Goal: Transaction & Acquisition: Purchase product/service

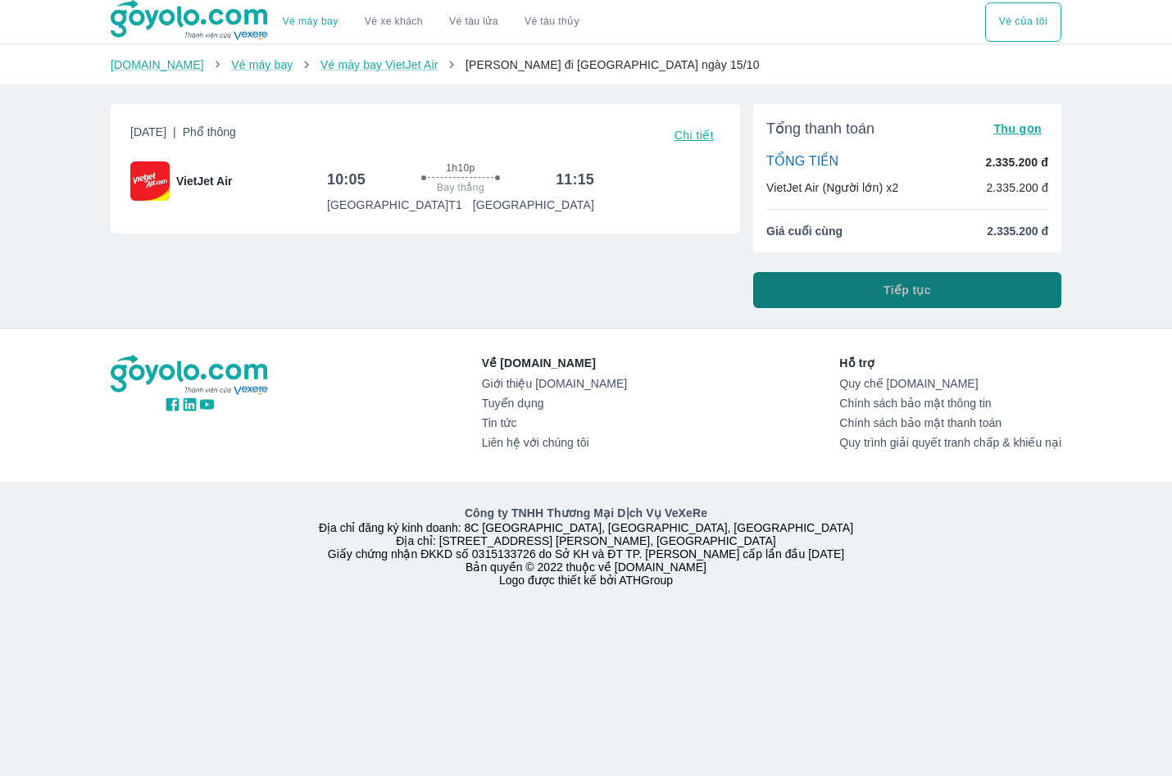
click at [871, 293] on button "Tiếp tục" at bounding box center [907, 290] width 308 height 36
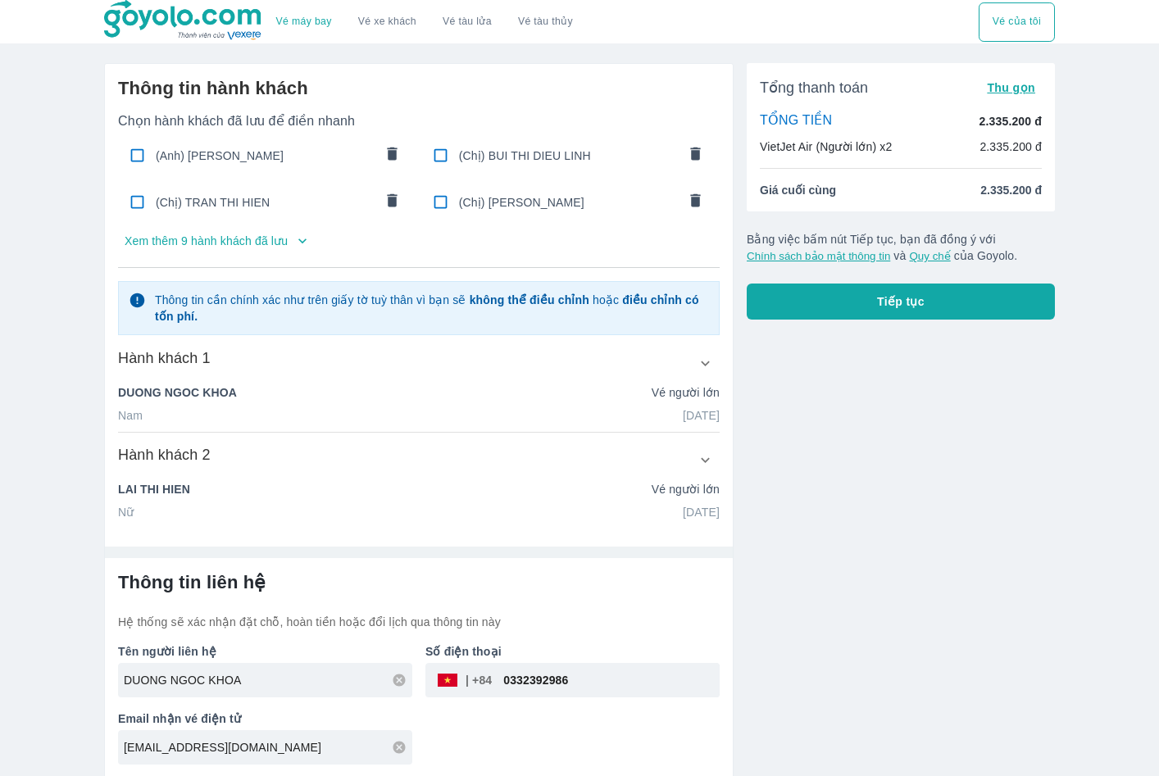
scroll to position [3, 0]
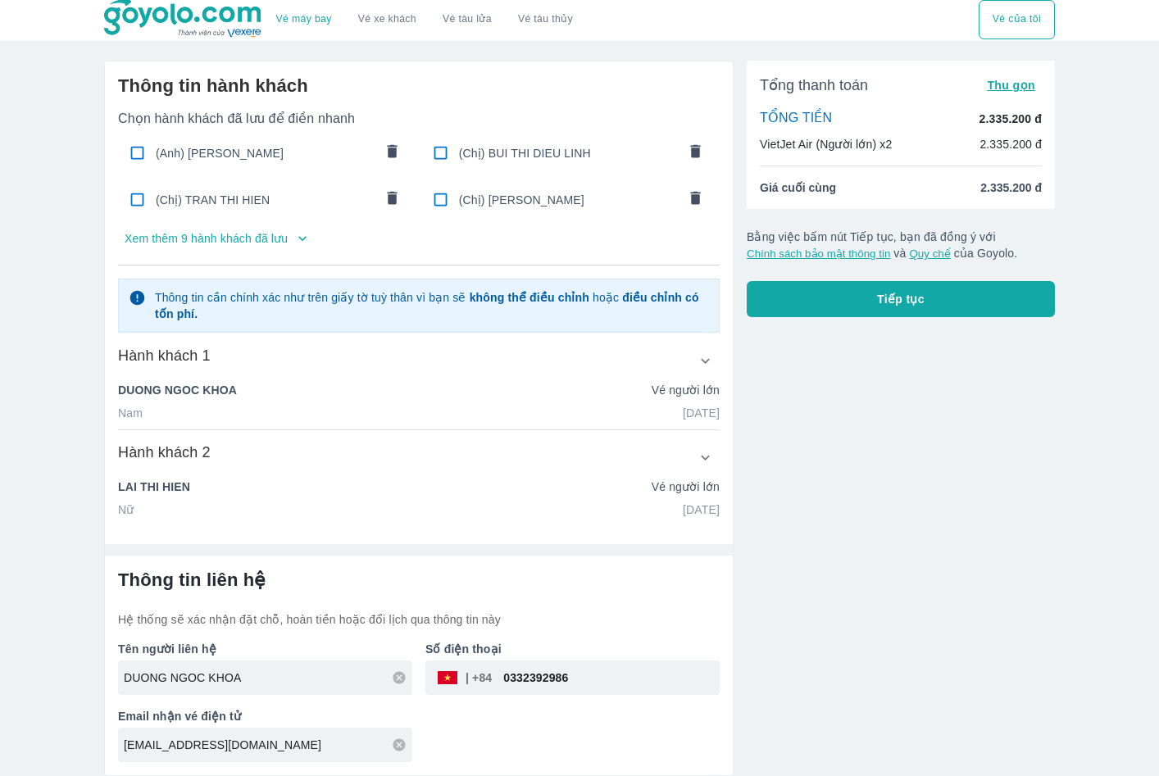
click at [401, 683] on icon at bounding box center [399, 677] width 12 height 12
click at [656, 687] on input "0332392986" at bounding box center [606, 677] width 228 height 39
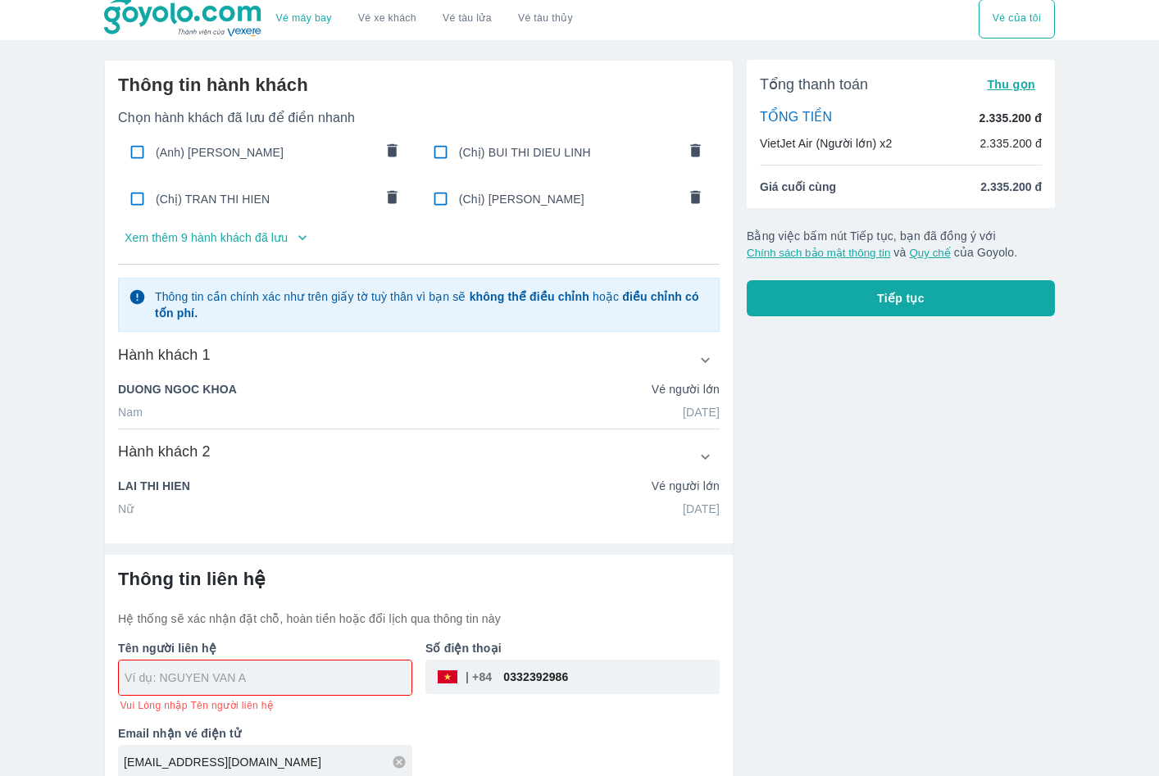
scroll to position [22, 0]
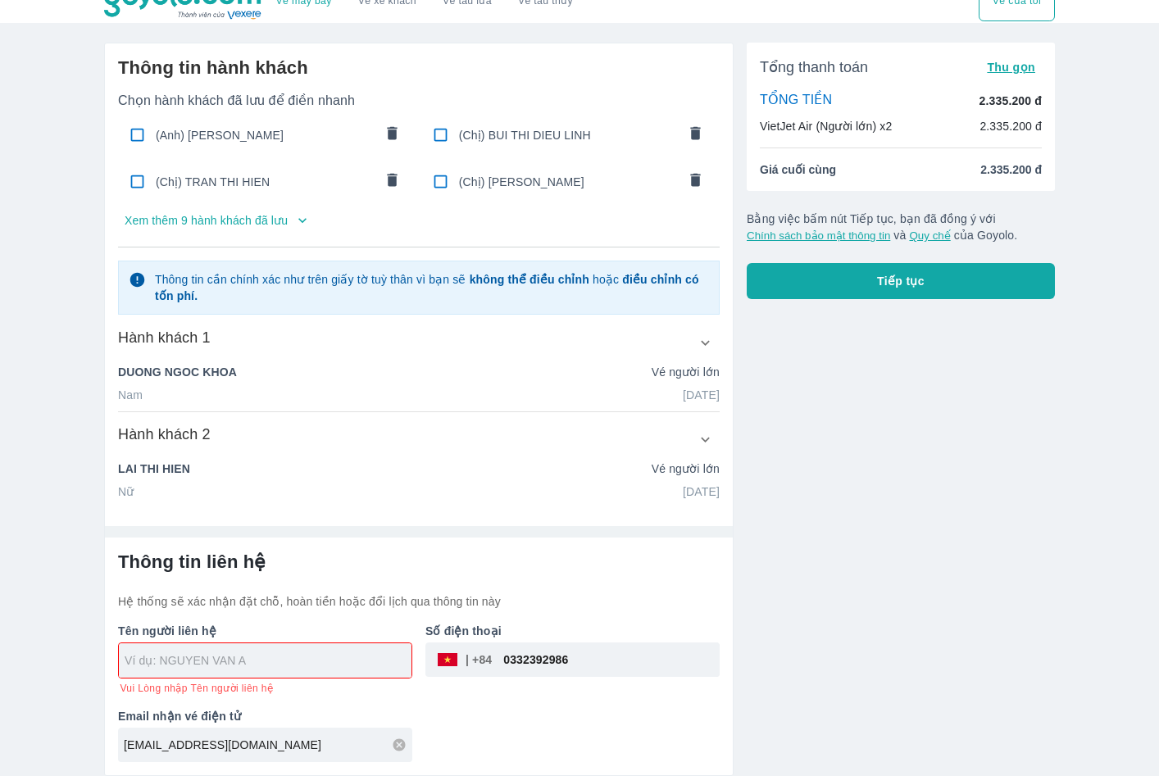
click at [358, 657] on input "text" at bounding box center [268, 660] width 287 height 16
paste input "NGUYEN VAN TUAN"
type input "NGUYEN VAN TUAN"
click at [584, 656] on div "Số điện thoại ​ 0332392986" at bounding box center [565, 652] width 307 height 85
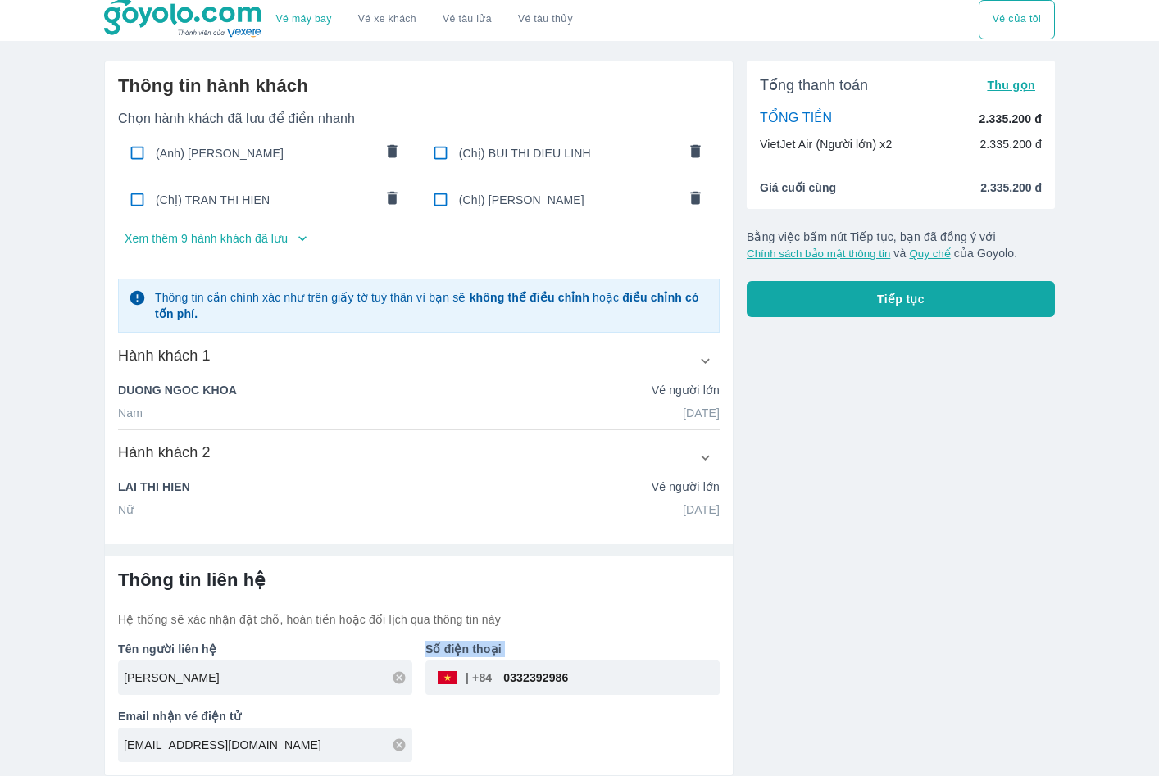
click at [584, 656] on p "Số điện thoại" at bounding box center [572, 649] width 294 height 16
click at [585, 673] on input "0332392986" at bounding box center [606, 677] width 228 height 39
click at [397, 747] on div "nguyenhaiyen.bavi@gmail.com" at bounding box center [265, 745] width 294 height 34
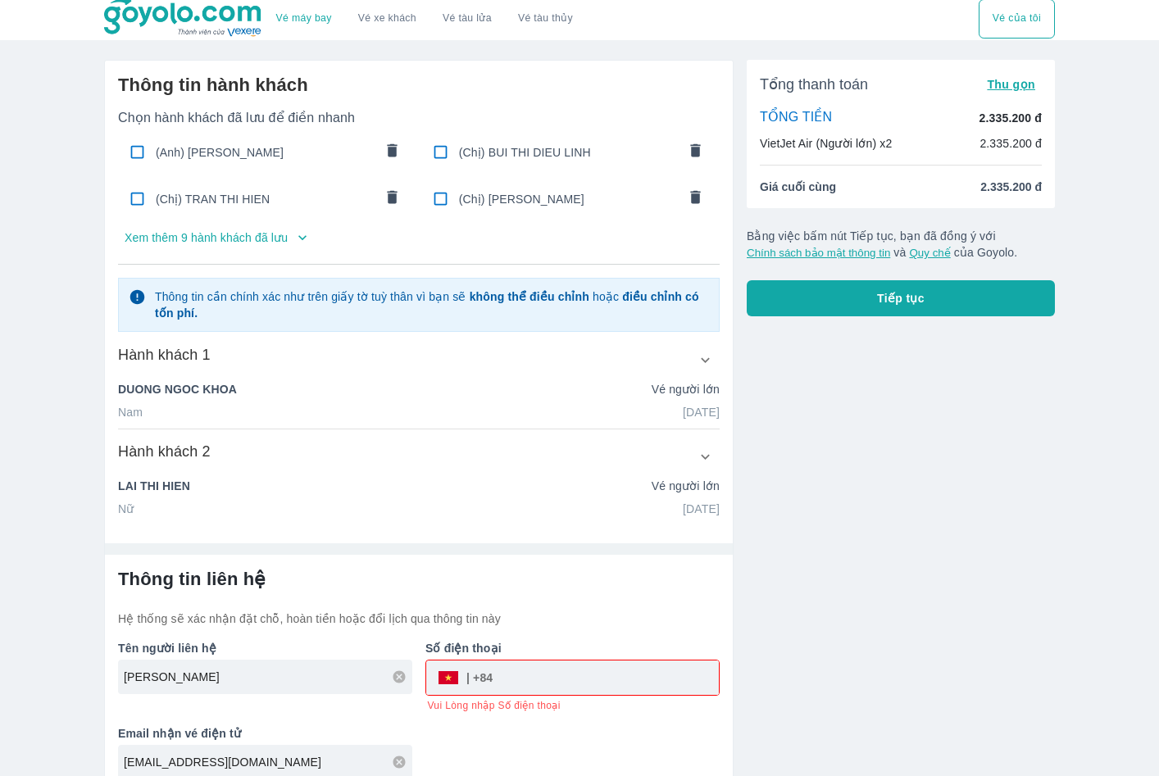
paste input "0356176744"
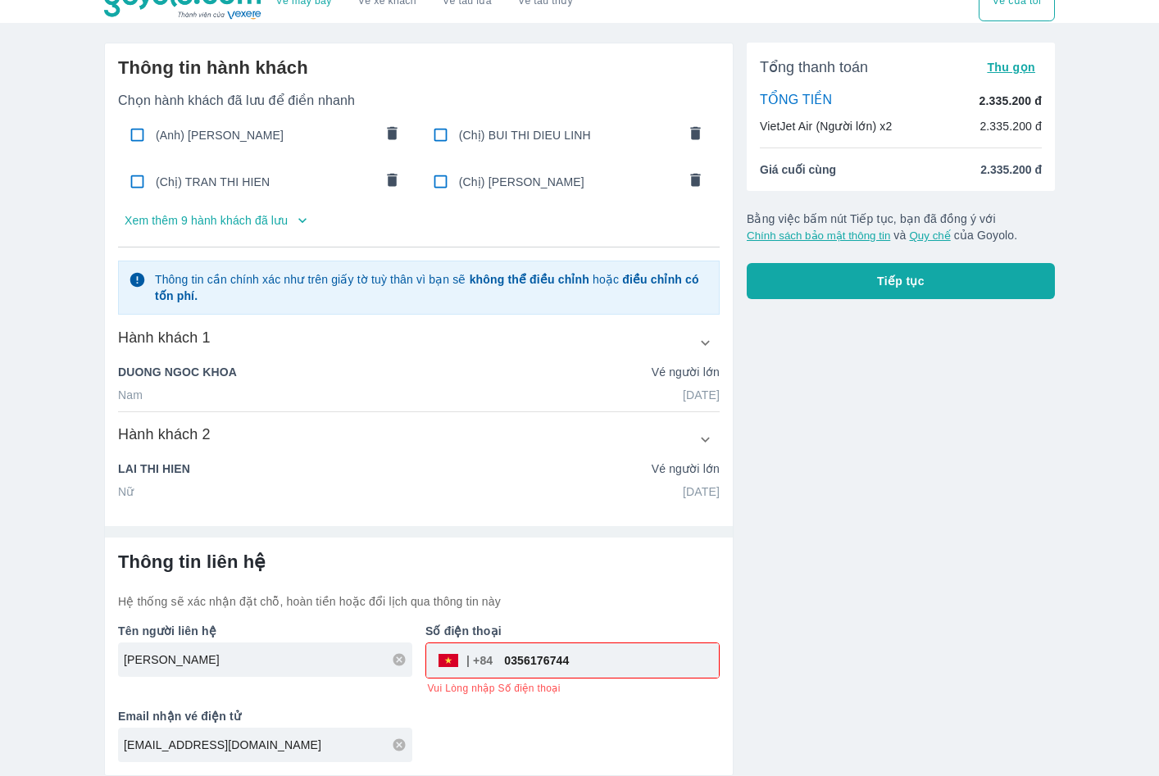
type input "0356176744"
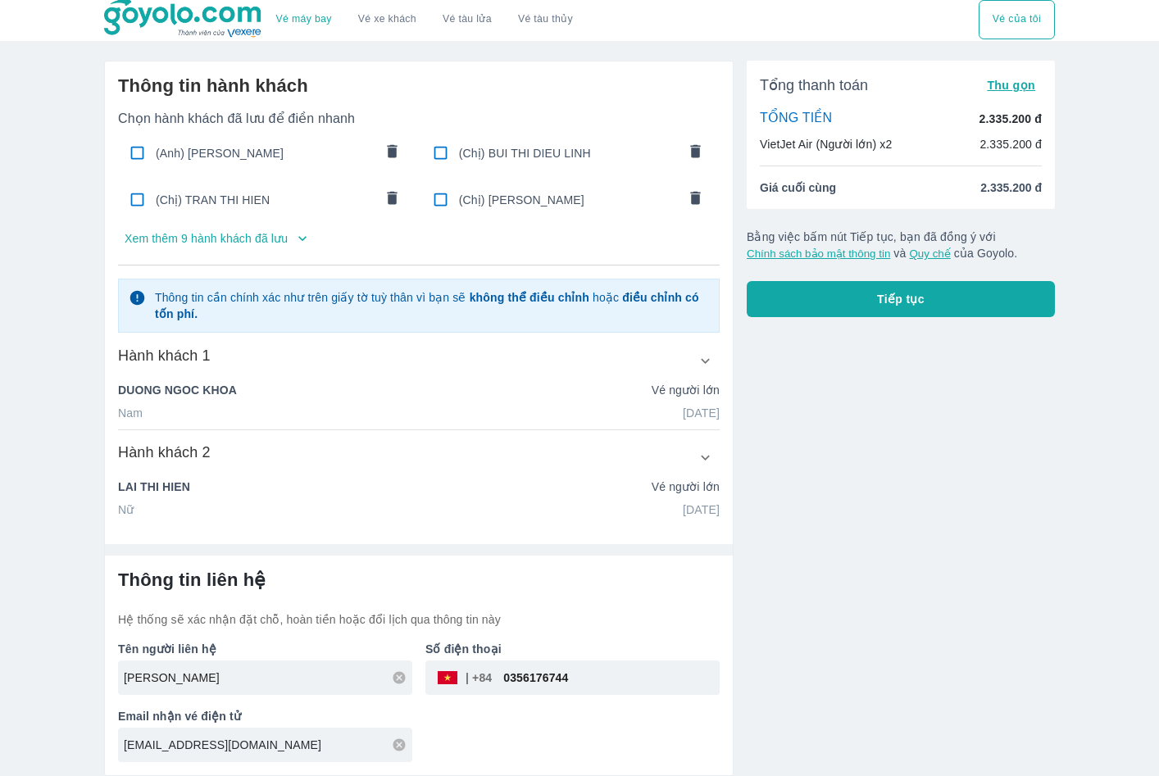
click at [394, 742] on icon at bounding box center [399, 744] width 12 height 12
click at [388, 743] on input "text" at bounding box center [268, 745] width 288 height 16
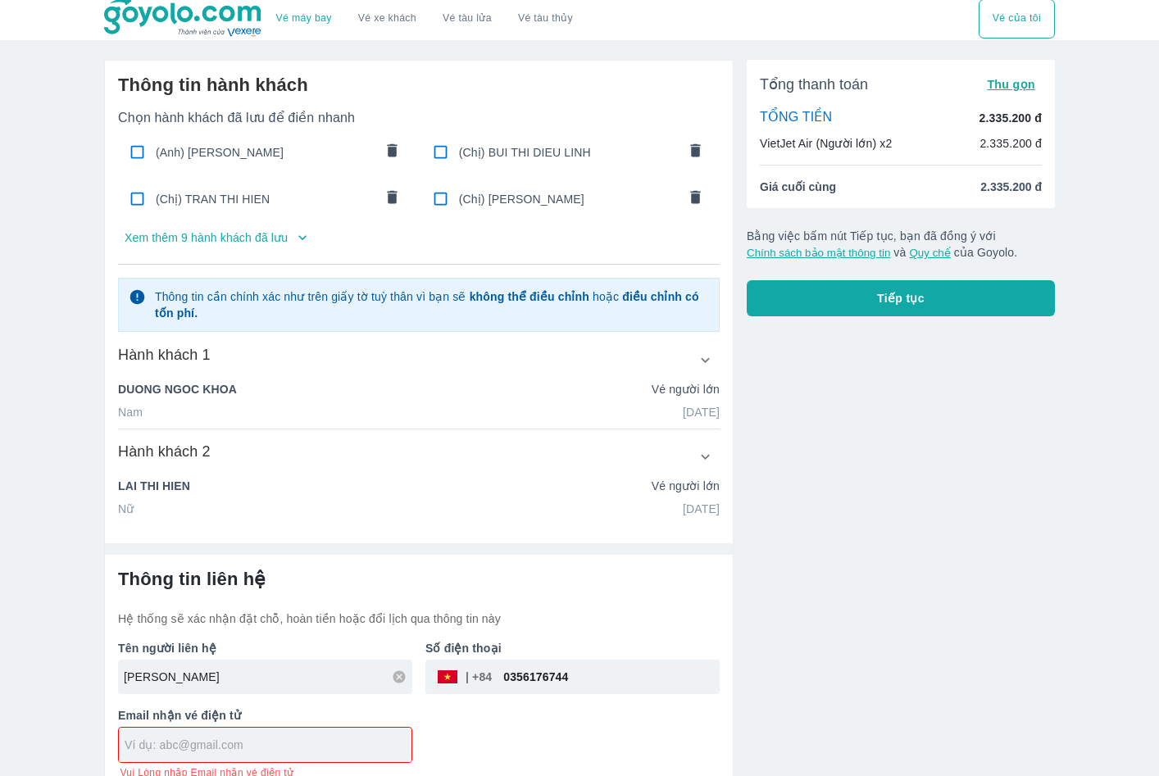
paste input "phongvehamy216@gmail.com"
type input "phongvehamy216@gmail.com"
click at [705, 366] on icon "button" at bounding box center [705, 360] width 17 height 17
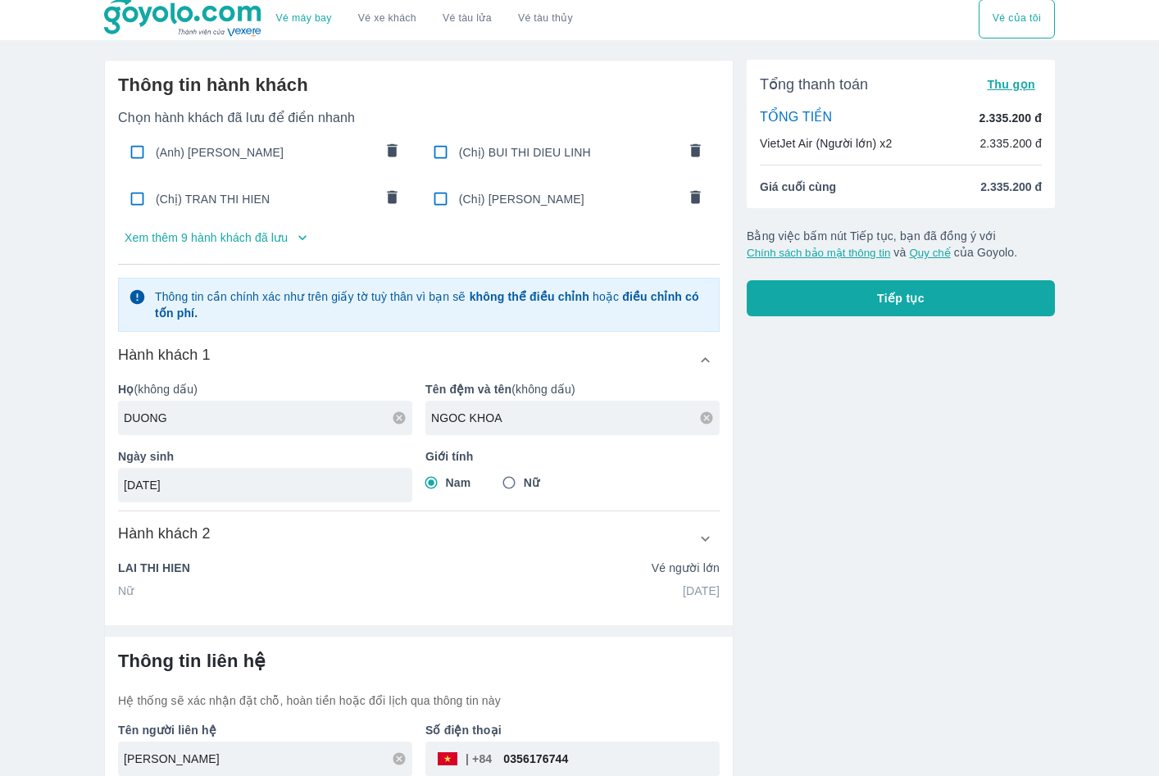
click at [707, 418] on icon at bounding box center [706, 418] width 15 height 15
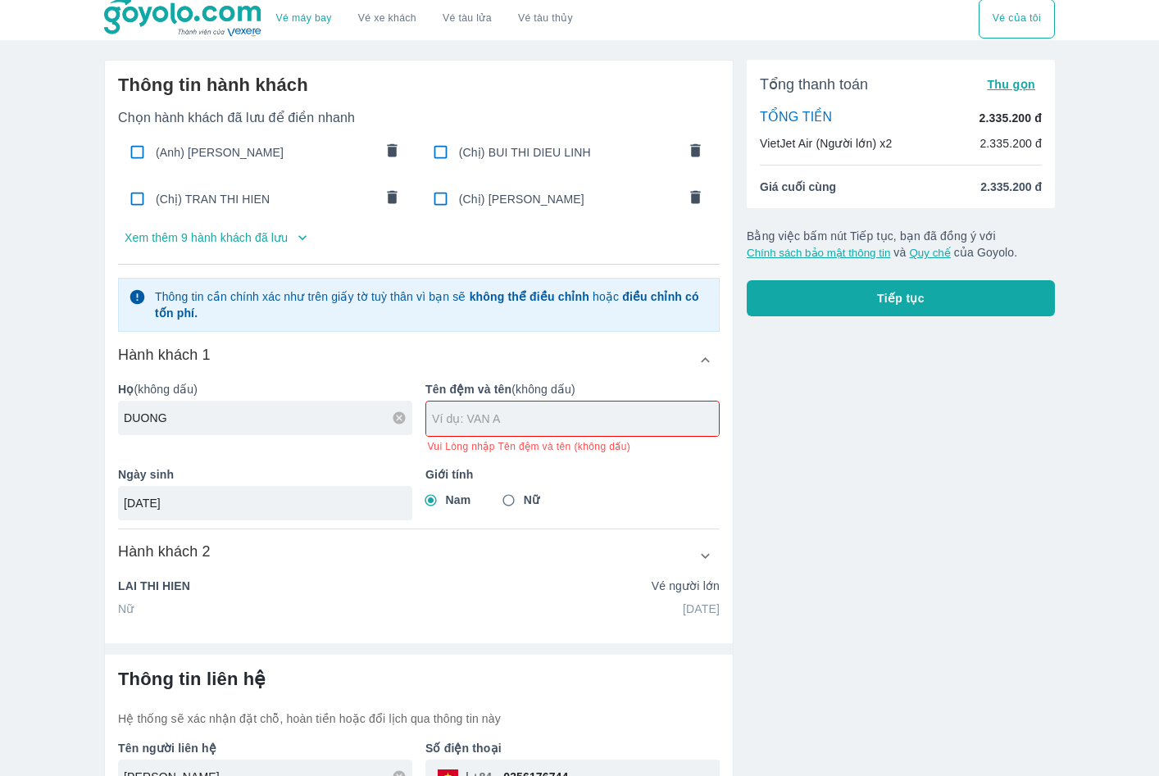
click at [402, 420] on icon at bounding box center [399, 417] width 12 height 12
click at [380, 499] on input "30/04/1983" at bounding box center [260, 503] width 272 height 16
drag, startPoint x: 398, startPoint y: 504, endPoint x: 66, endPoint y: 521, distance: 332.3
click at [66, 521] on div "Vé máy bay Vé xe khách Vé tàu lửa Vé tàu thủy Vé của tôi Thông tin hành khách C…" at bounding box center [579, 436] width 1159 height 878
click at [267, 503] on input "30/04/1983" at bounding box center [260, 503] width 272 height 16
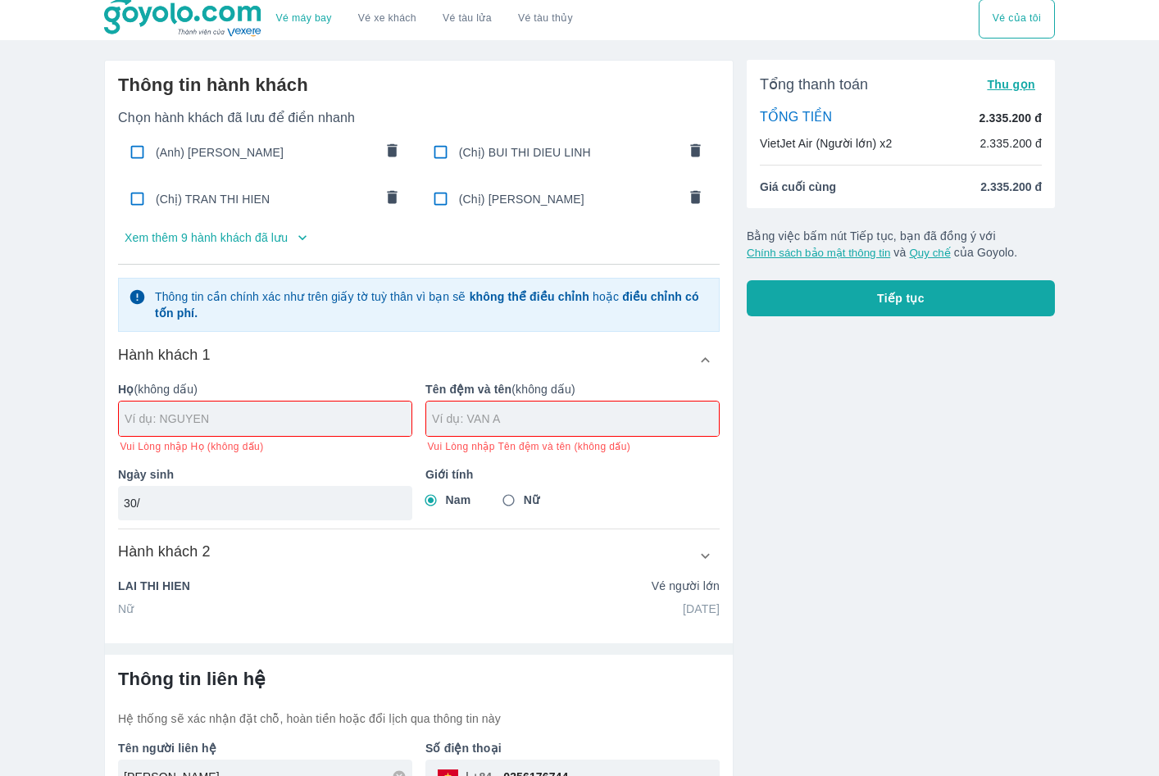
type input "3"
paste input "0/70/5196"
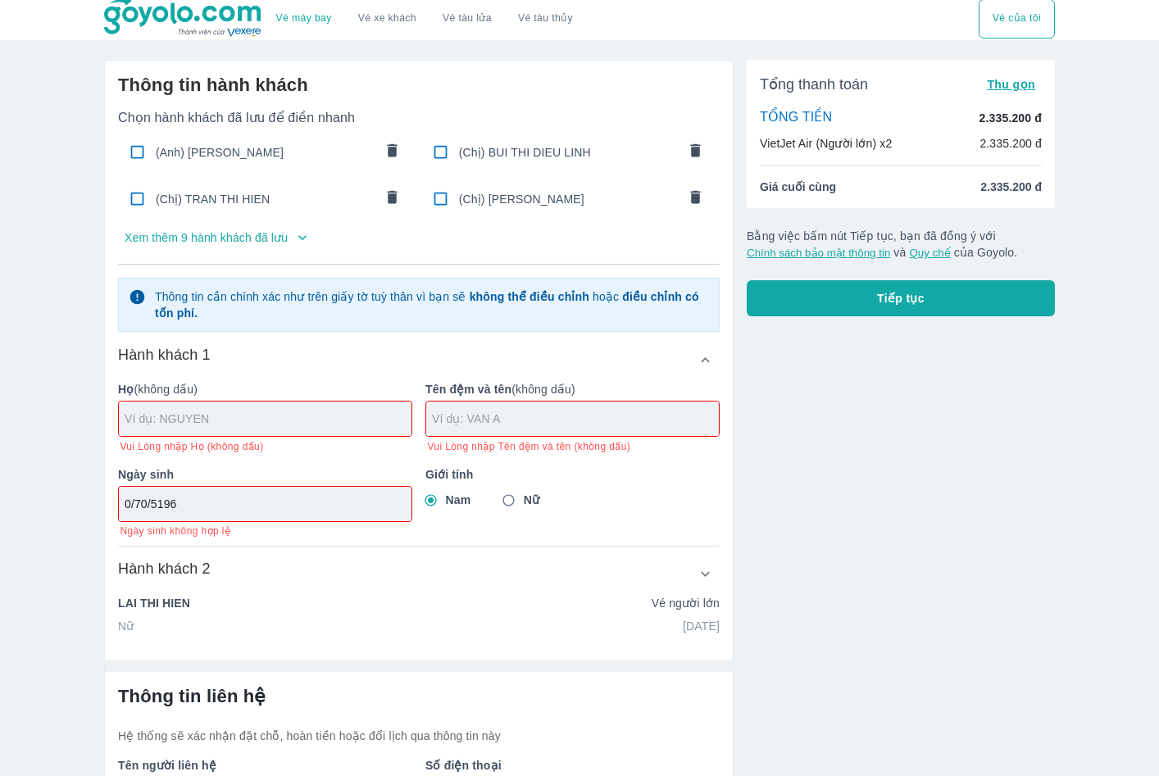
click at [284, 515] on div "0/70/5196" at bounding box center [265, 504] width 293 height 34
type input "0"
paste input "07/05/1964"
type input "07/05/1964"
click at [301, 412] on input "text" at bounding box center [268, 419] width 287 height 16
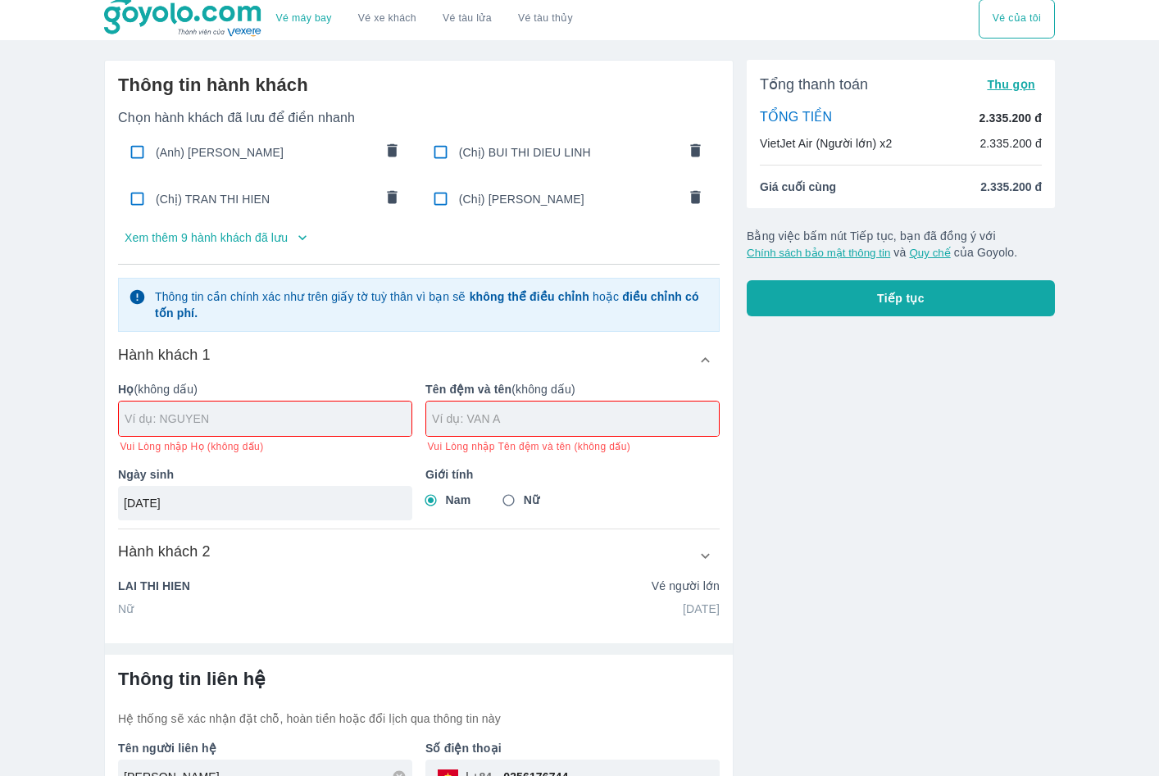
paste input "NGUYEN"
type input "NGUYEN"
paste input "VAN TUAN"
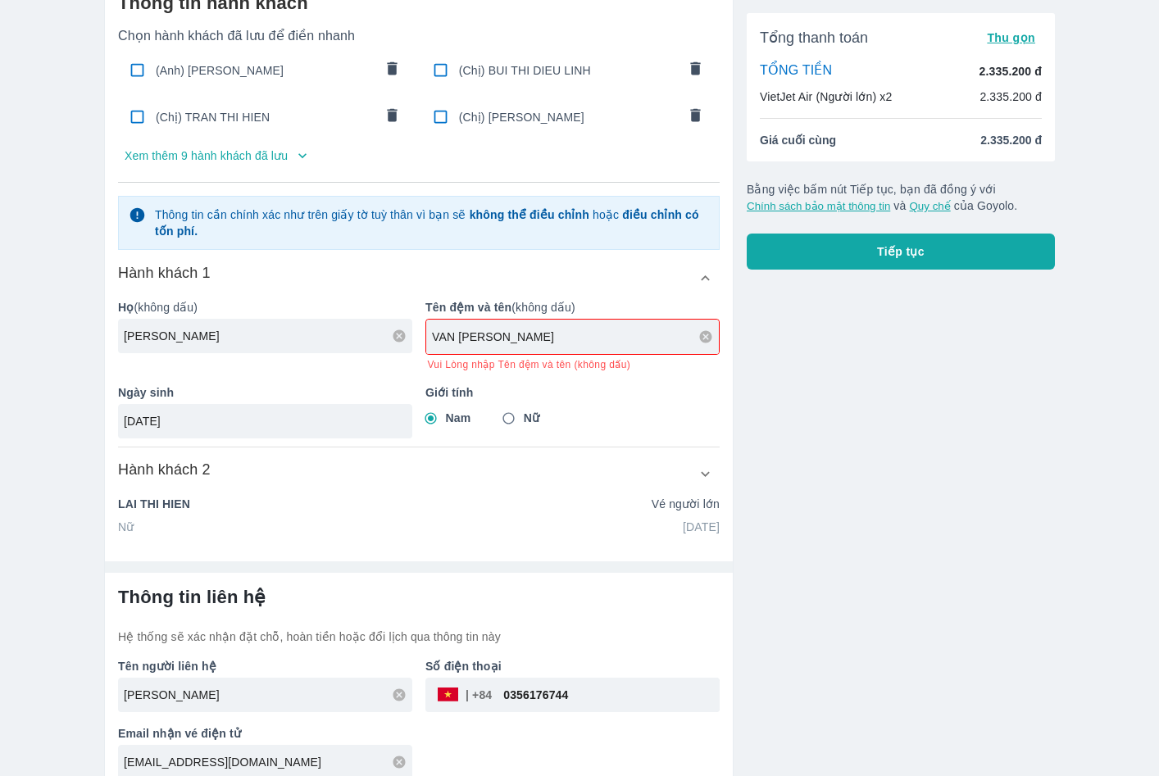
scroll to position [104, 0]
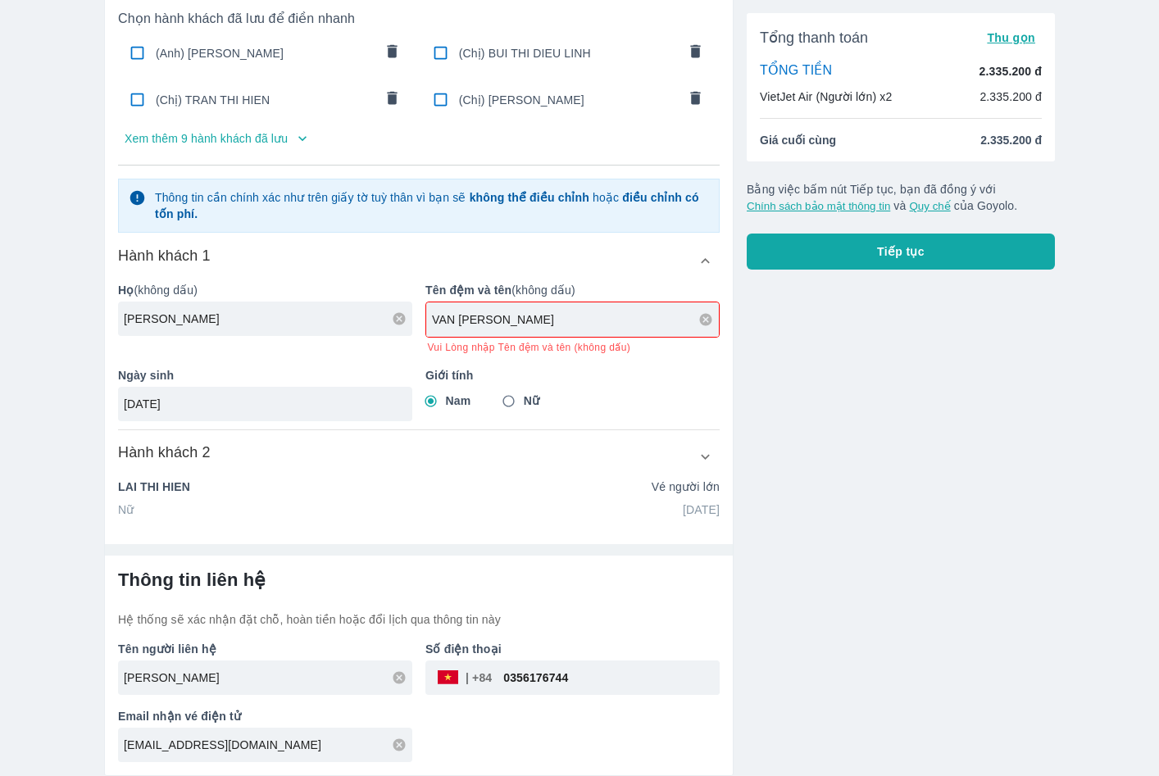
type input "VAN TUAN"
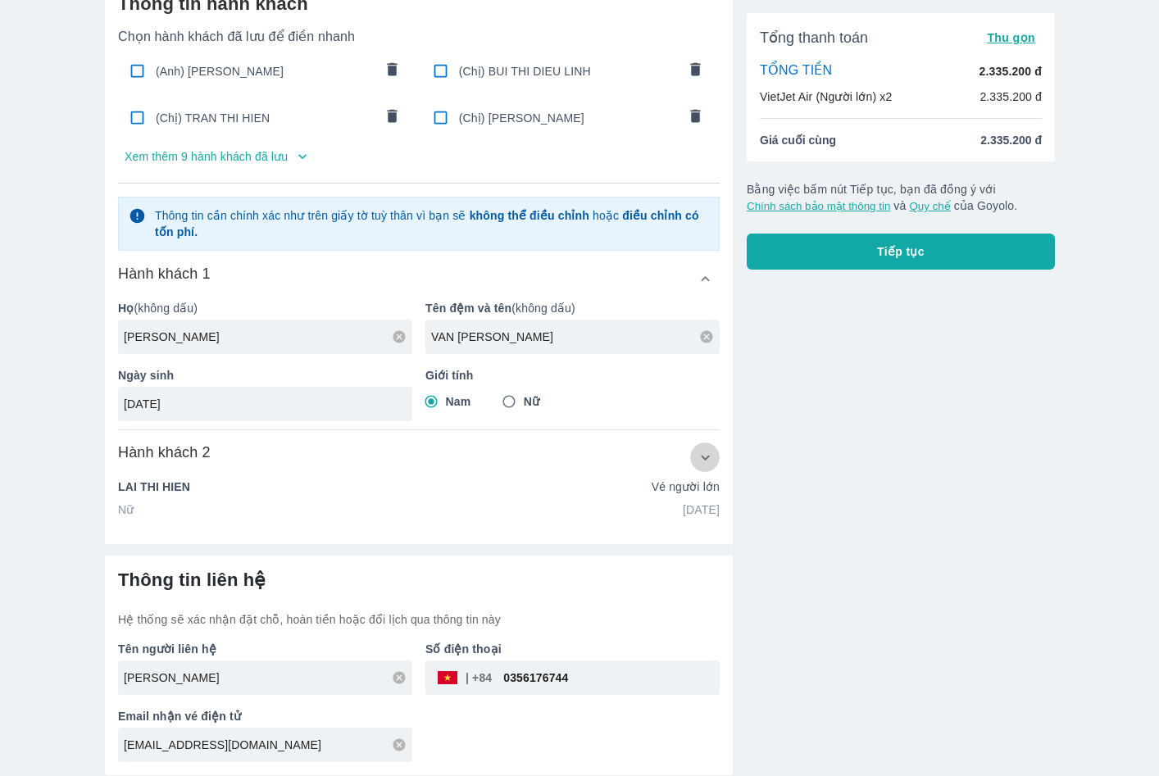
click at [705, 452] on icon "button" at bounding box center [705, 457] width 17 height 17
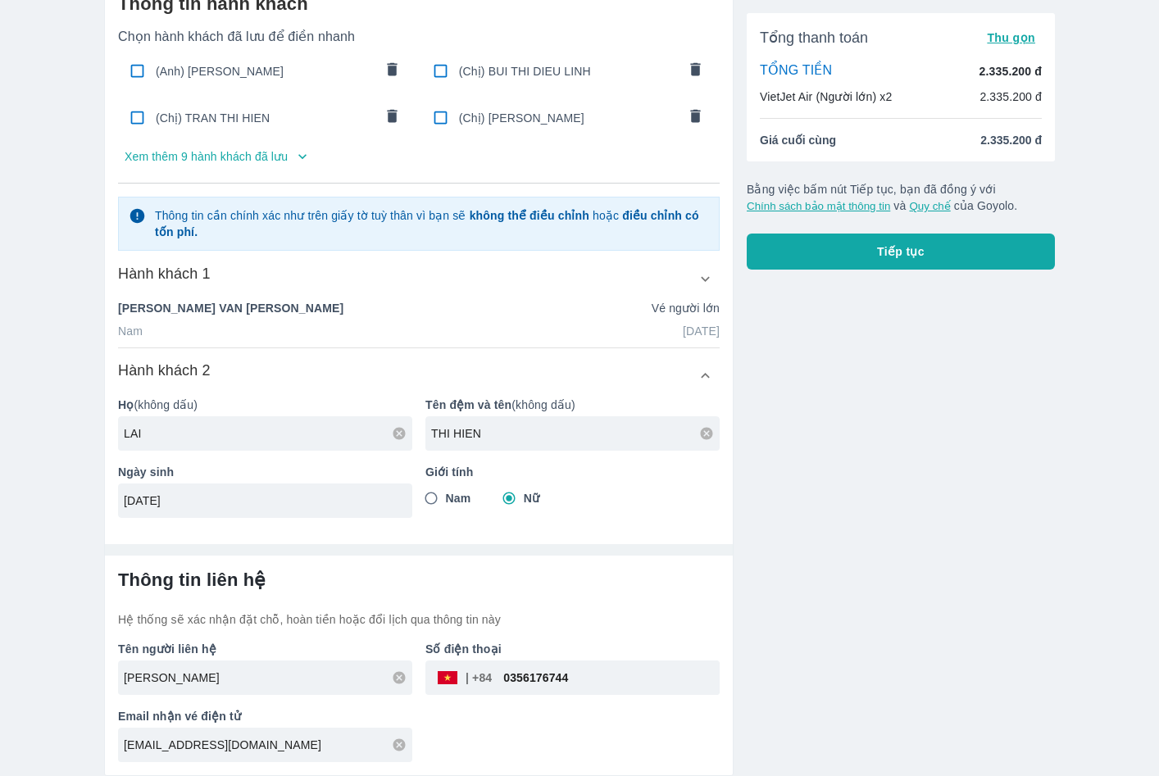
scroll to position [85, 0]
drag, startPoint x: 525, startPoint y: 430, endPoint x: 416, endPoint y: 431, distance: 109.0
click at [416, 431] on div "Tên đệm và tên (không dấu) THI HIEN" at bounding box center [565, 417] width 307 height 67
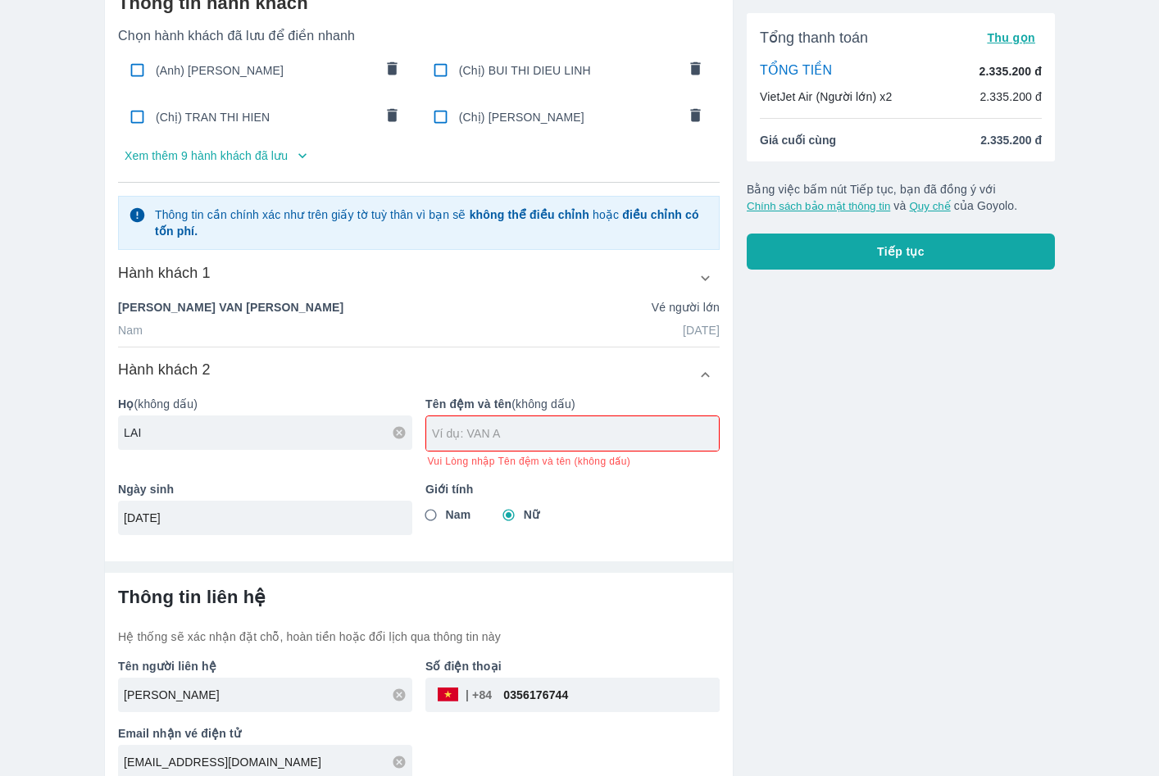
click at [375, 437] on input "LAI" at bounding box center [268, 432] width 288 height 16
click at [394, 430] on icon at bounding box center [399, 432] width 12 height 12
click at [336, 515] on input "16/03/1985" at bounding box center [260, 518] width 272 height 16
drag, startPoint x: 336, startPoint y: 515, endPoint x: -40, endPoint y: 530, distance: 376.5
click at [0, 530] on html "Vé máy bay Vé xe khách Vé tàu lửa Vé tàu thủy Vé của tôi Thông tin hành khách C…" at bounding box center [579, 303] width 1159 height 776
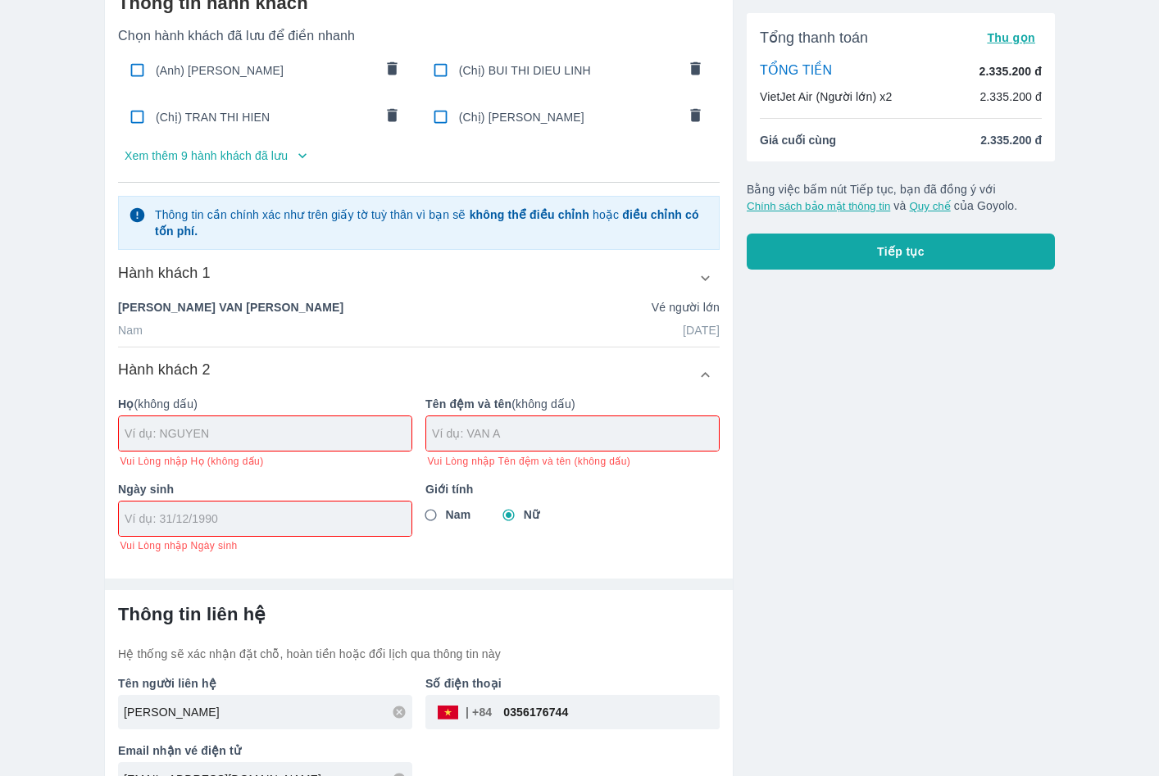
paste input "14/03/1965"
type input "14/03/1965"
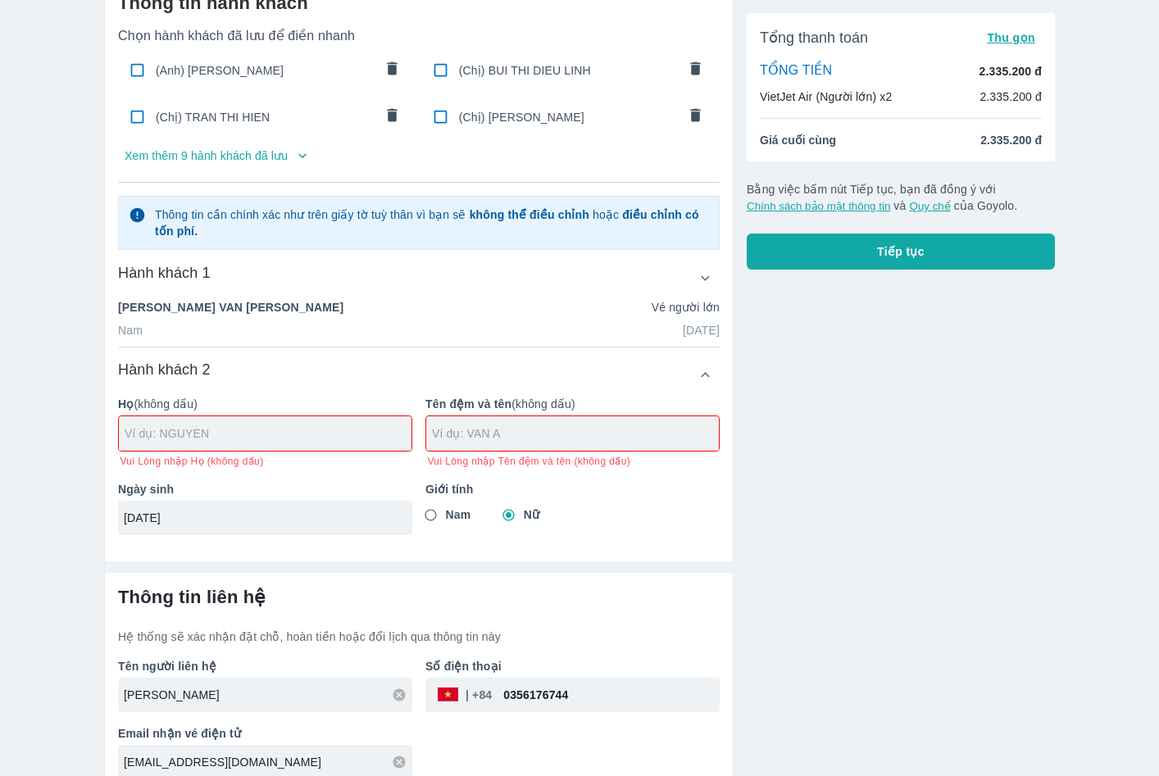
paste input "LE"
type input "LE"
paste input "THI TUYET"
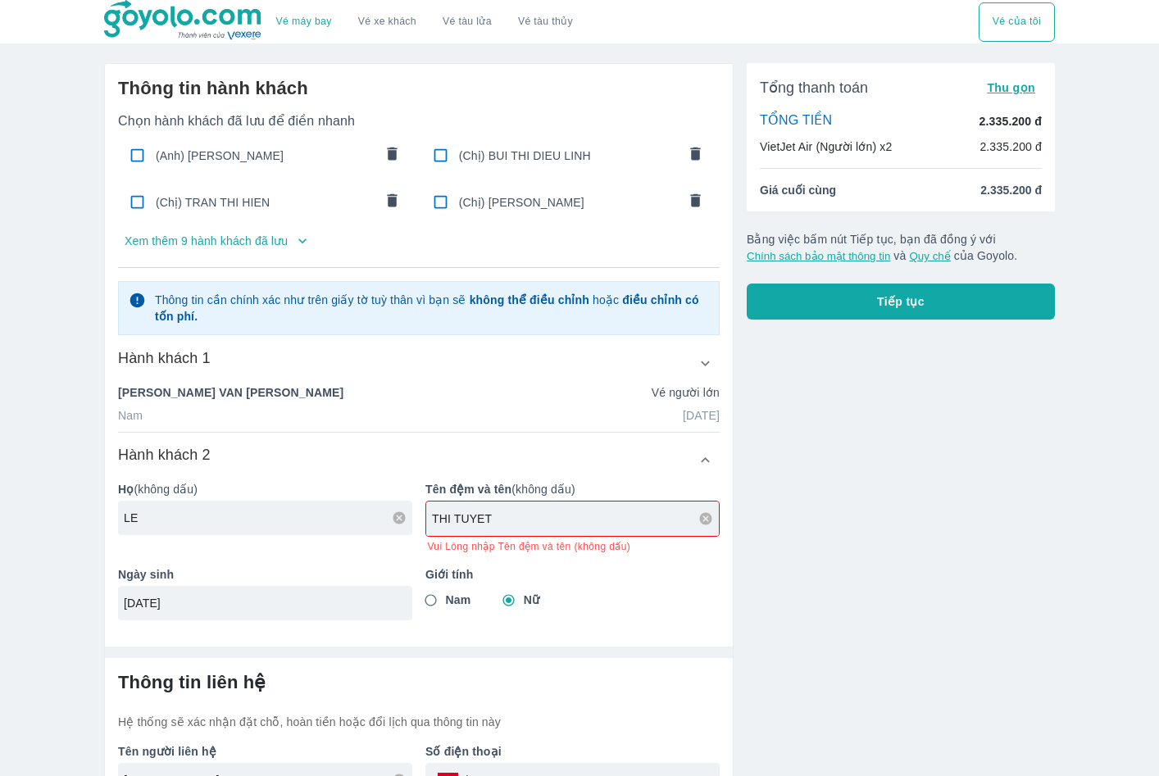
scroll to position [104, 0]
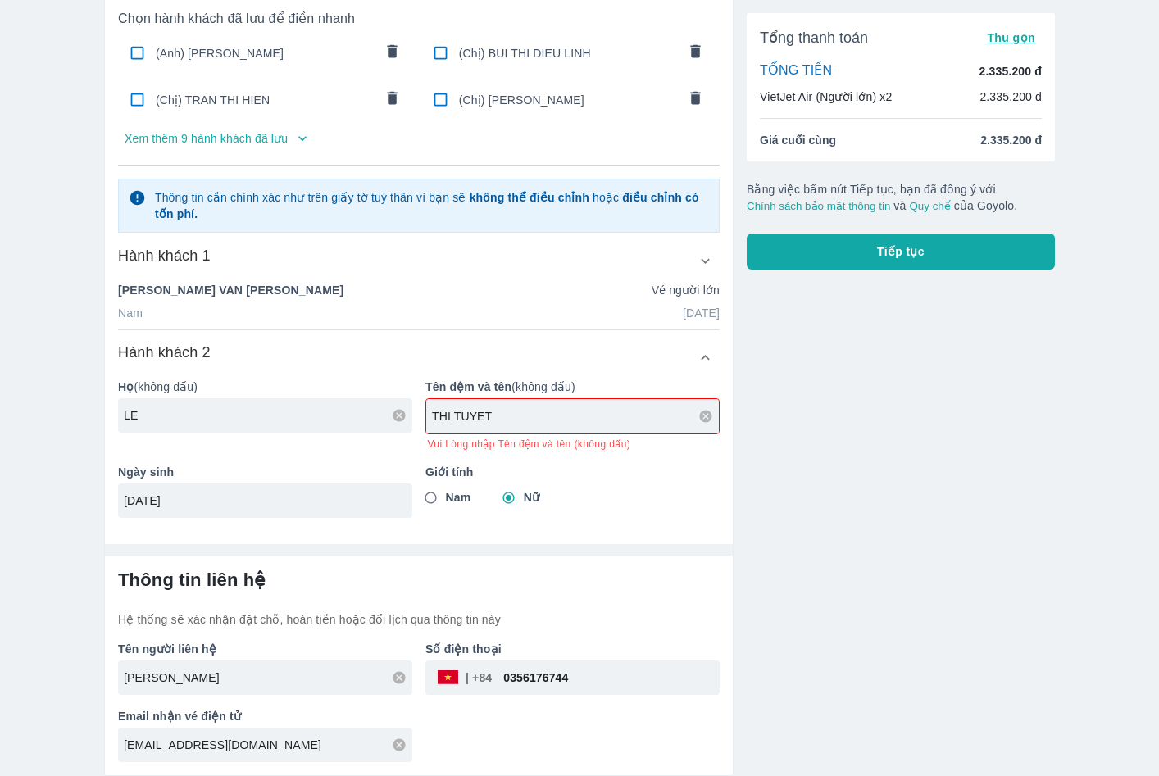
type input "THI TUYET"
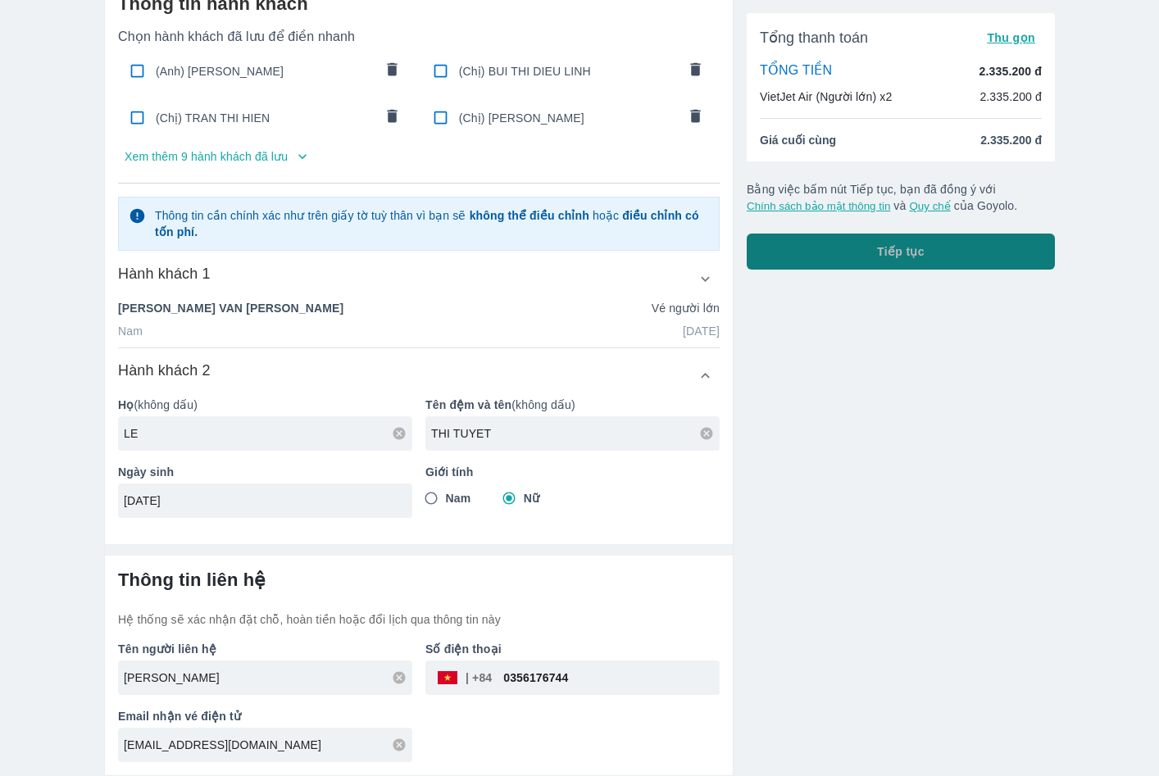
click at [961, 253] on button "Tiếp tục" at bounding box center [901, 252] width 308 height 36
type input "LE"
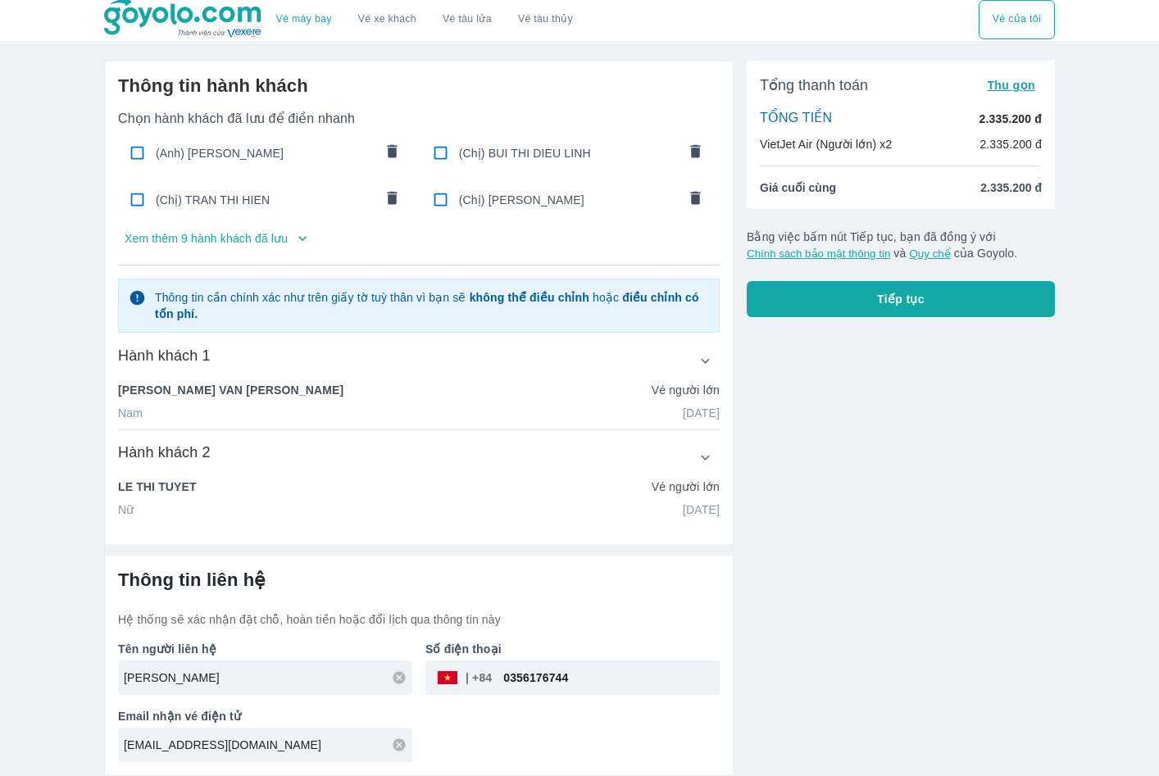
scroll to position [3, 0]
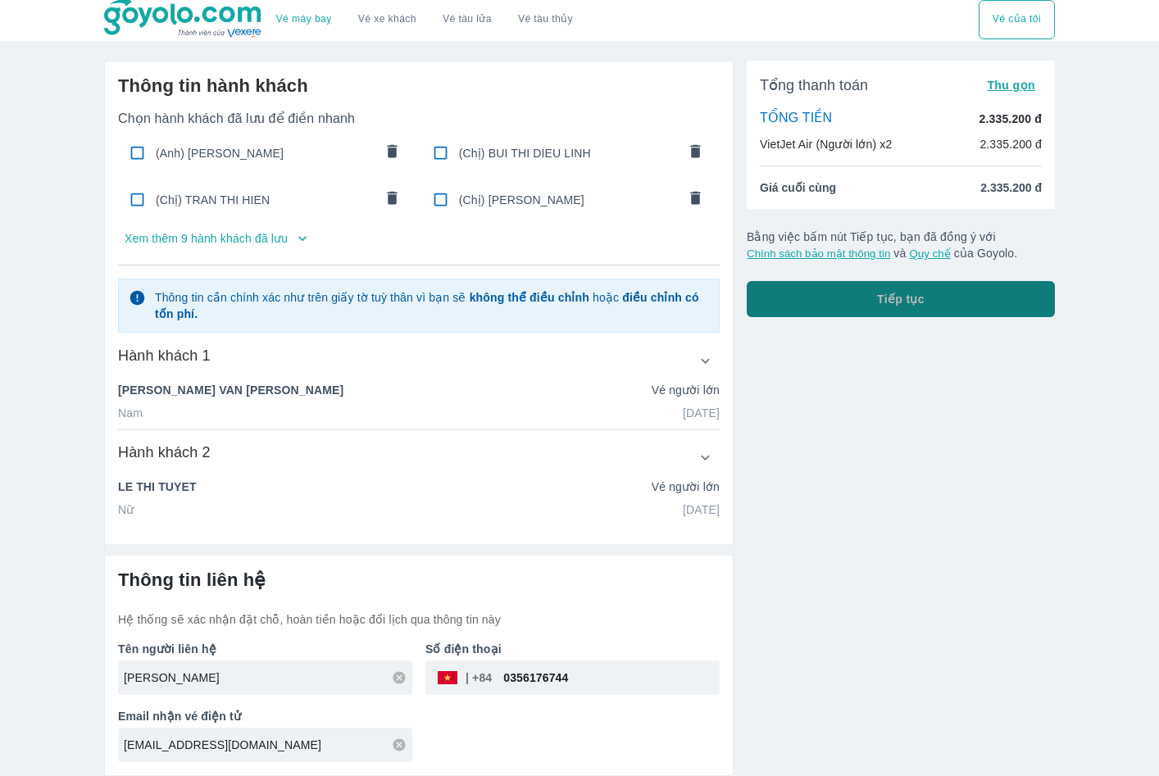
click at [925, 307] on button "Tiếp tục" at bounding box center [901, 299] width 308 height 36
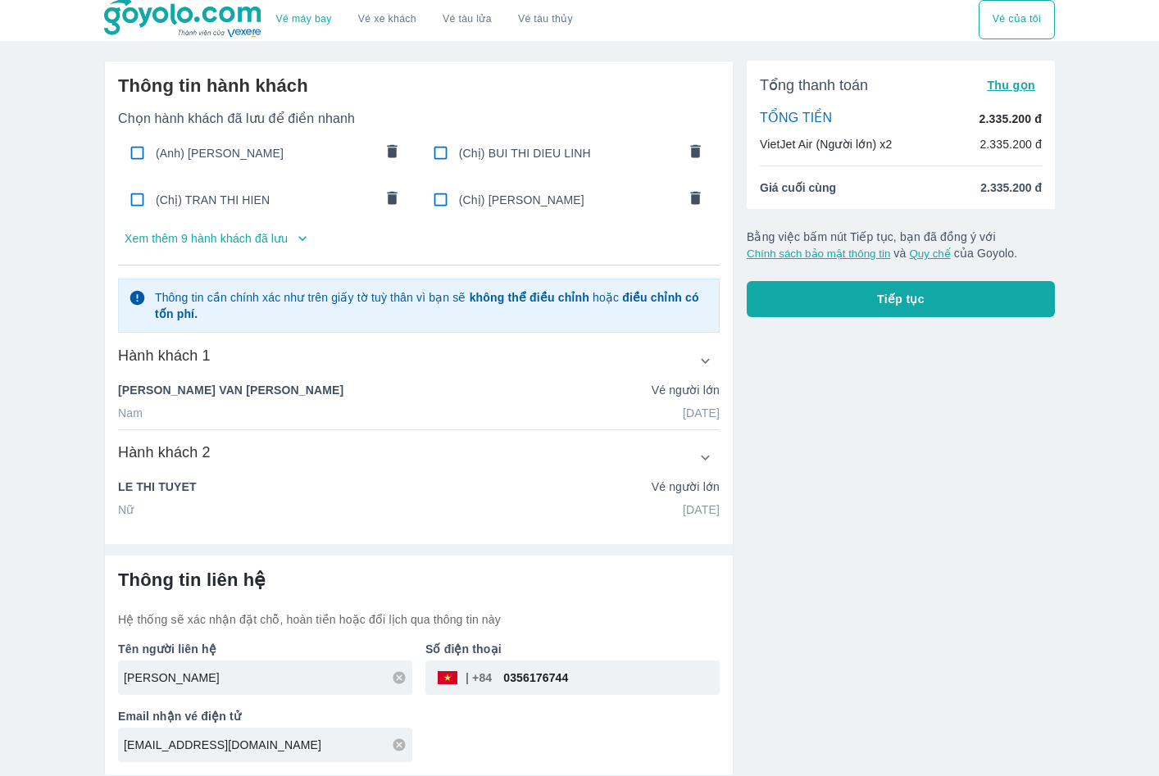
scroll to position [0, 0]
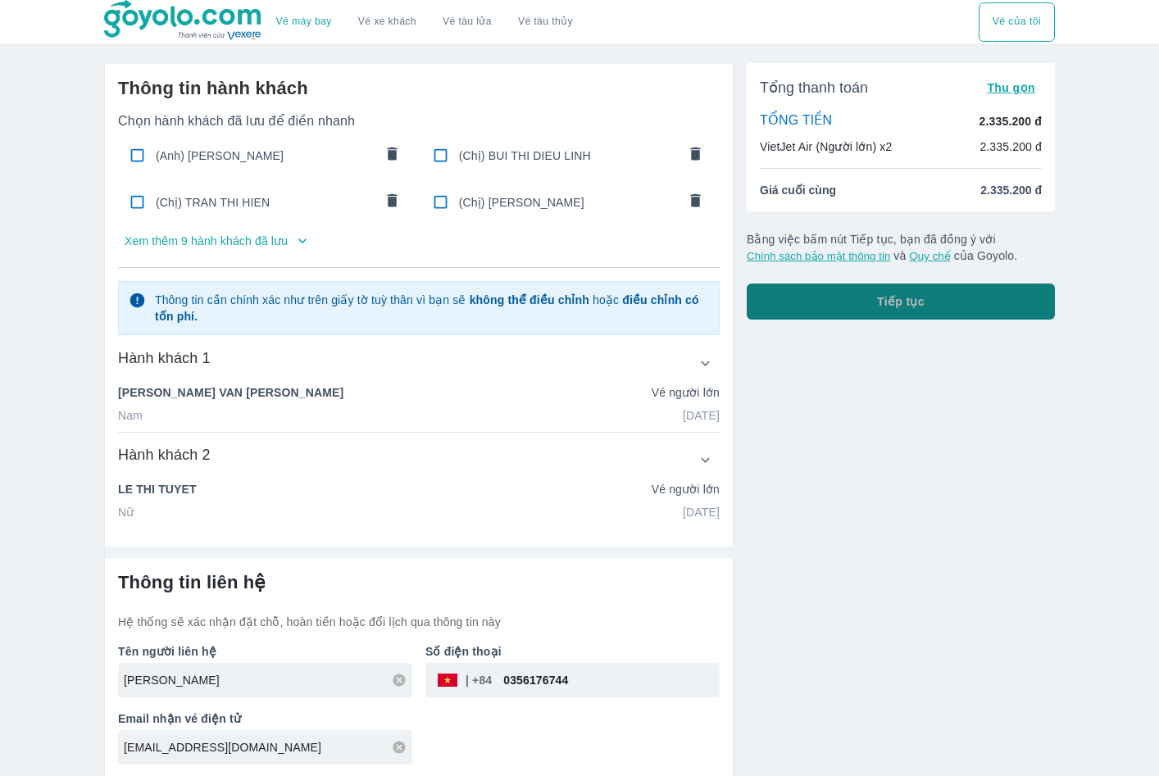
click at [877, 302] on button "Tiếp tục" at bounding box center [901, 302] width 308 height 36
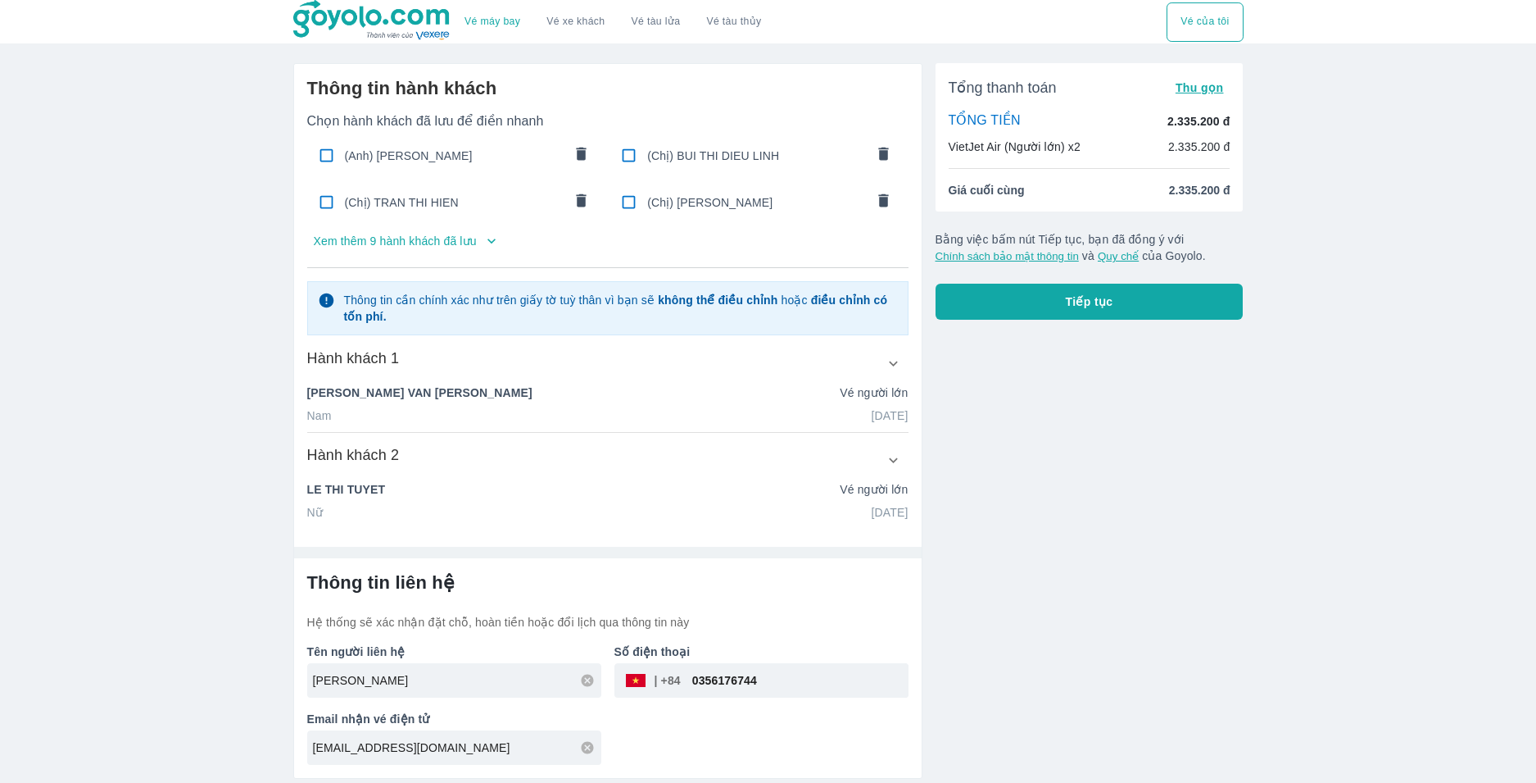
click at [892, 464] on icon "button" at bounding box center [893, 460] width 17 height 17
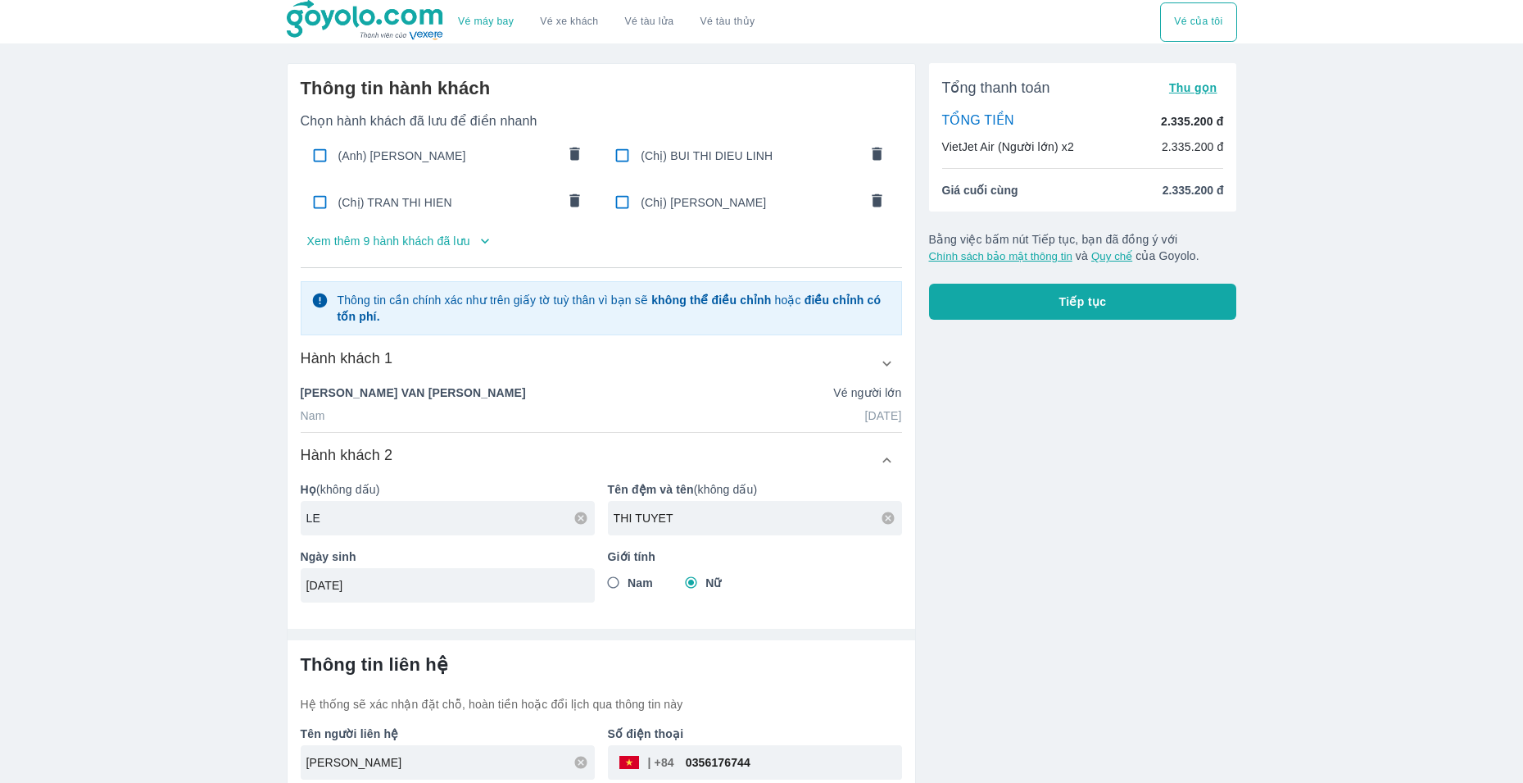
click at [459, 523] on input "LE" at bounding box center [450, 518] width 288 height 16
click at [703, 529] on div "THI TUYET" at bounding box center [755, 518] width 294 height 34
click at [890, 455] on icon "button" at bounding box center [886, 460] width 17 height 17
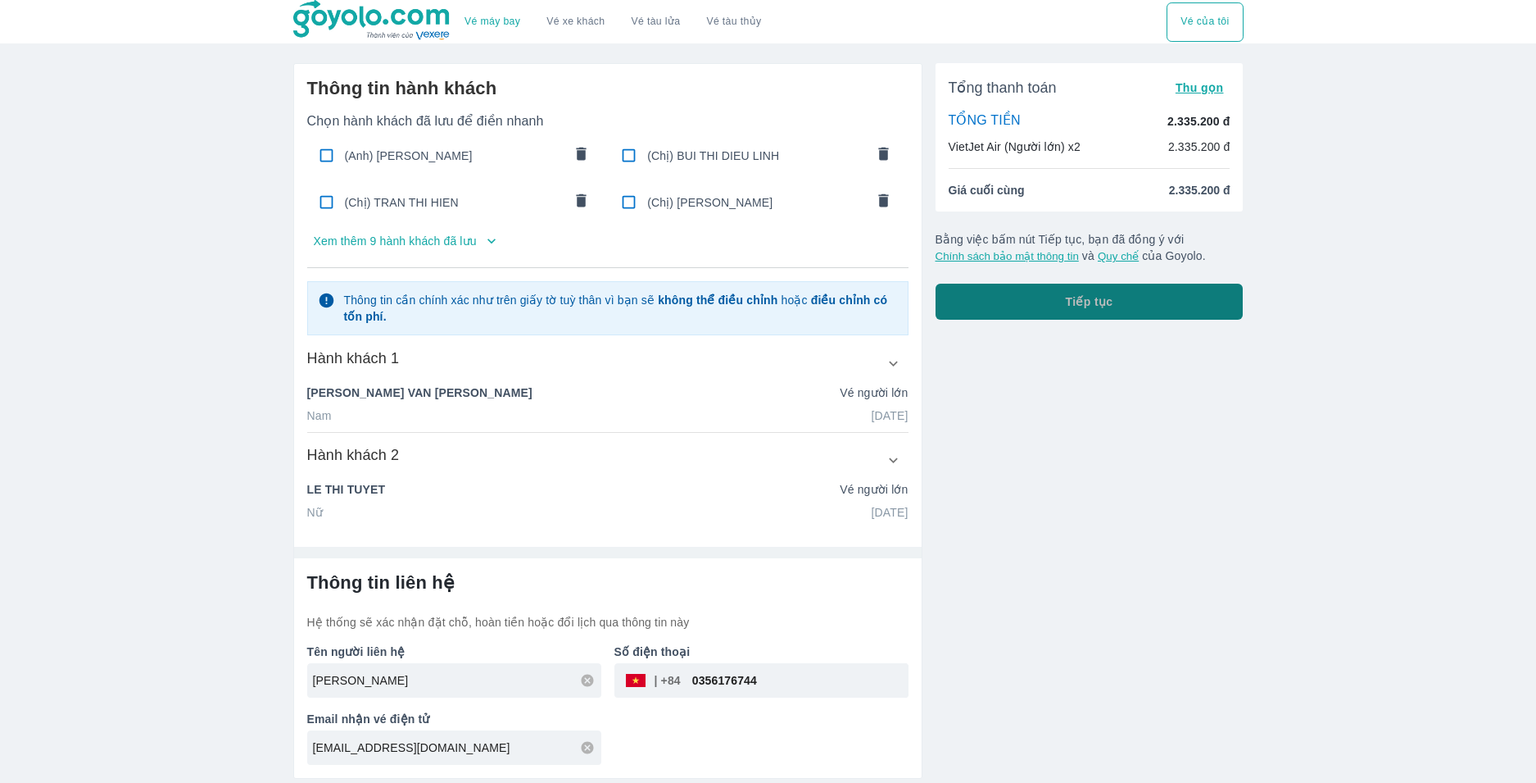
click at [1060, 312] on button "Tiếp tục" at bounding box center [1090, 302] width 308 height 36
click at [1060, 308] on button "Tiếp tục" at bounding box center [1090, 302] width 308 height 36
click at [828, 690] on input "0356176744" at bounding box center [795, 679] width 228 height 39
click at [695, 677] on input "0356176744" at bounding box center [795, 679] width 228 height 39
click at [562, 744] on input "phongvehamy216@gmail.com" at bounding box center [457, 747] width 288 height 16
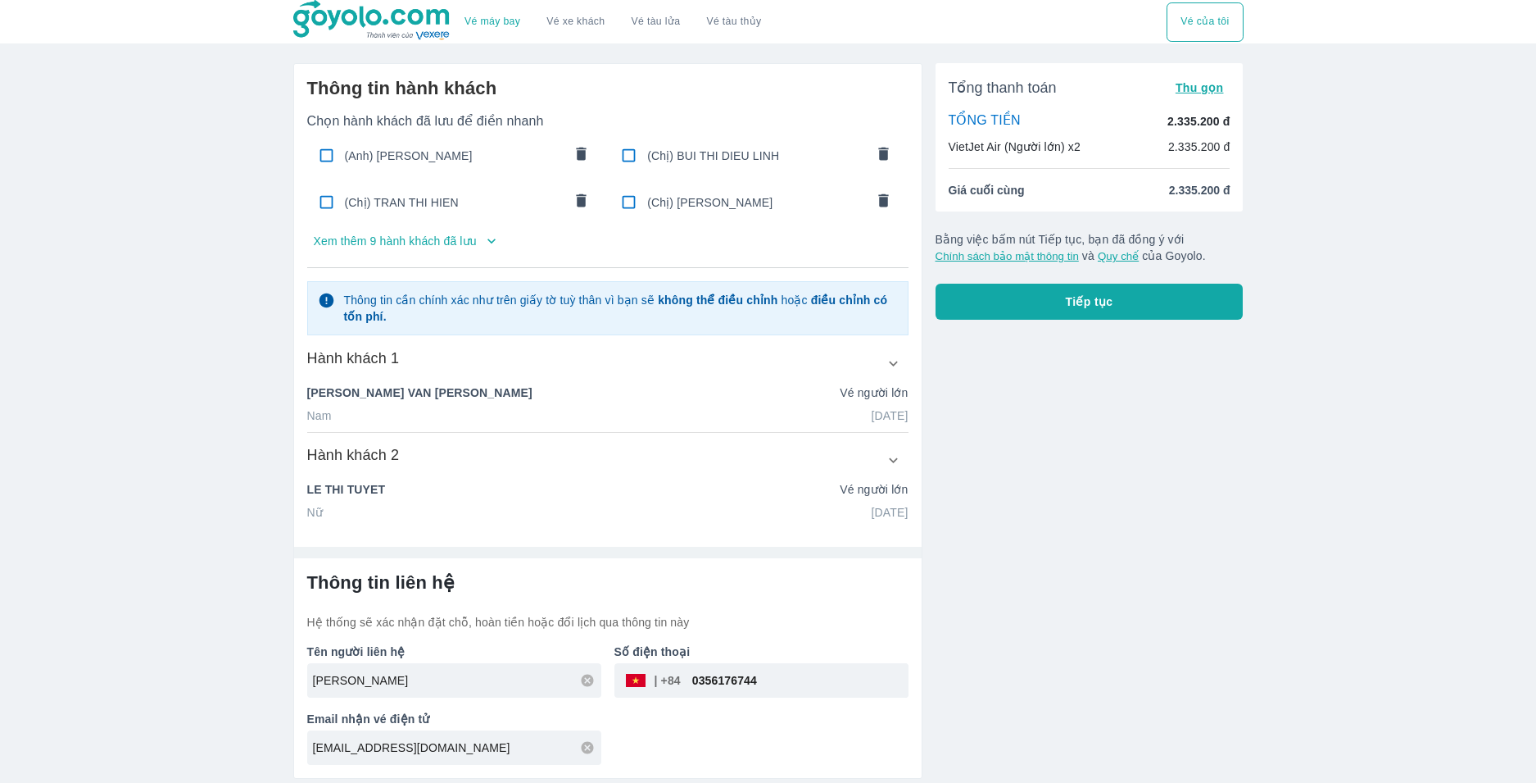
click at [517, 665] on div "NGUYEN VAN TUAN" at bounding box center [454, 680] width 294 height 34
click at [1060, 303] on button "Tiếp tục" at bounding box center [1090, 302] width 308 height 36
click at [1070, 297] on span "Tiếp tục" at bounding box center [1090, 301] width 48 height 16
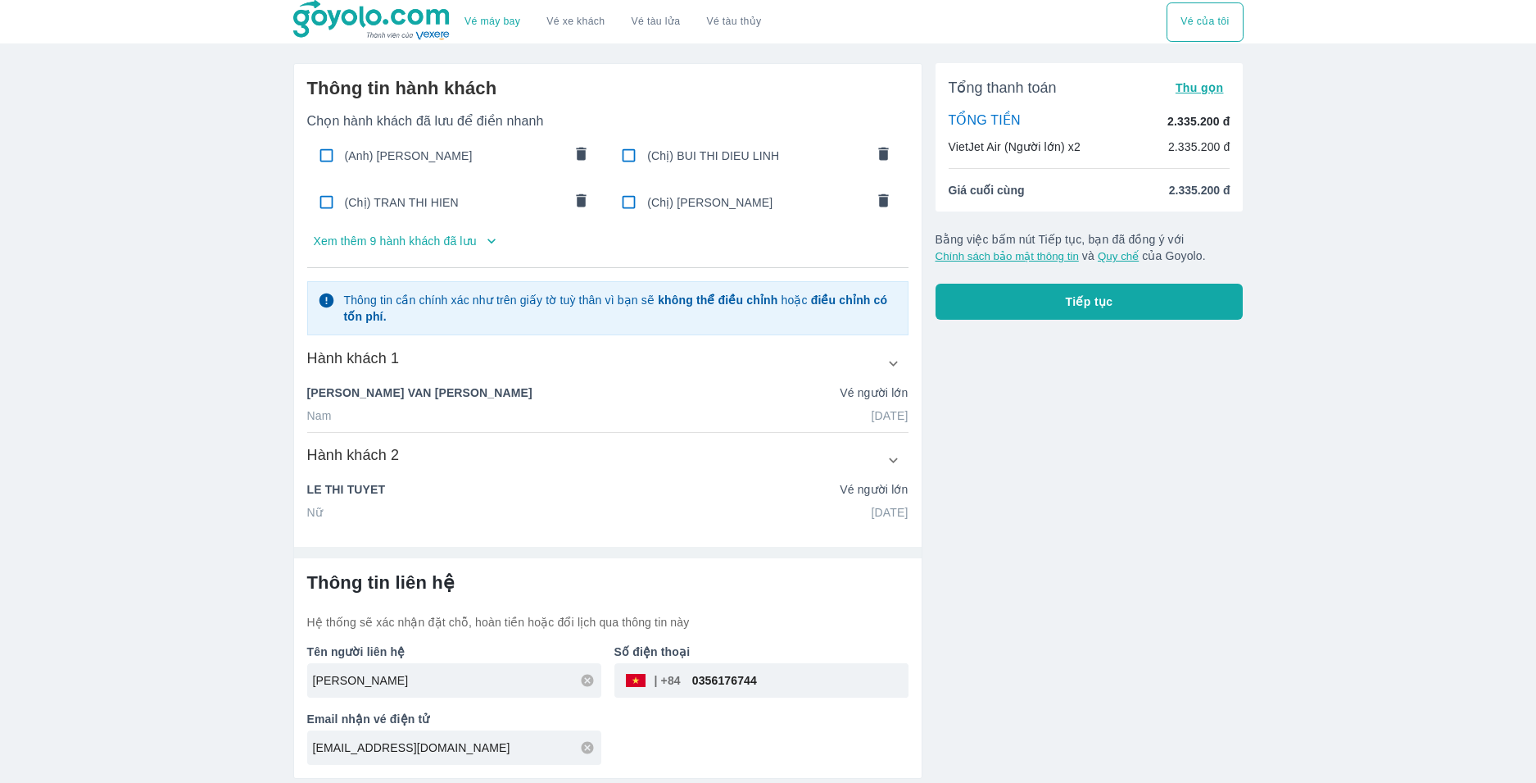
click at [1075, 305] on span "Tiếp tục" at bounding box center [1090, 301] width 48 height 16
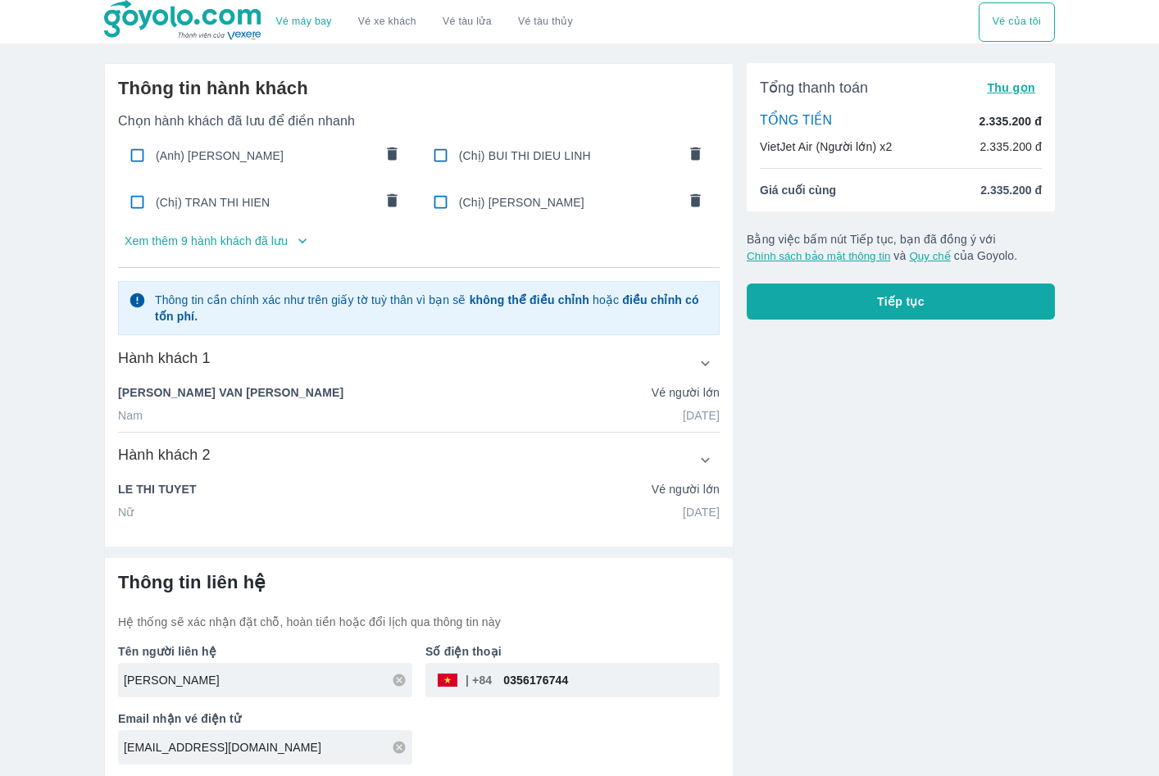
scroll to position [3, 0]
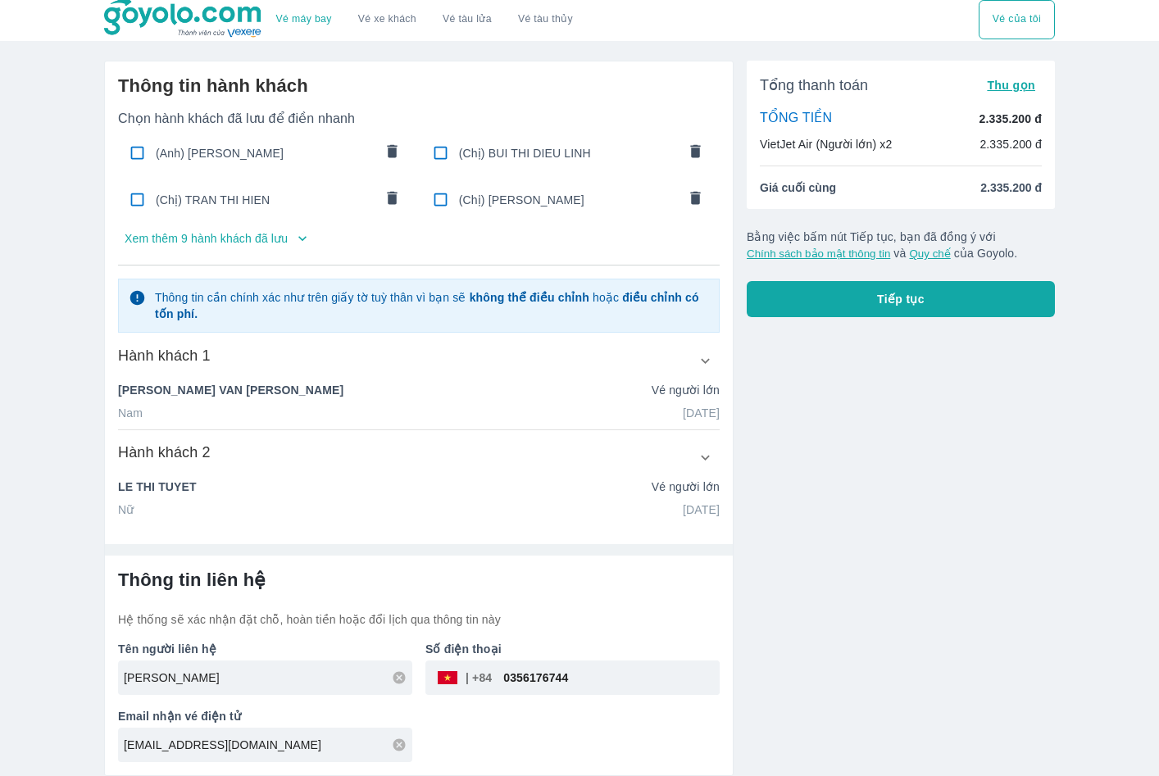
click at [835, 304] on button "Tiếp tục" at bounding box center [901, 299] width 308 height 36
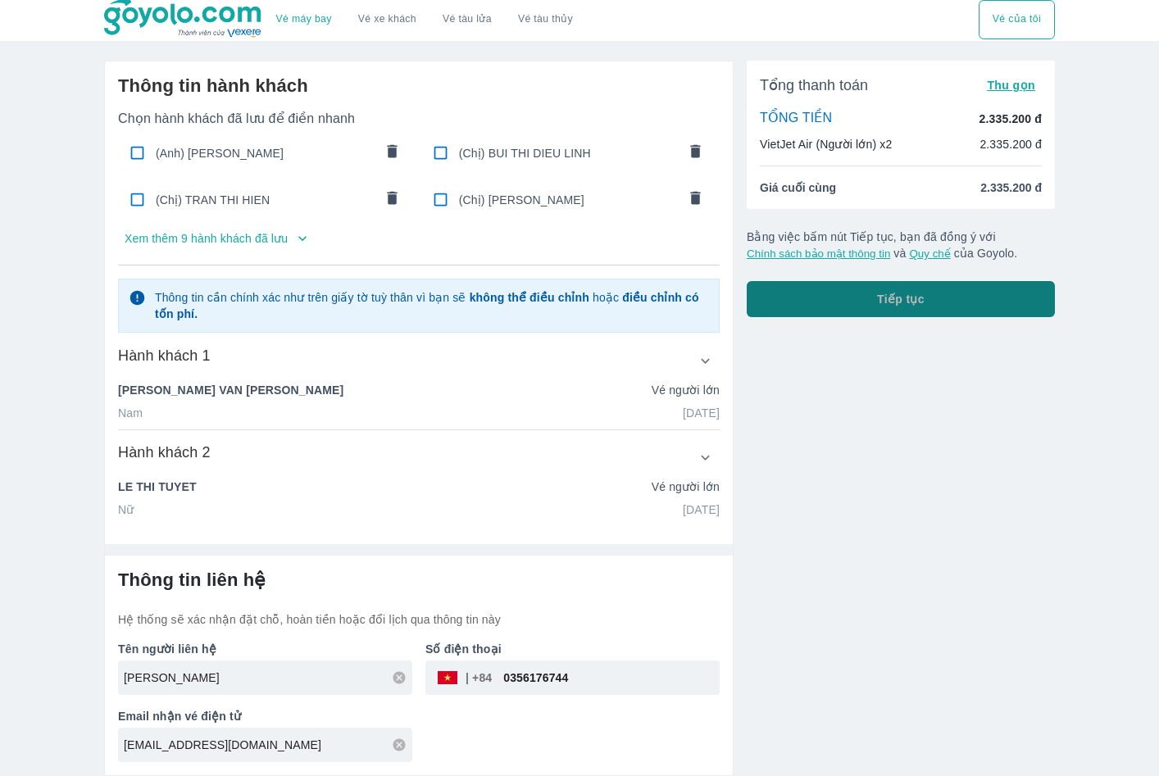
click at [835, 304] on button "Tiếp tục" at bounding box center [901, 299] width 308 height 36
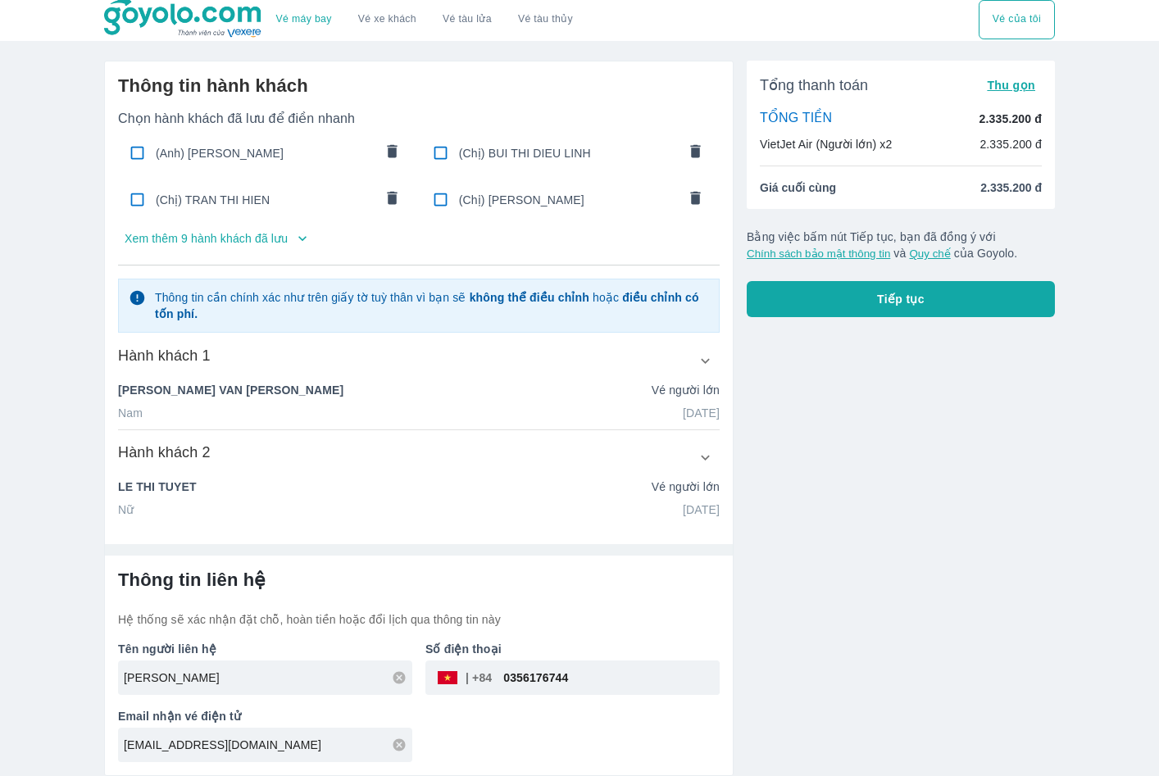
click at [854, 299] on button "Tiếp tục" at bounding box center [901, 299] width 308 height 36
click at [824, 295] on button "Tiếp tục" at bounding box center [901, 299] width 308 height 36
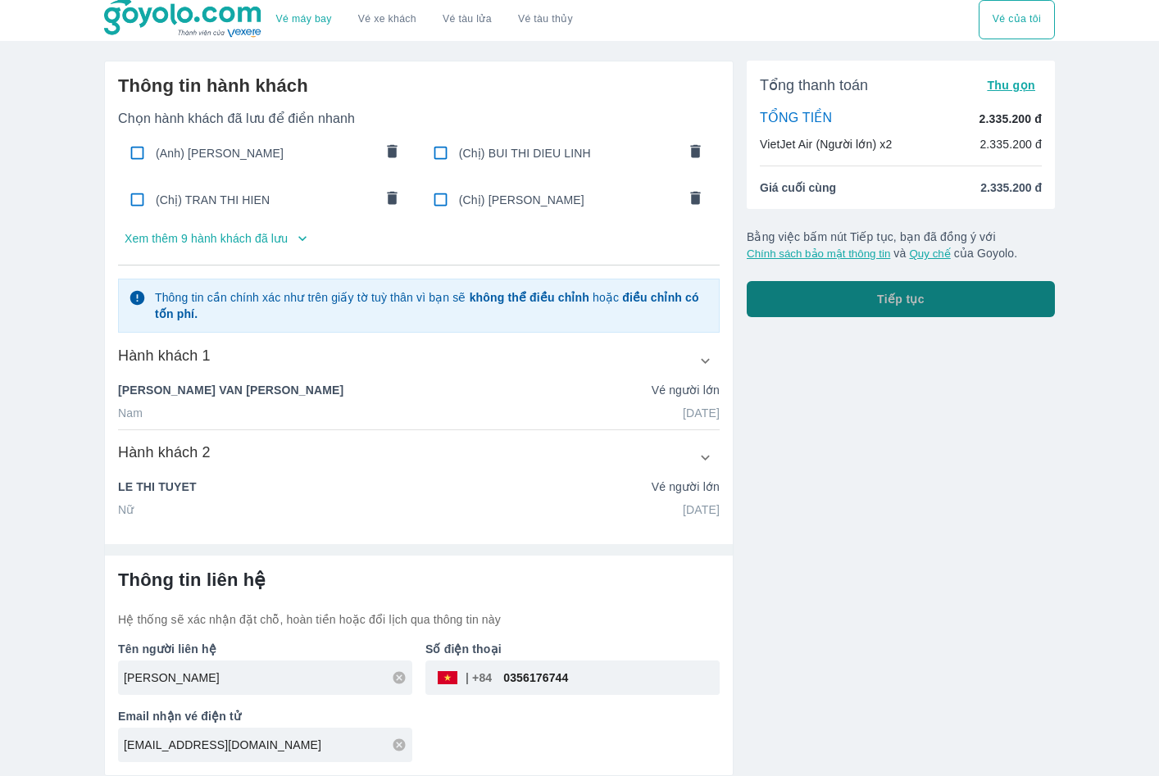
click at [885, 292] on span "Tiếp tục" at bounding box center [901, 299] width 48 height 16
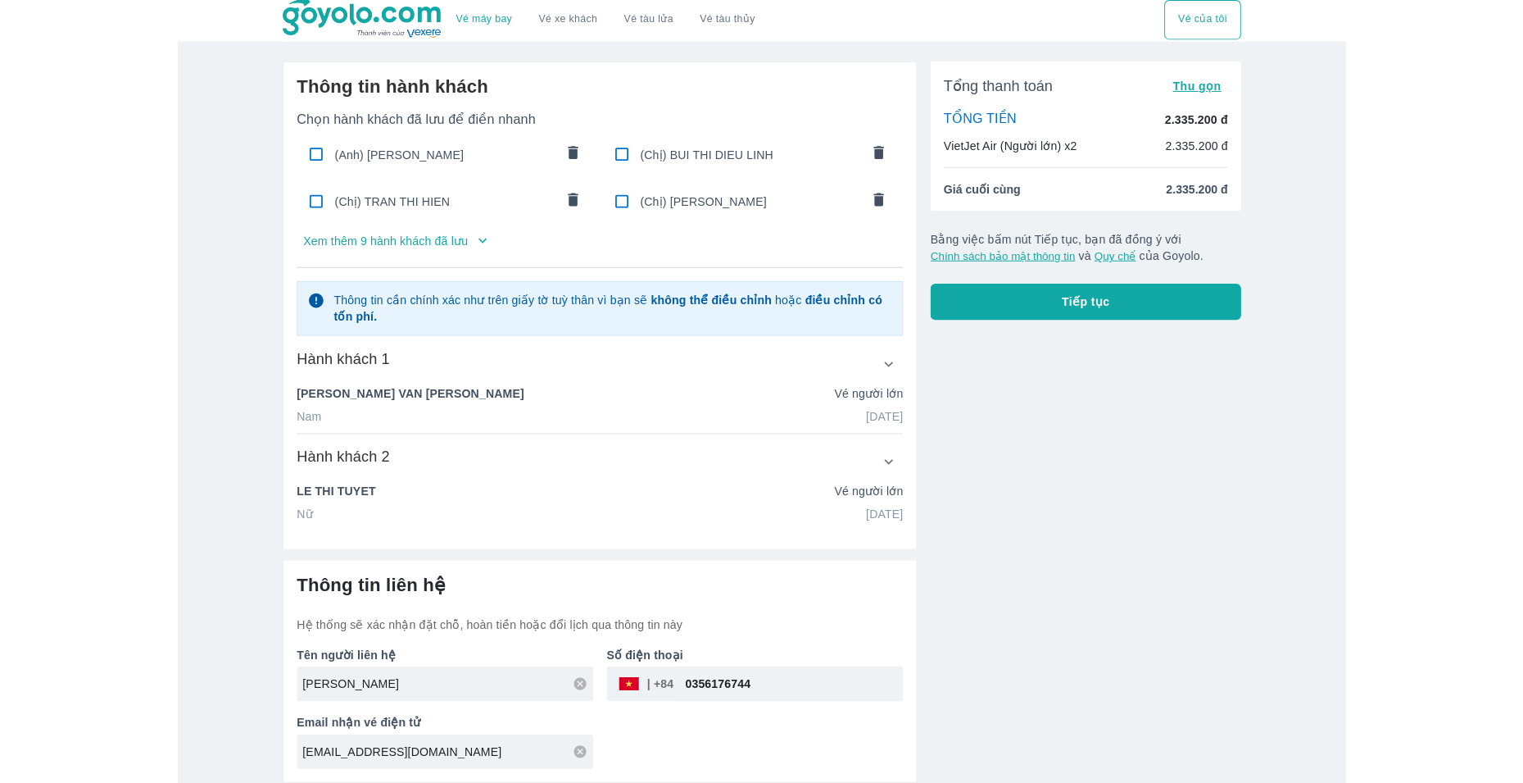
scroll to position [0, 0]
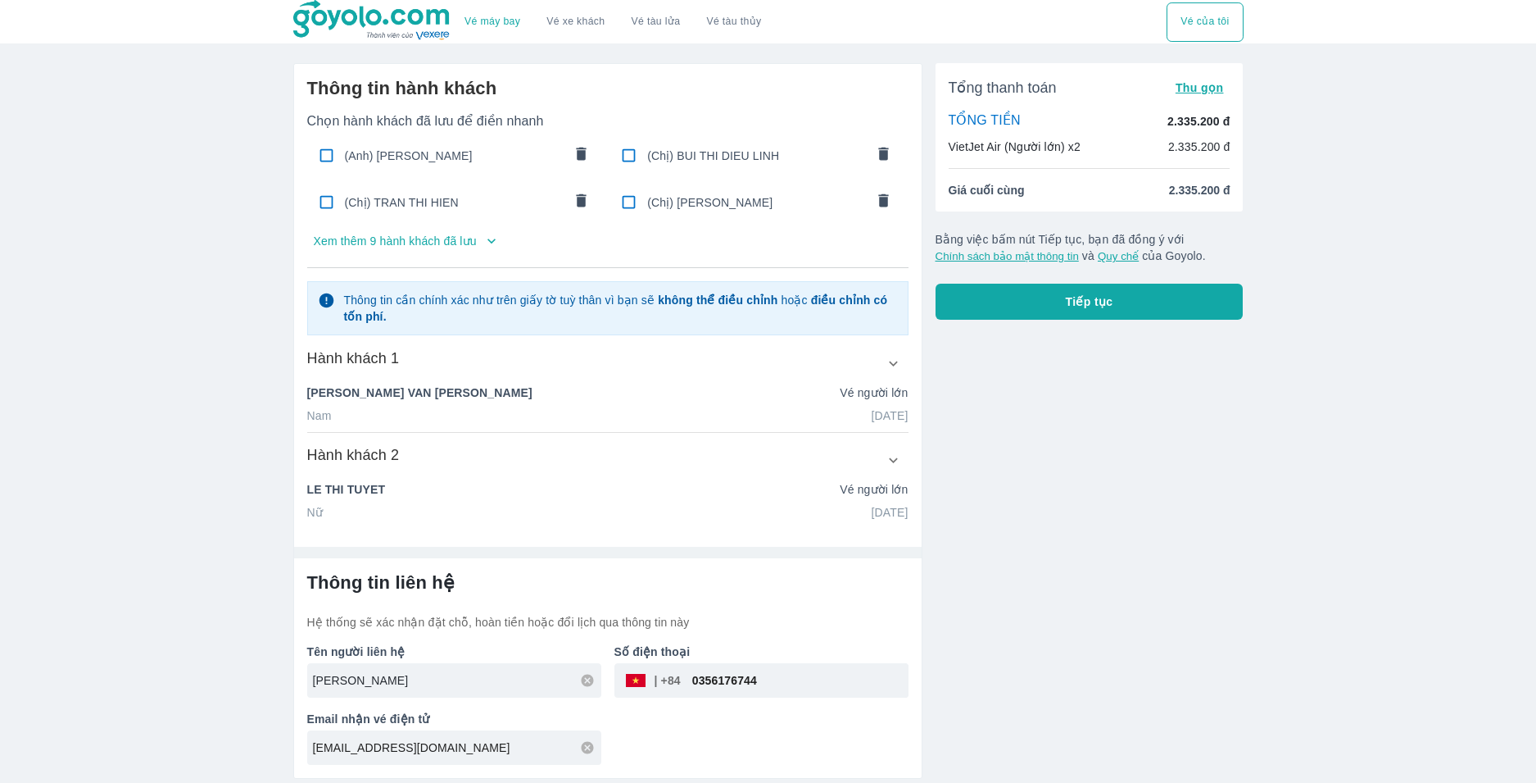
click at [502, 685] on input "NGUYEN VAN TUAN" at bounding box center [457, 680] width 288 height 16
click at [499, 745] on input "phongvehamy216@gmail.com" at bounding box center [457, 747] width 288 height 16
click at [1093, 306] on span "Tiếp tục" at bounding box center [1090, 301] width 48 height 16
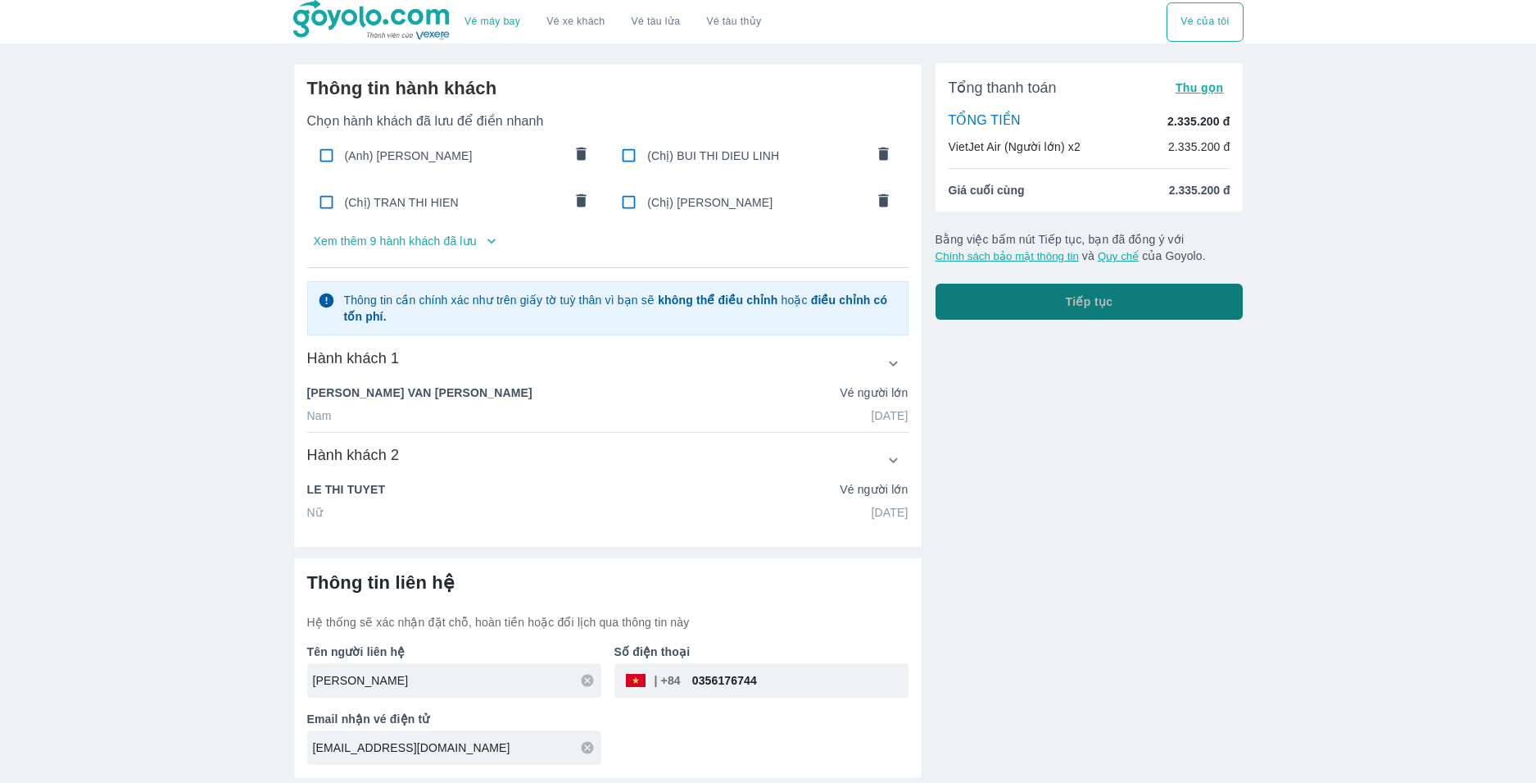
click at [1093, 306] on span "Tiếp tục" at bounding box center [1090, 301] width 48 height 16
click at [875, 151] on icon "comments" at bounding box center [883, 153] width 17 height 17
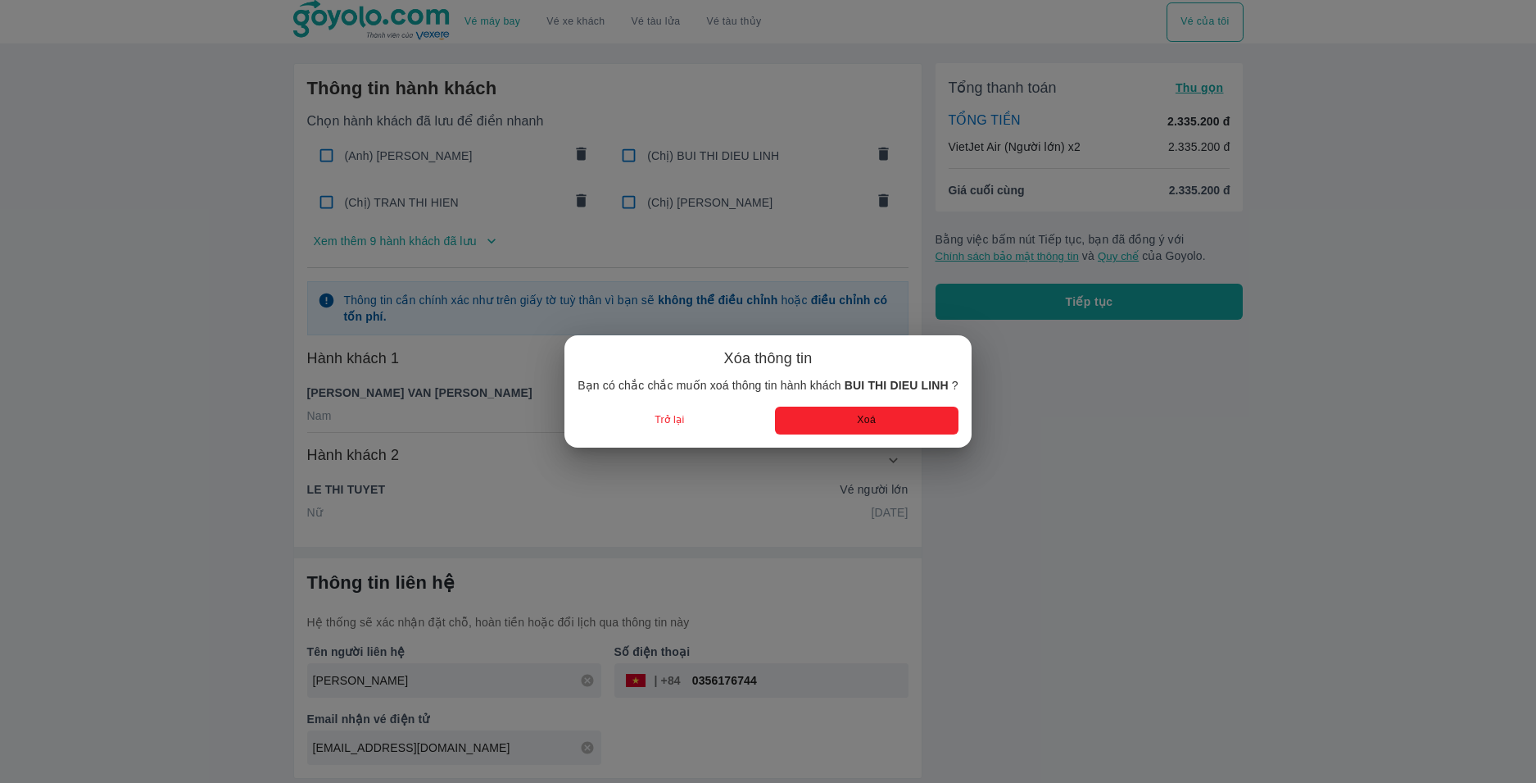
click at [836, 425] on button "Xoá" at bounding box center [867, 419] width 184 height 27
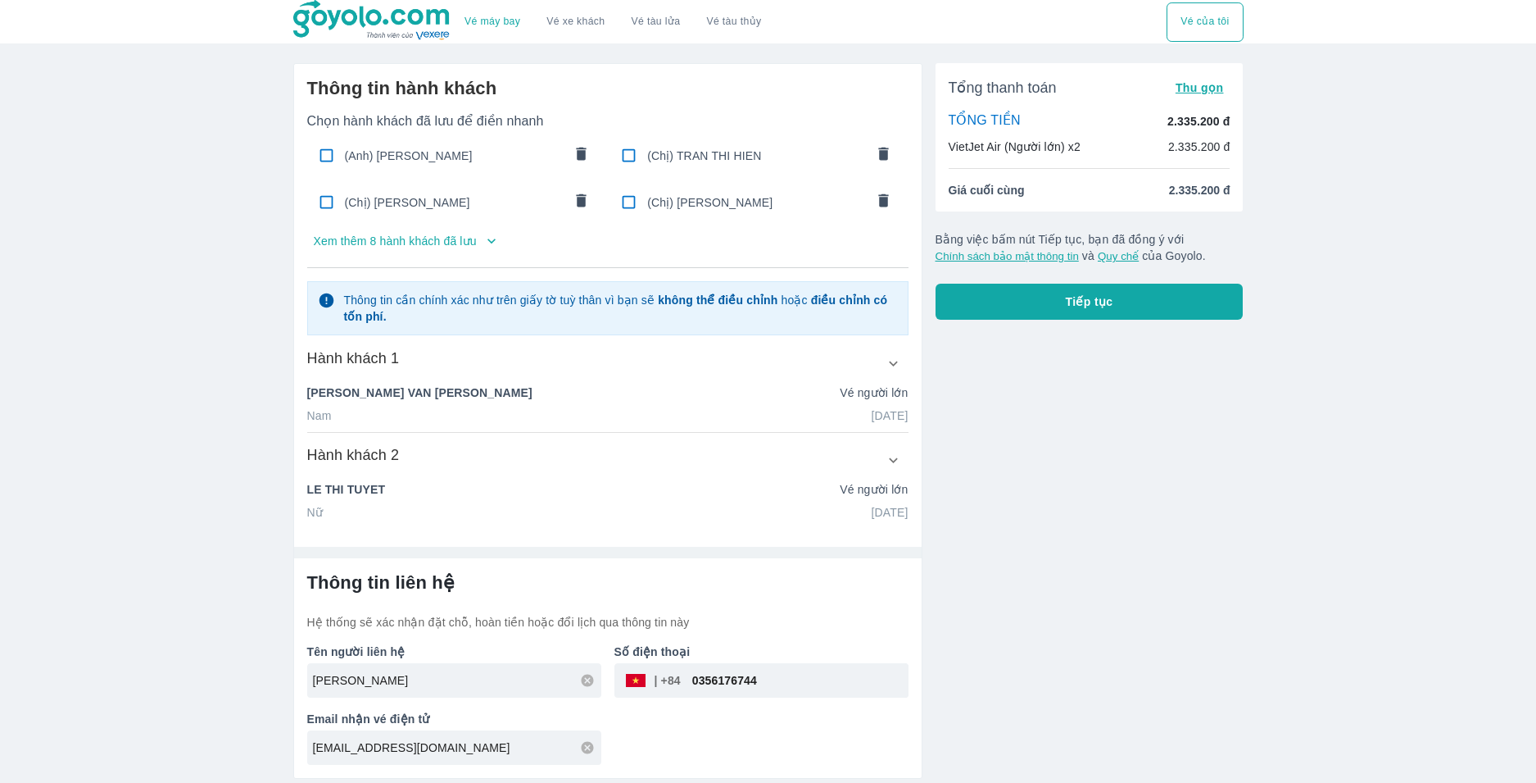
click at [876, 209] on icon "comments" at bounding box center [883, 200] width 17 height 17
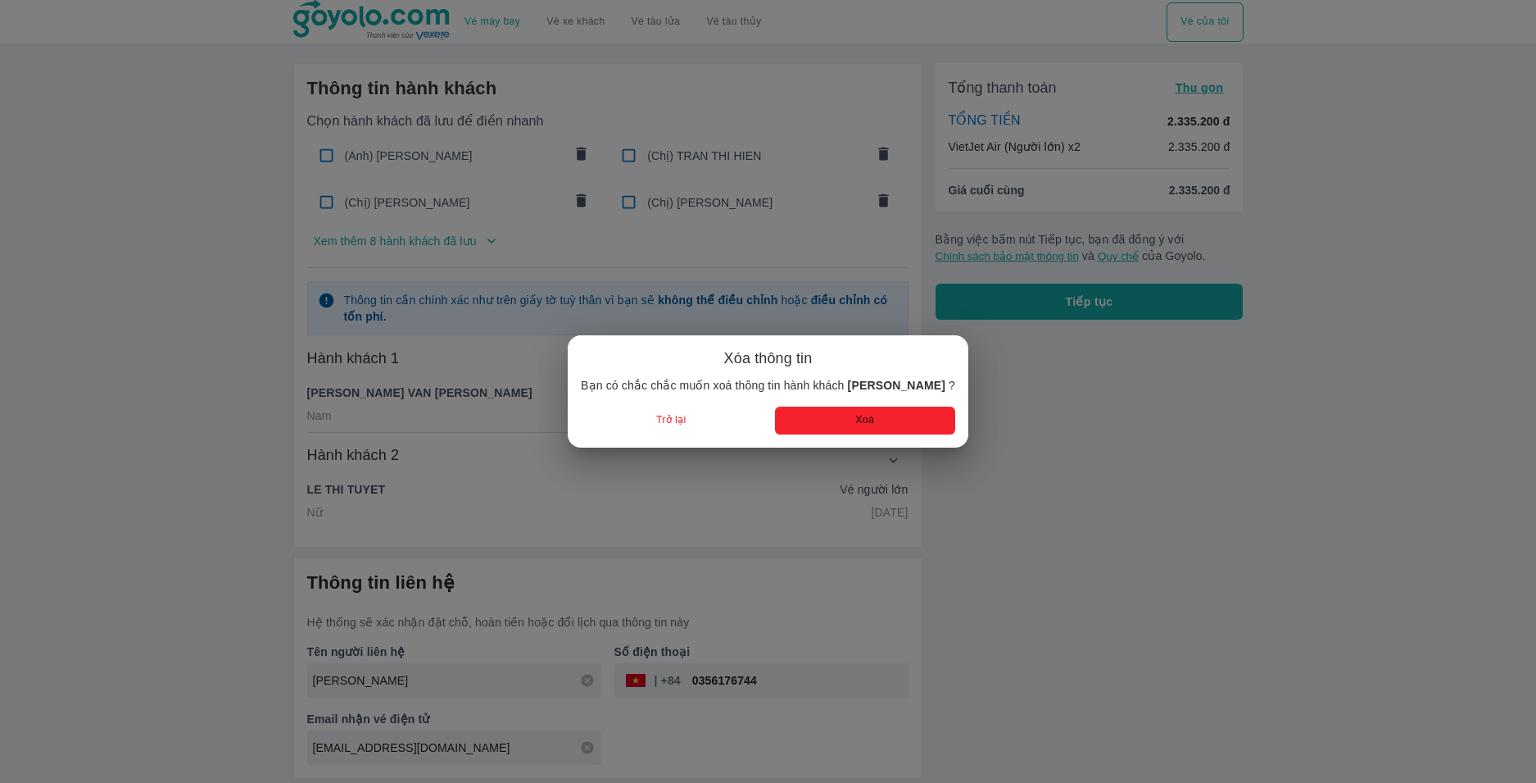
click at [856, 411] on button "Xoá" at bounding box center [865, 419] width 180 height 27
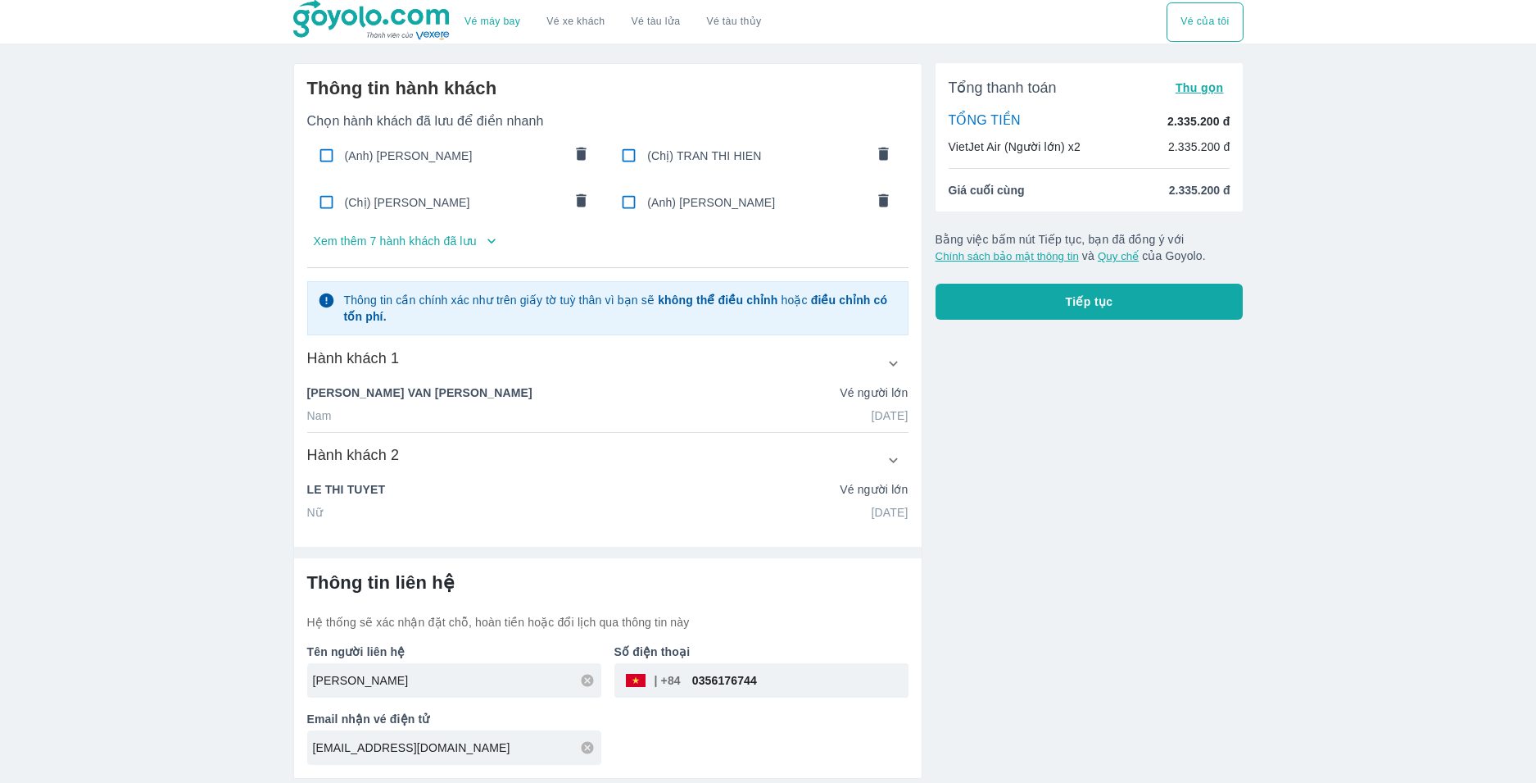
click at [870, 192] on button "comments" at bounding box center [884, 202] width 34 height 34
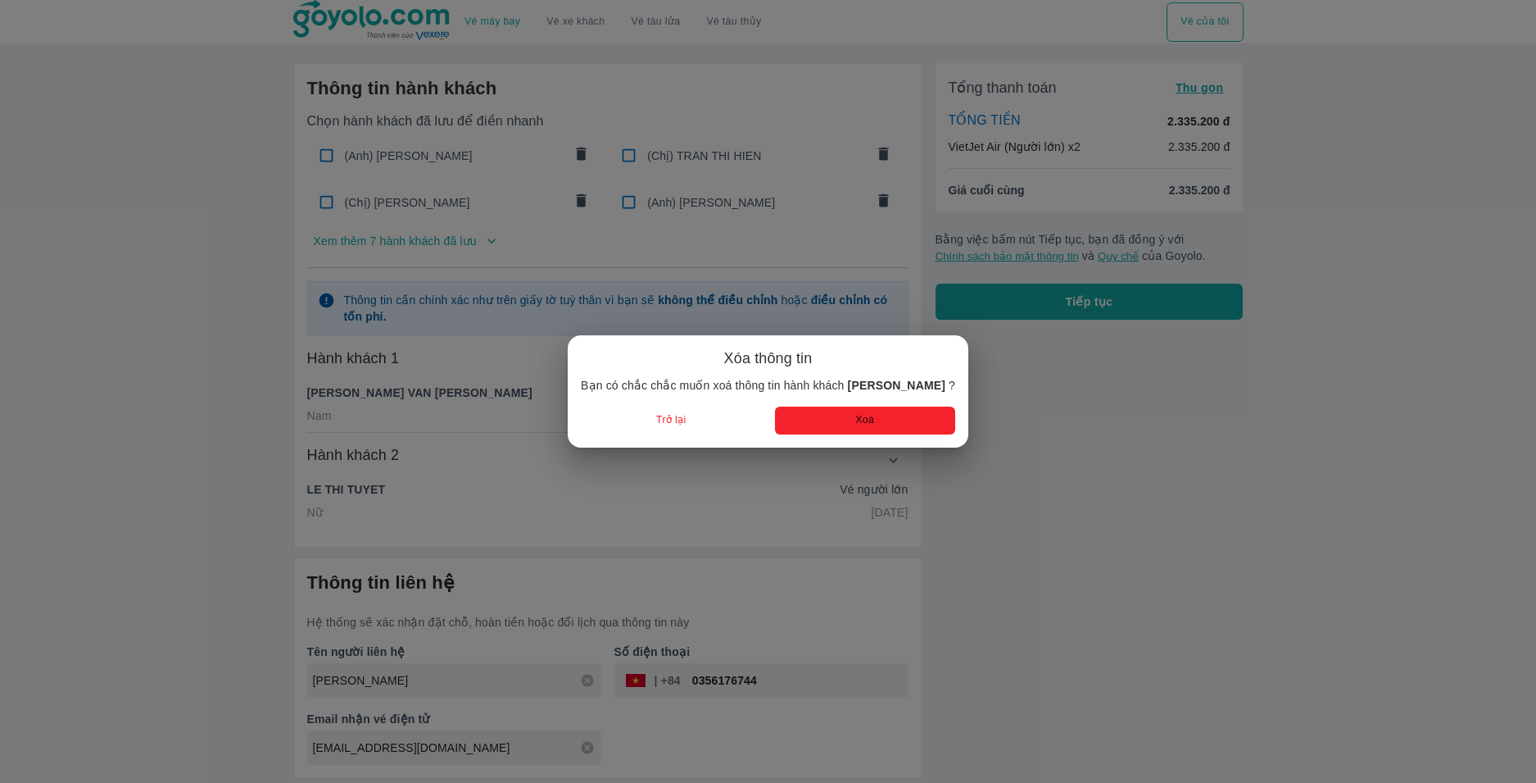
drag, startPoint x: 865, startPoint y: 424, endPoint x: 869, endPoint y: 401, distance: 24.1
click at [865, 425] on button "Xoá" at bounding box center [865, 419] width 180 height 27
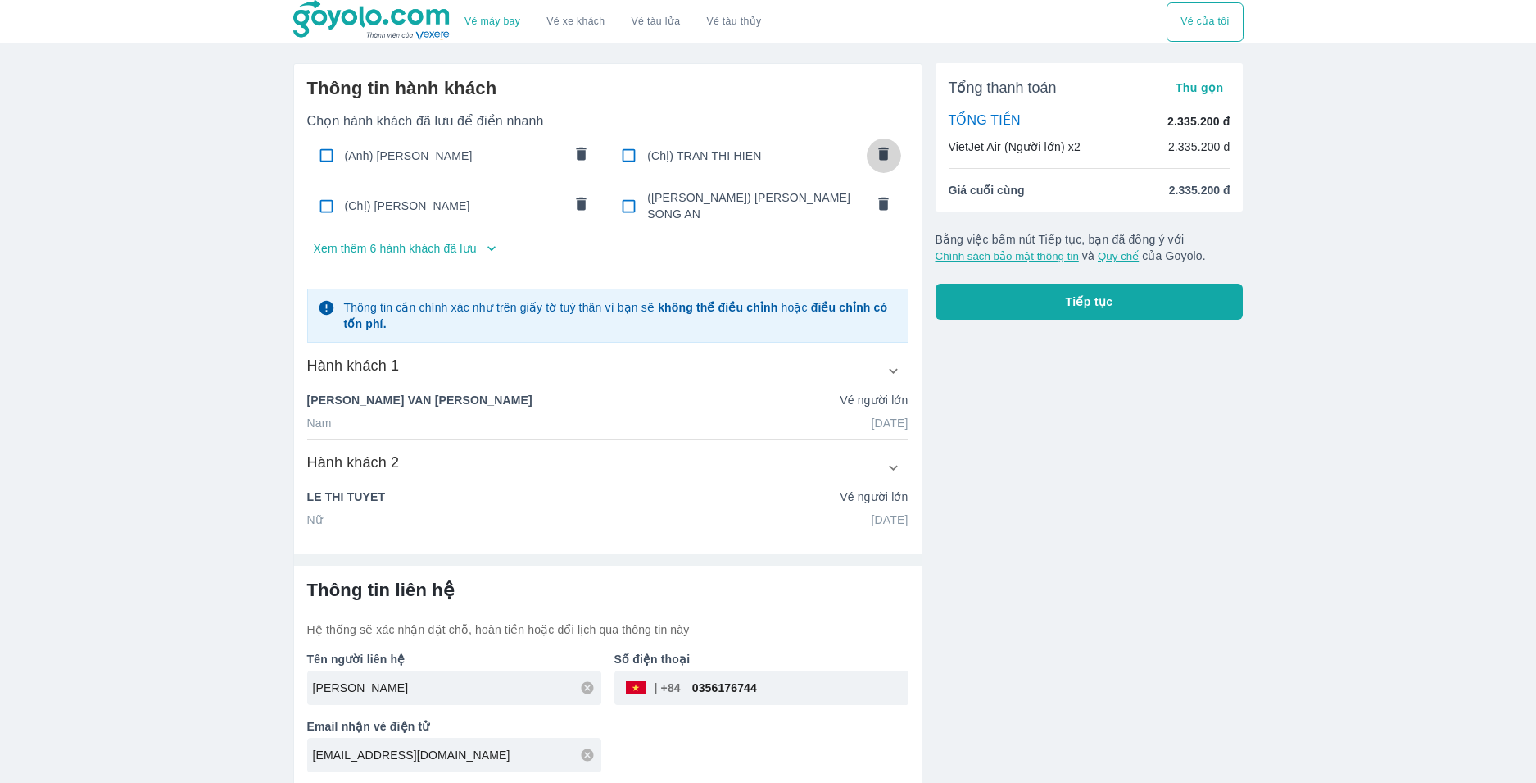
click at [885, 150] on icon "comments" at bounding box center [883, 153] width 17 height 17
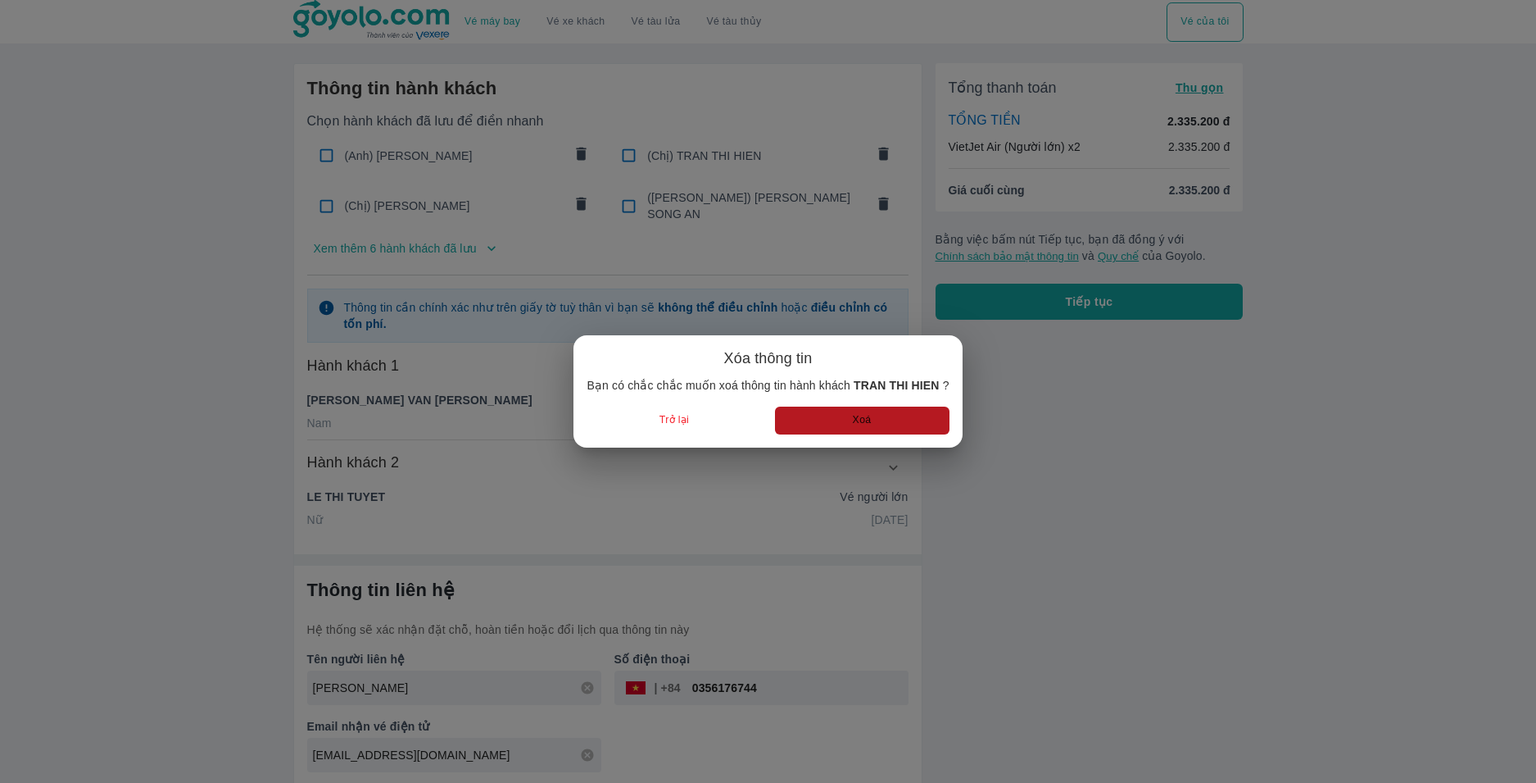
click at [869, 431] on button "Xoá" at bounding box center [862, 419] width 175 height 27
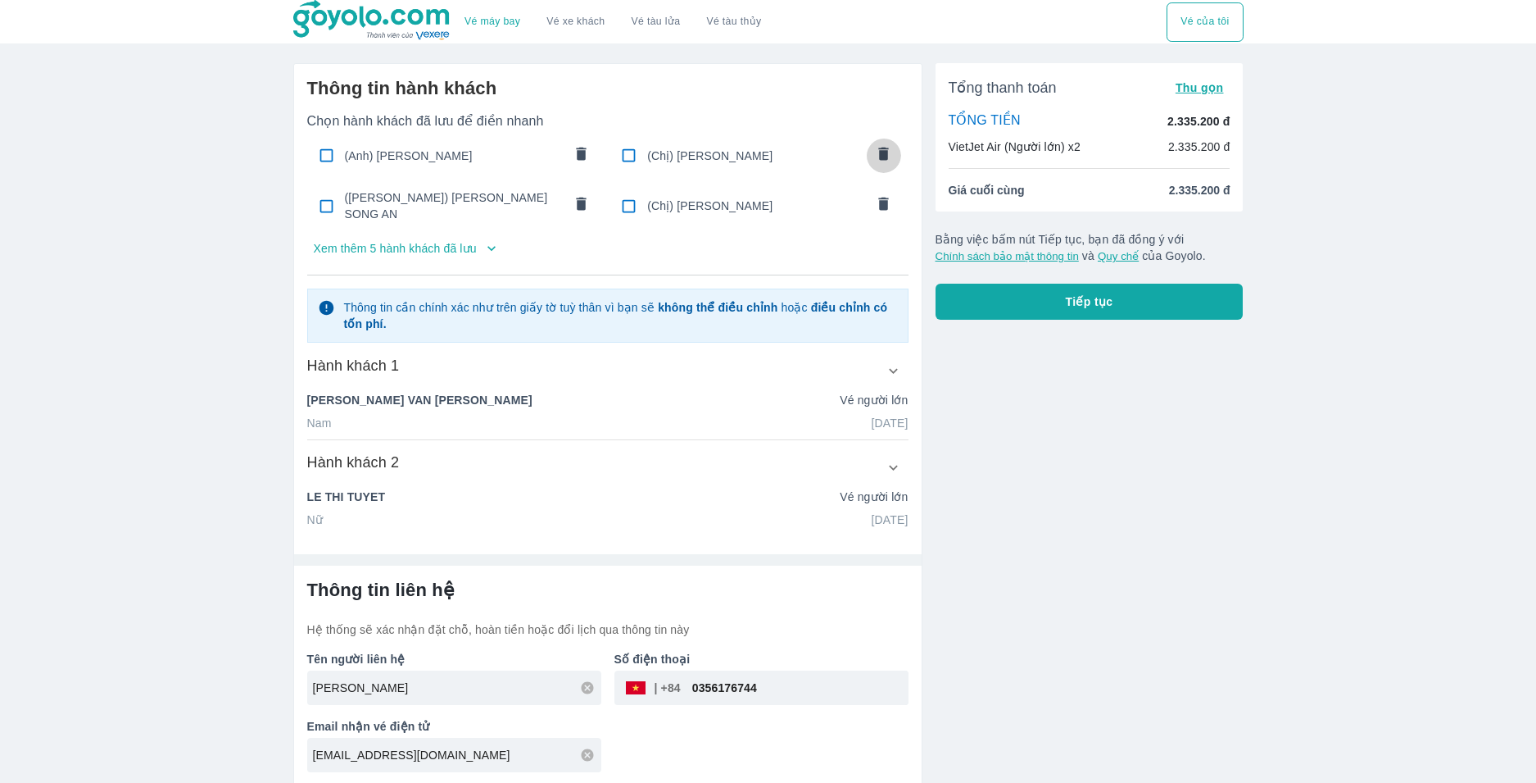
click at [882, 156] on icon "comments" at bounding box center [884, 153] width 10 height 13
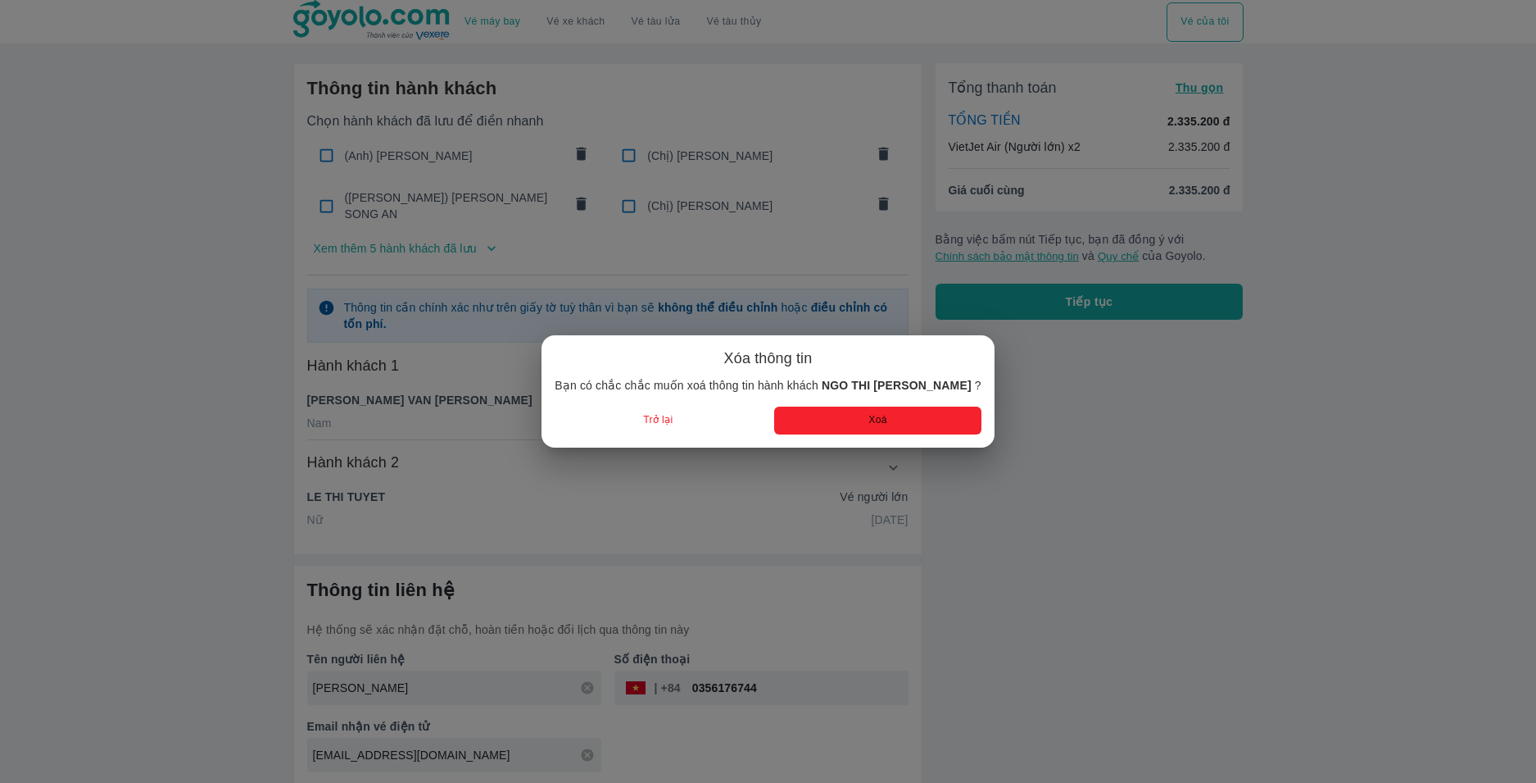
drag, startPoint x: 836, startPoint y: 423, endPoint x: 849, endPoint y: 412, distance: 16.9
click at [836, 424] on button "Xoá" at bounding box center [877, 419] width 207 height 27
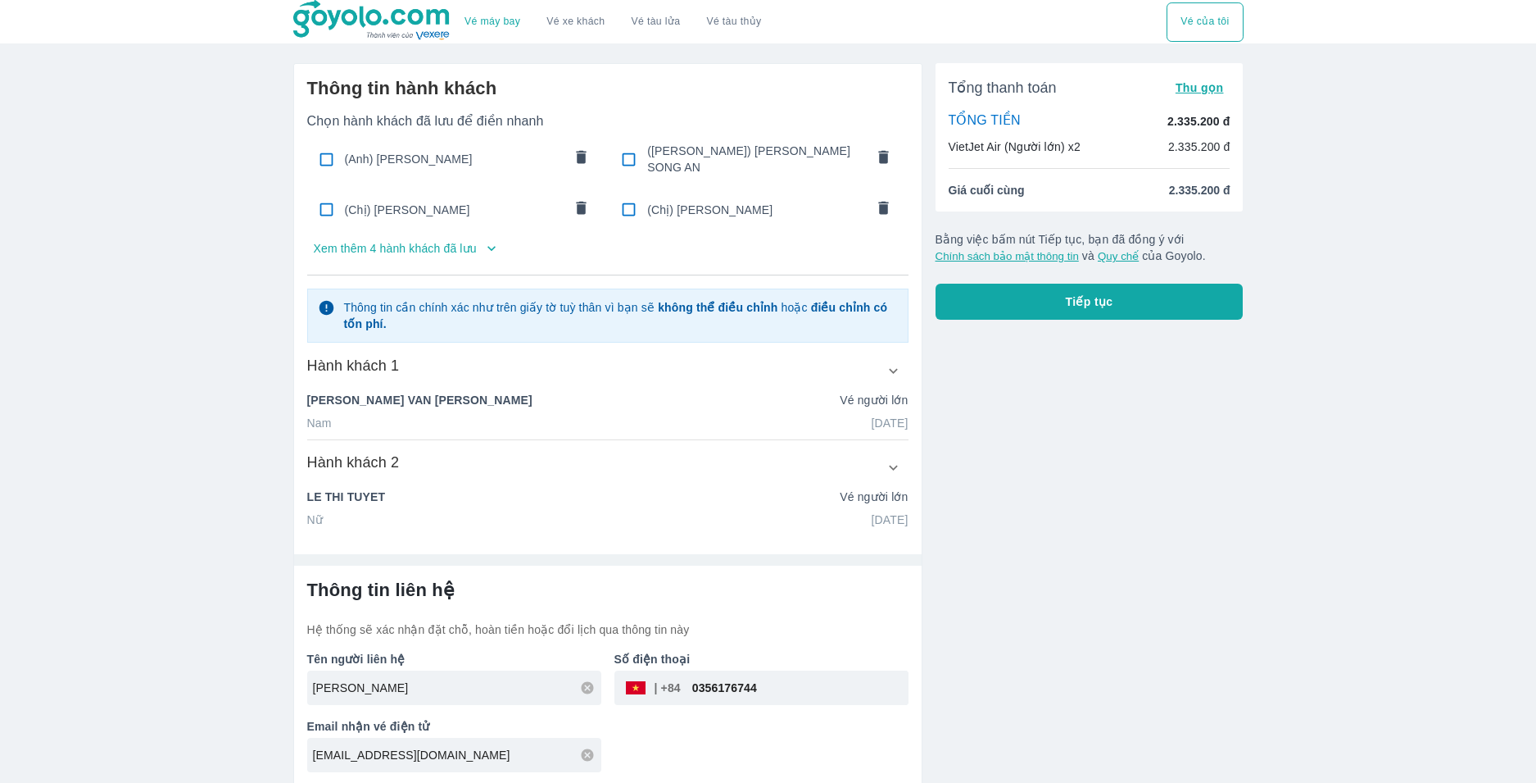
click at [877, 152] on icon "comments" at bounding box center [883, 156] width 17 height 17
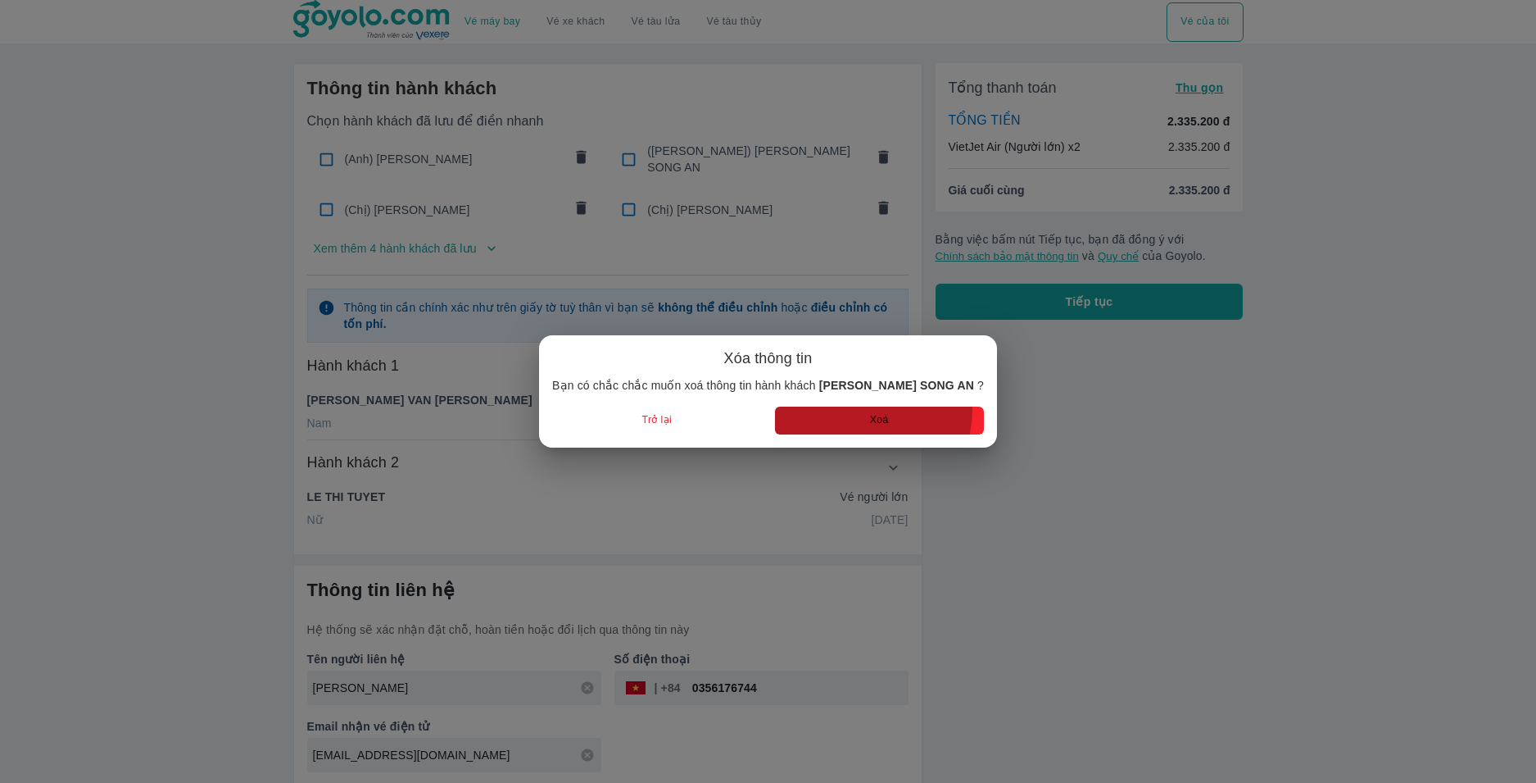
click at [860, 409] on button "Xoá" at bounding box center [879, 419] width 209 height 27
checkbox input "true"
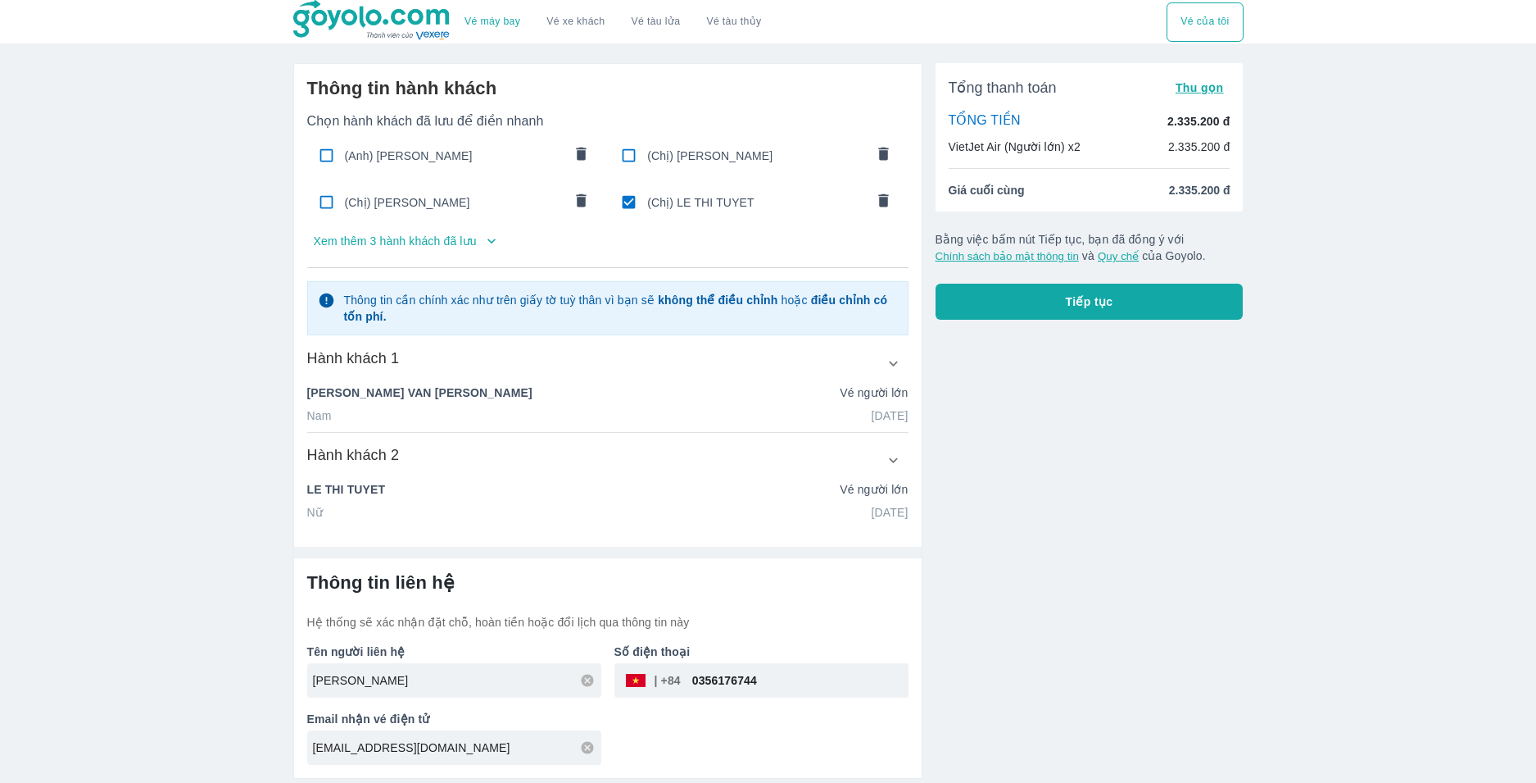
click at [892, 152] on icon "comments" at bounding box center [883, 153] width 17 height 17
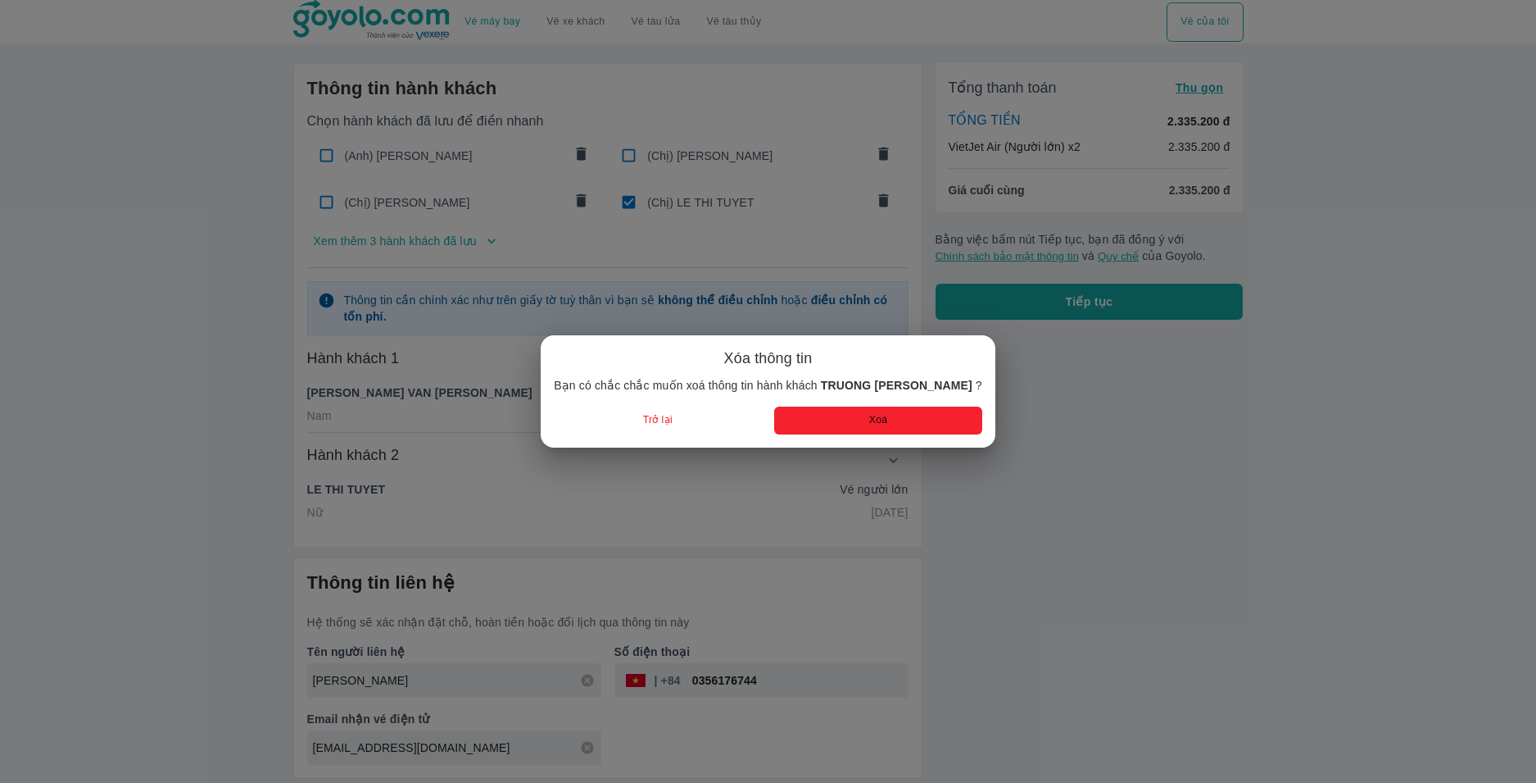
click at [869, 420] on button "Xoá" at bounding box center [877, 419] width 207 height 27
checkbox input "true"
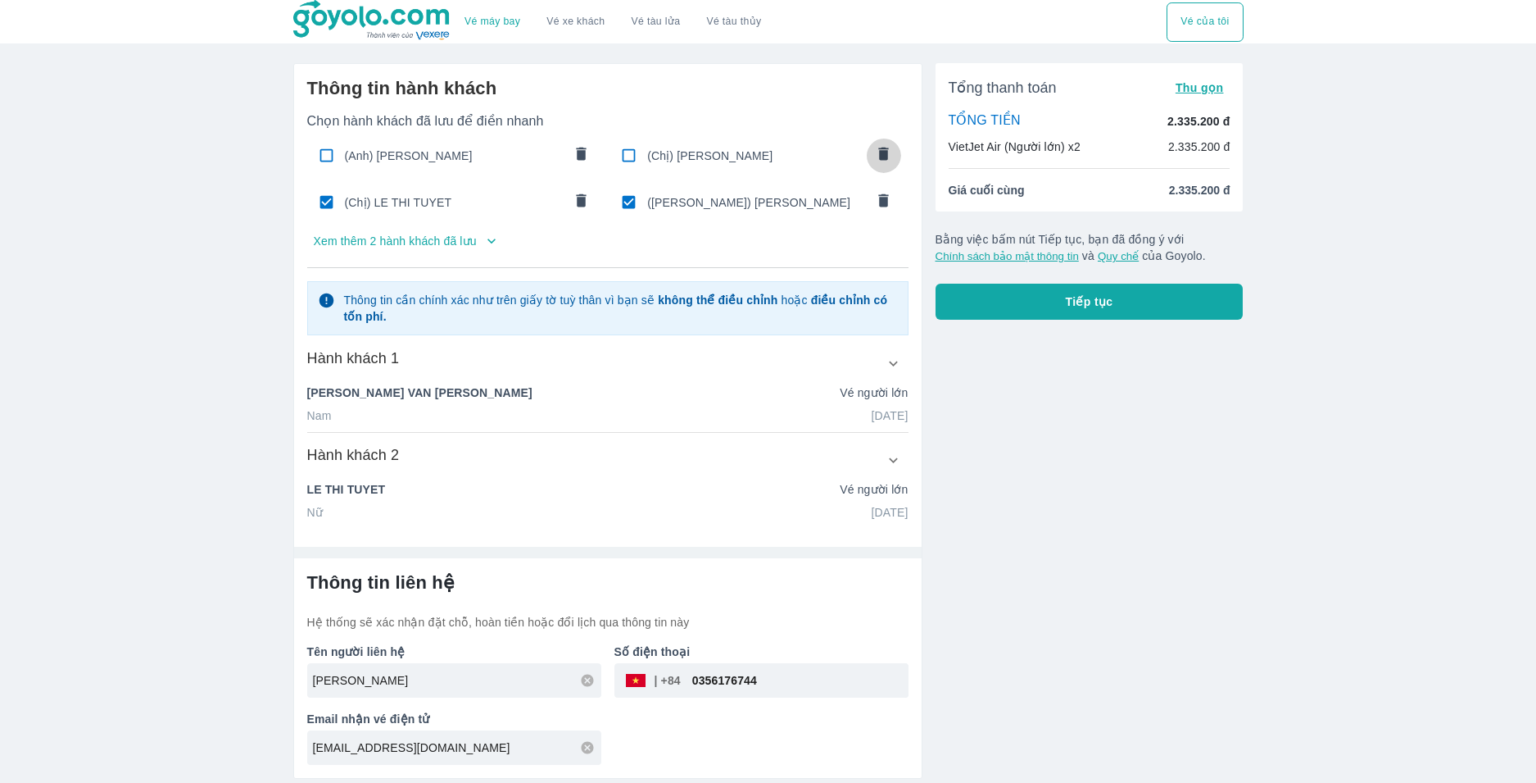
click at [883, 153] on icon "comments" at bounding box center [884, 153] width 10 height 13
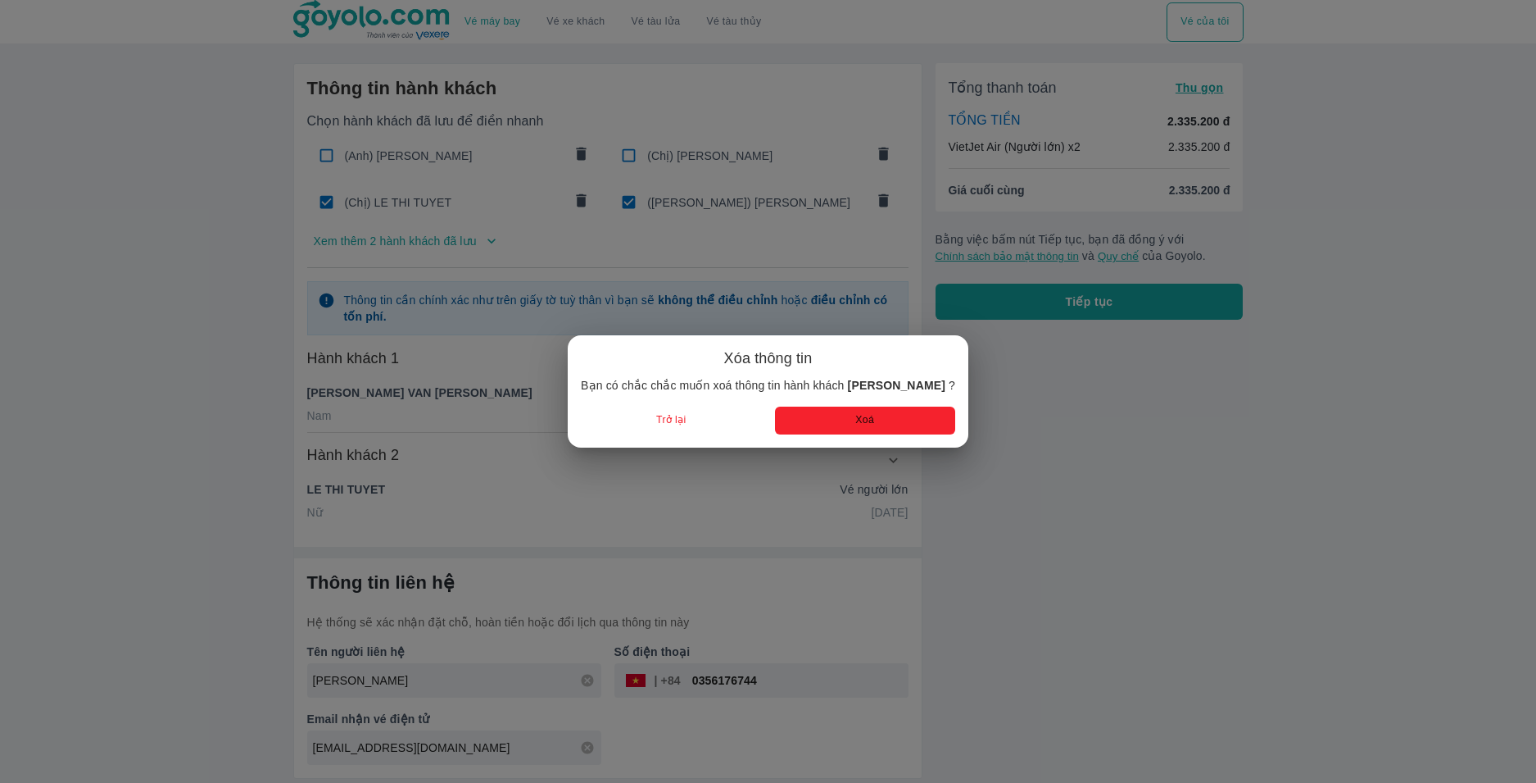
click at [872, 422] on button "Xoá" at bounding box center [865, 419] width 180 height 27
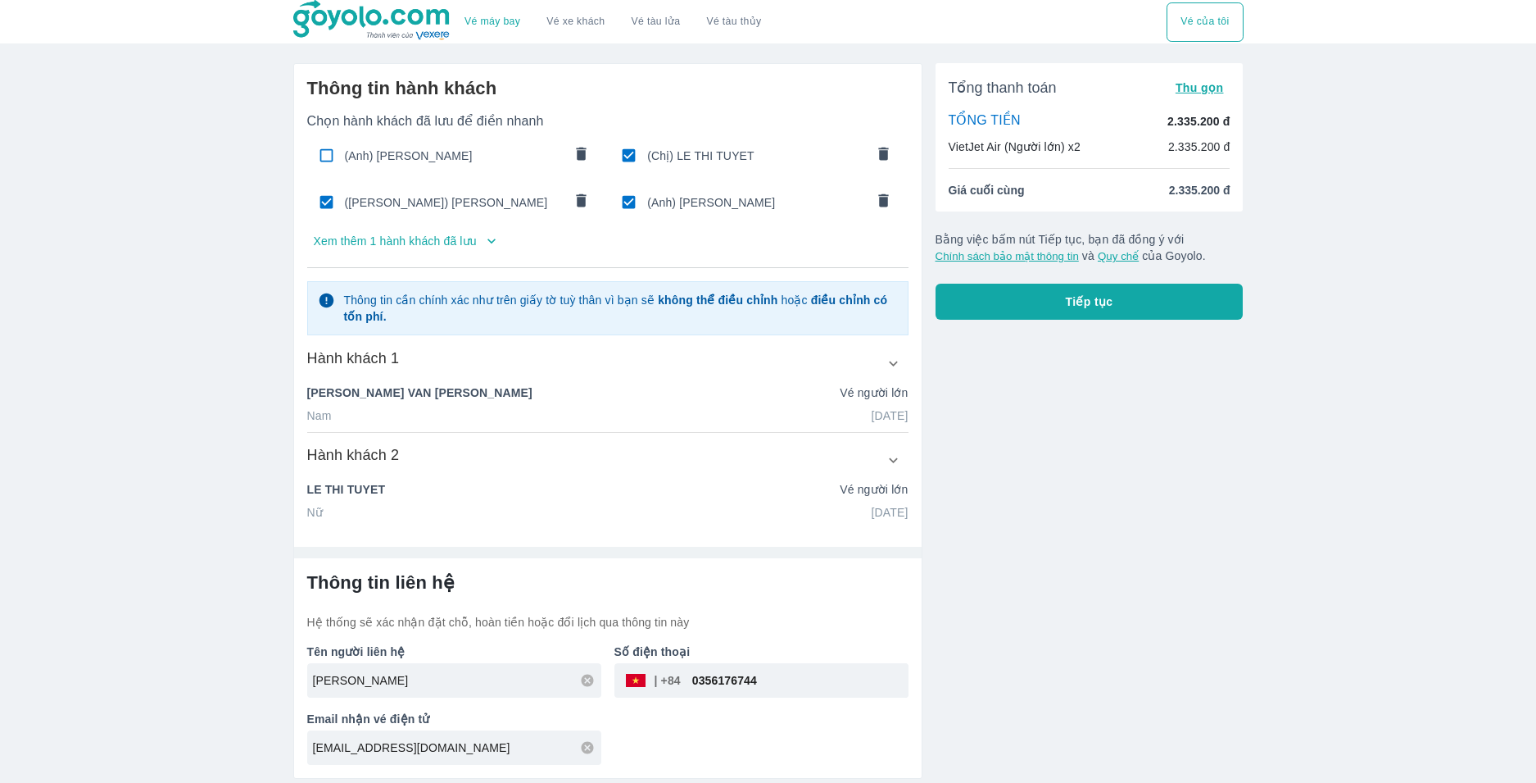
click at [865, 145] on div "(Chị) LE THI TUYET" at bounding box center [757, 155] width 295 height 39
checkbox input "false"
type input "NGUYEN"
type input "DANG CONG"
type input "15/08/1989"
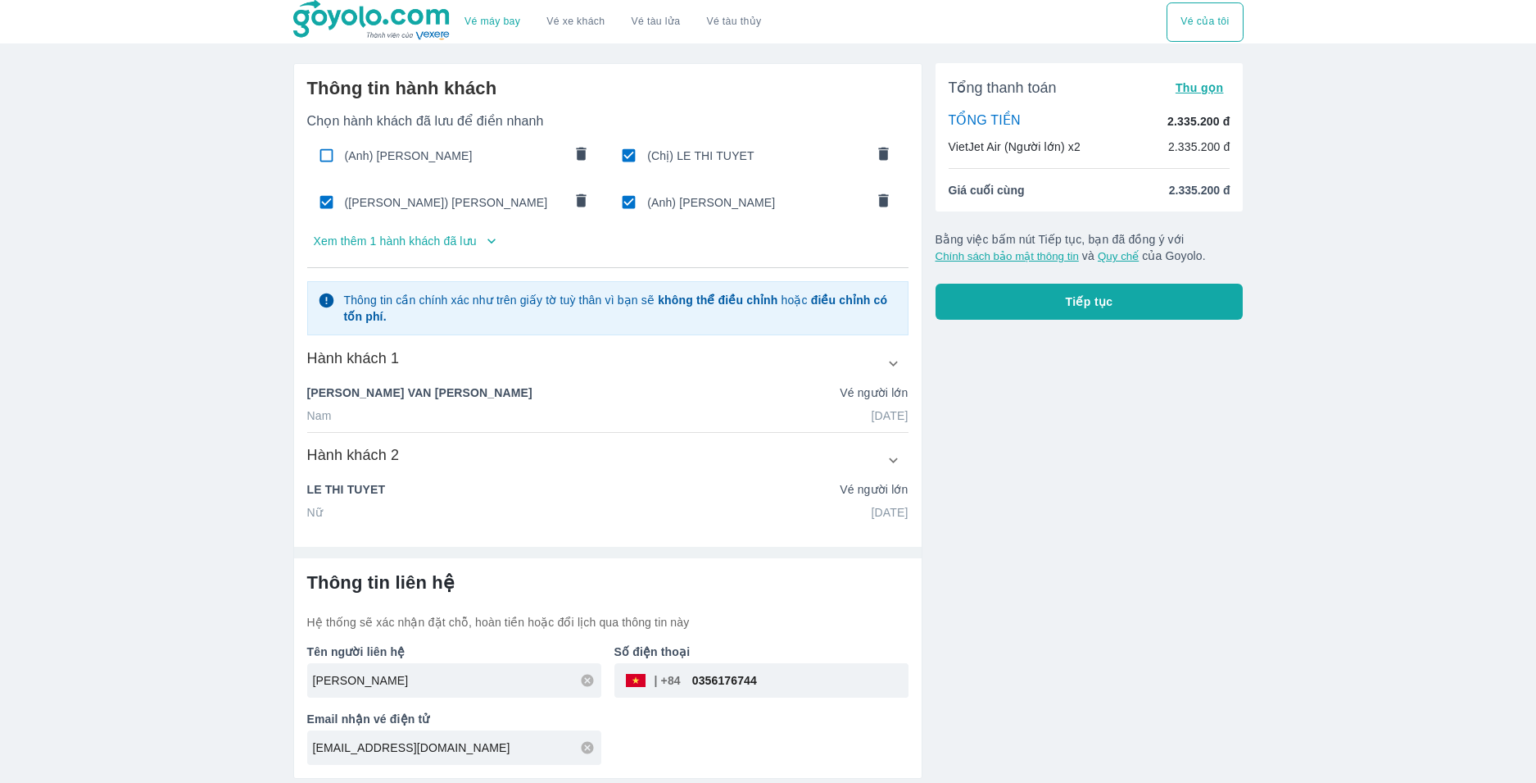
radio input "true"
click at [457, 210] on span "(Anh) NGUYEN DANG CONG" at bounding box center [454, 202] width 218 height 16
checkbox input "false"
type input "DUONG"
type input "NHAT MINH"
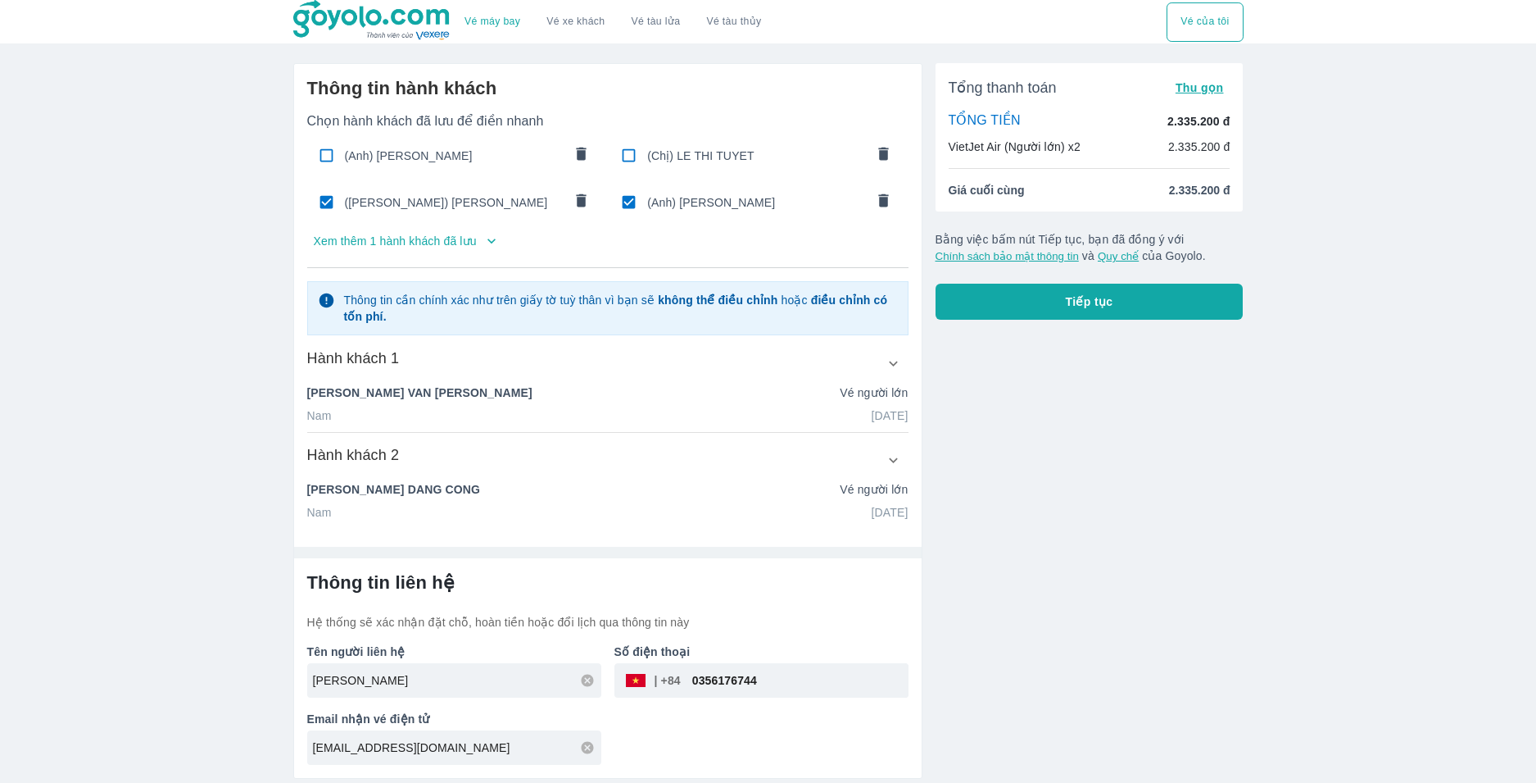
type input "23/10/2018"
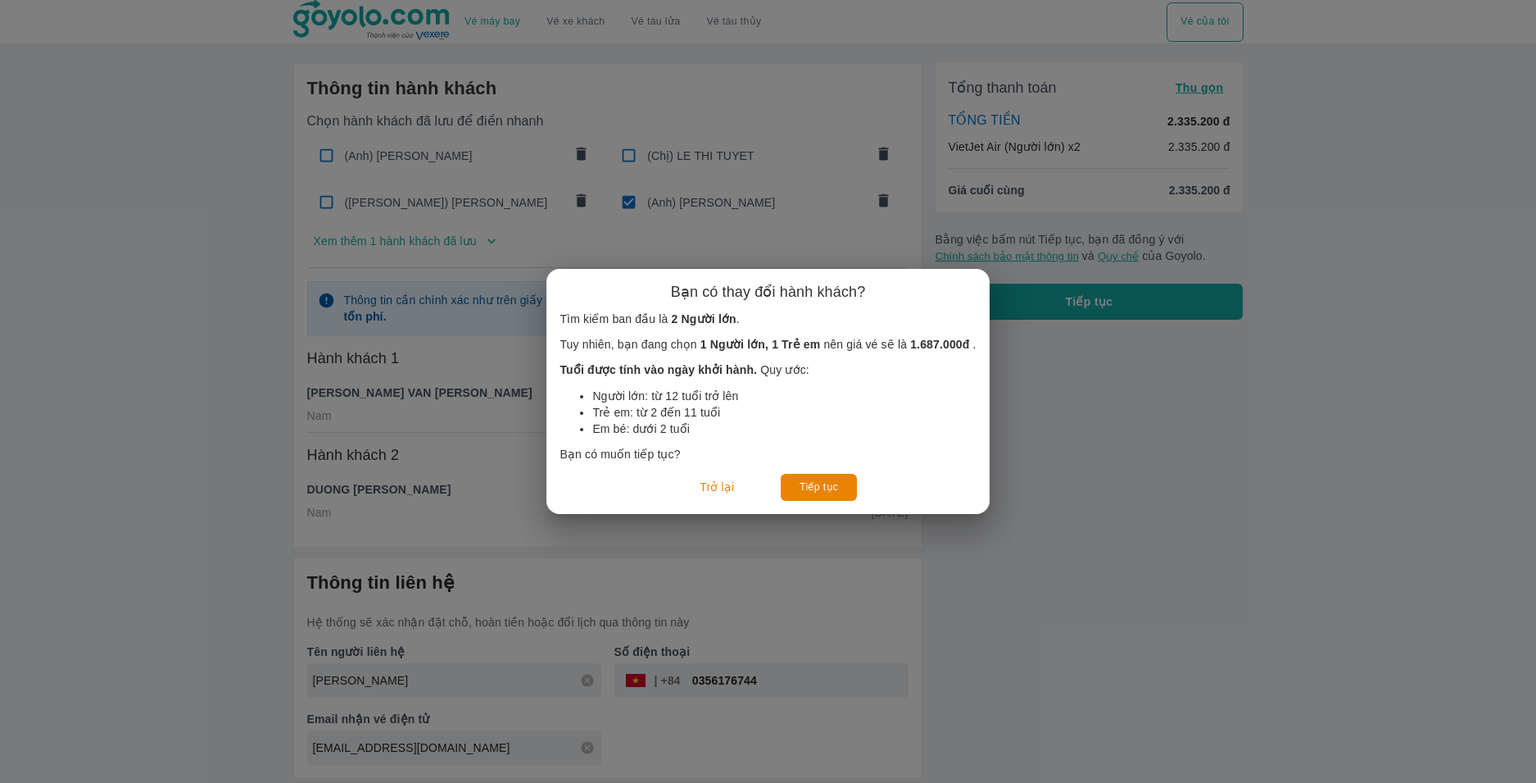
click at [819, 491] on button "Tiếp tục" at bounding box center [819, 487] width 76 height 27
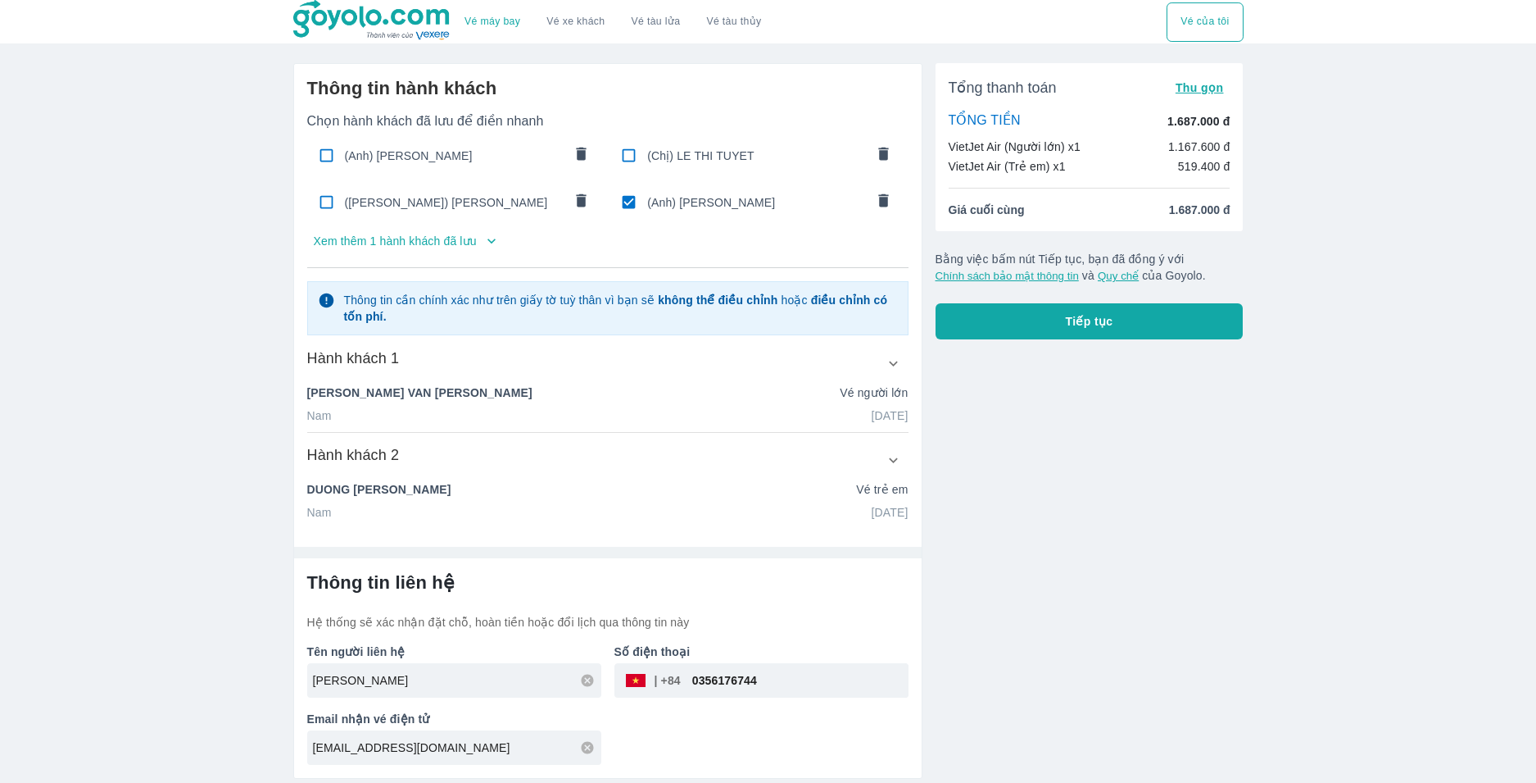
click at [628, 156] on input "checkbox" at bounding box center [629, 155] width 32 height 32
checkbox input "false"
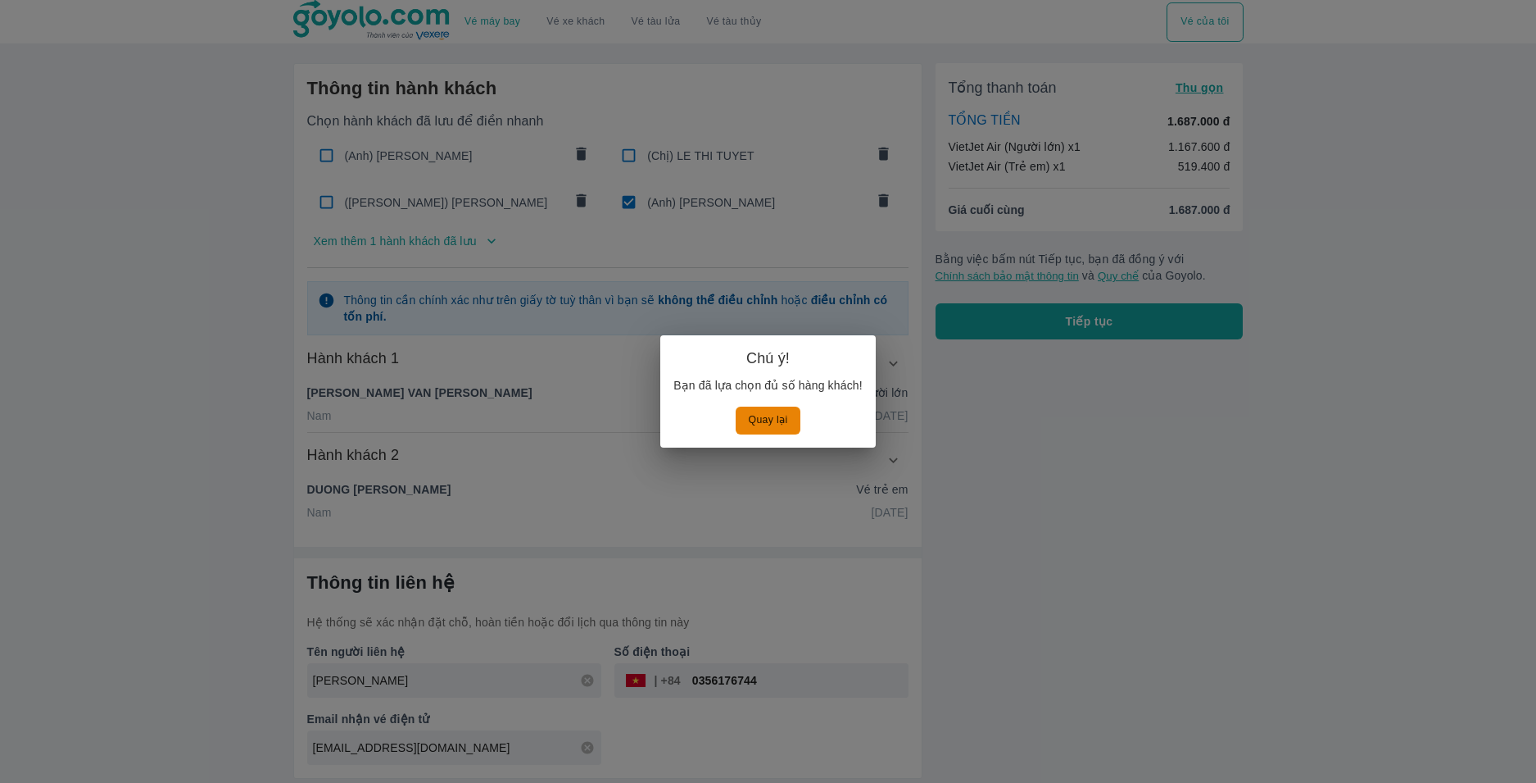
click at [522, 450] on div "Chú ý! Bạn đã lựa chọn đủ số hàng khách! Quay lại" at bounding box center [768, 391] width 1536 height 783
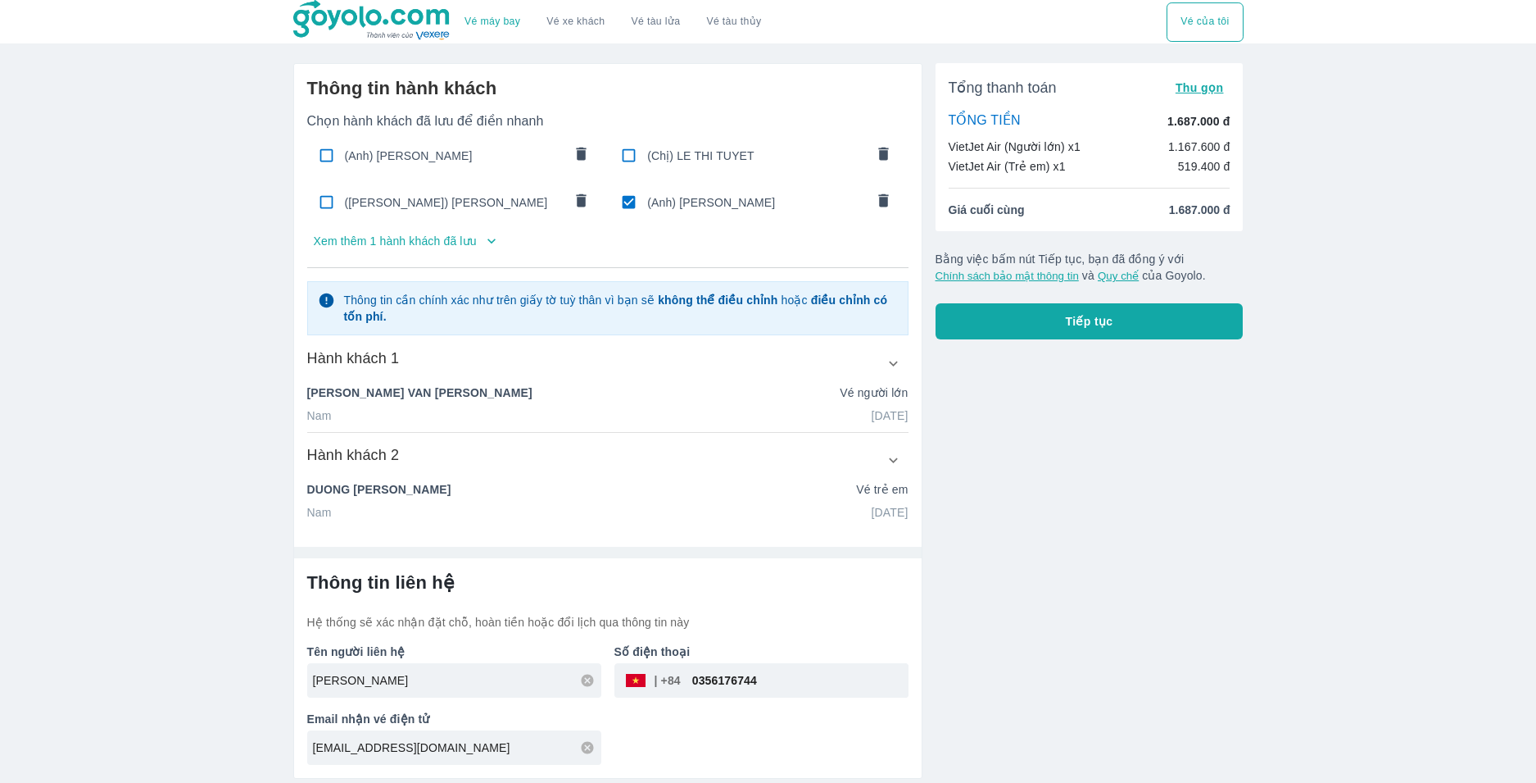
click at [813, 506] on div "Nam 23/10/2018" at bounding box center [607, 512] width 601 height 16
click at [894, 461] on icon "button" at bounding box center [893, 460] width 17 height 17
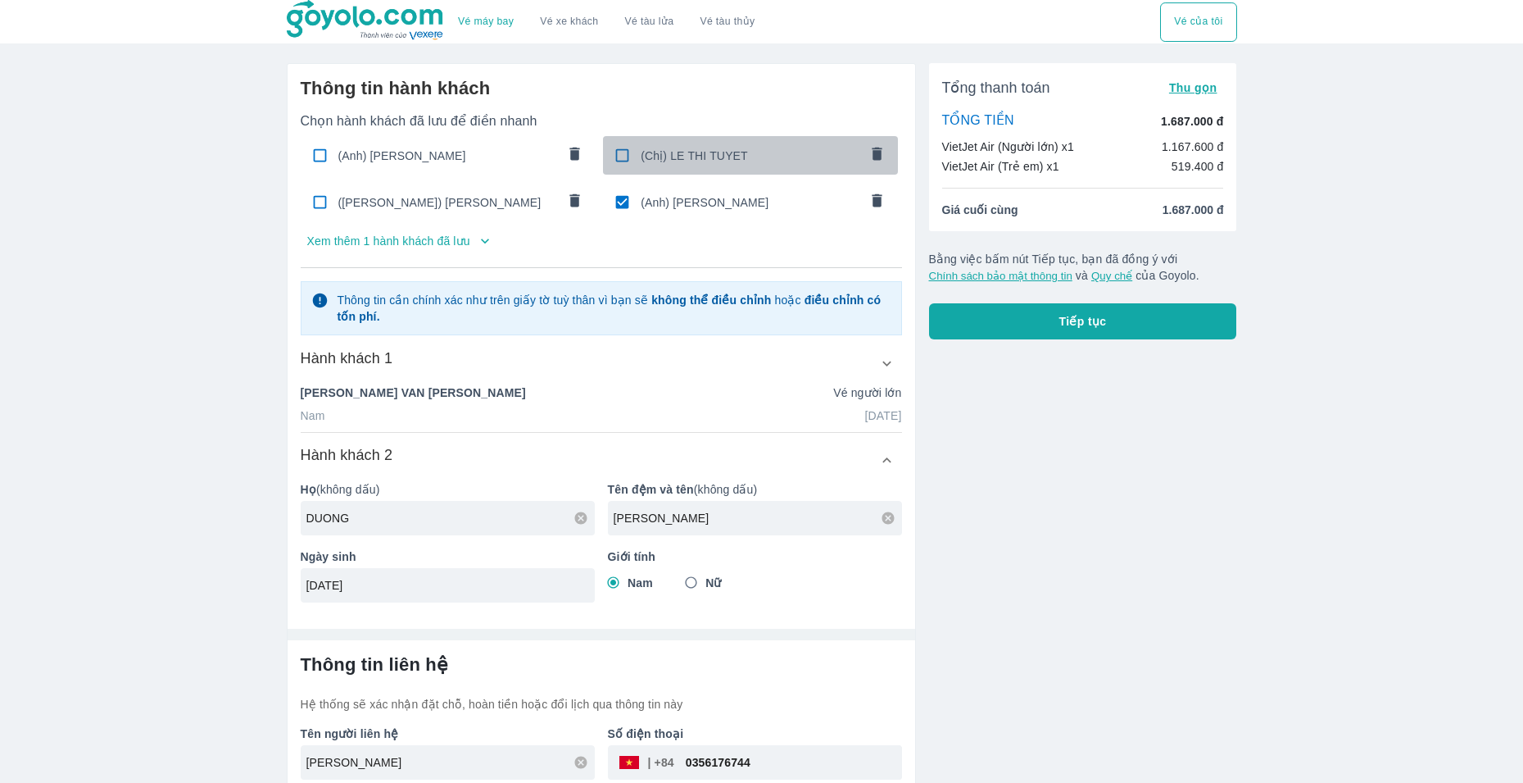
click at [665, 157] on span "(Chị) LE THI TUYET" at bounding box center [750, 156] width 218 height 16
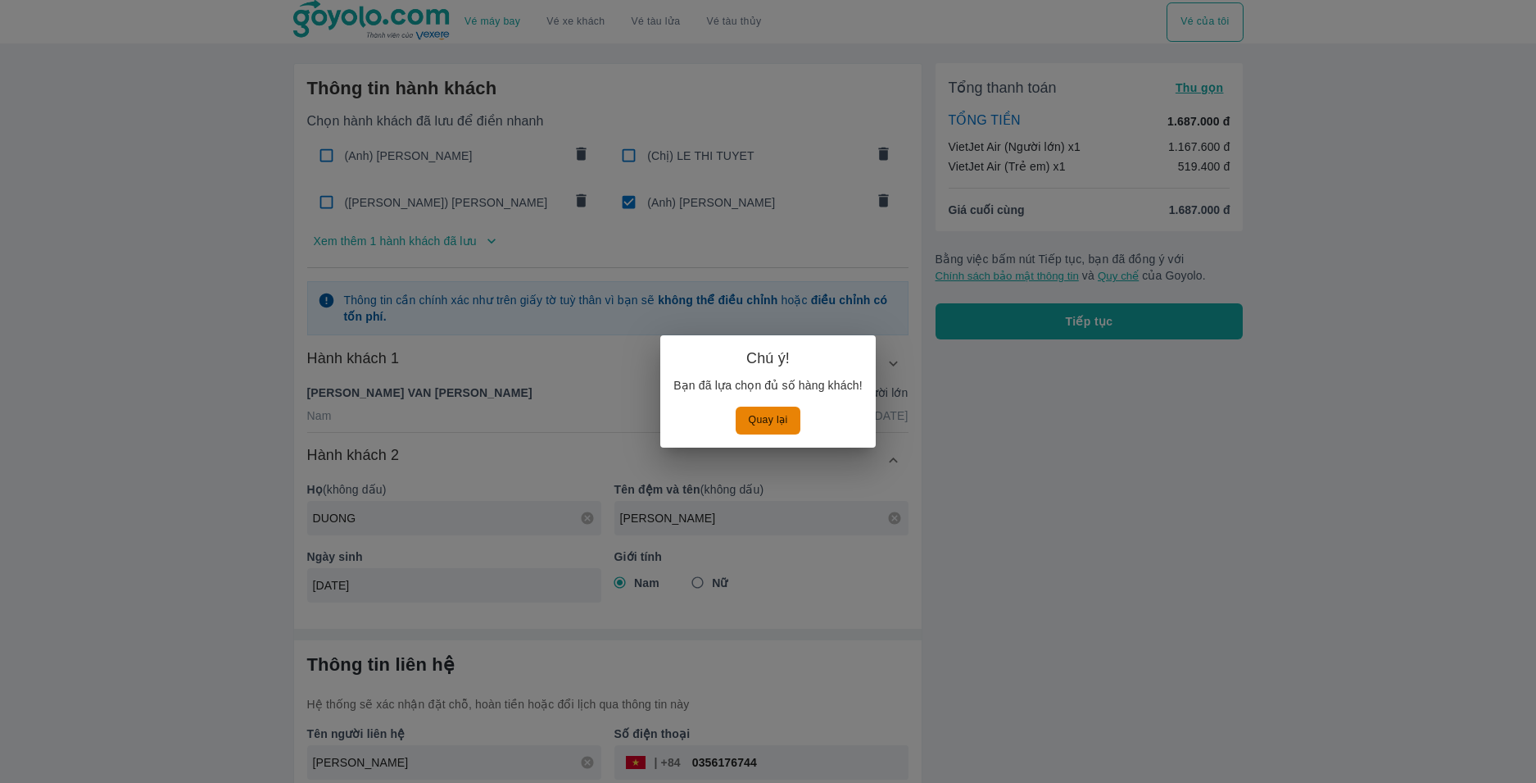
click at [757, 434] on div "Chú ý! Bạn đã lựa chọn đủ số hàng khách! Quay lại" at bounding box center [768, 391] width 216 height 112
click at [765, 417] on button "Quay lại" at bounding box center [769, 419] width 66 height 27
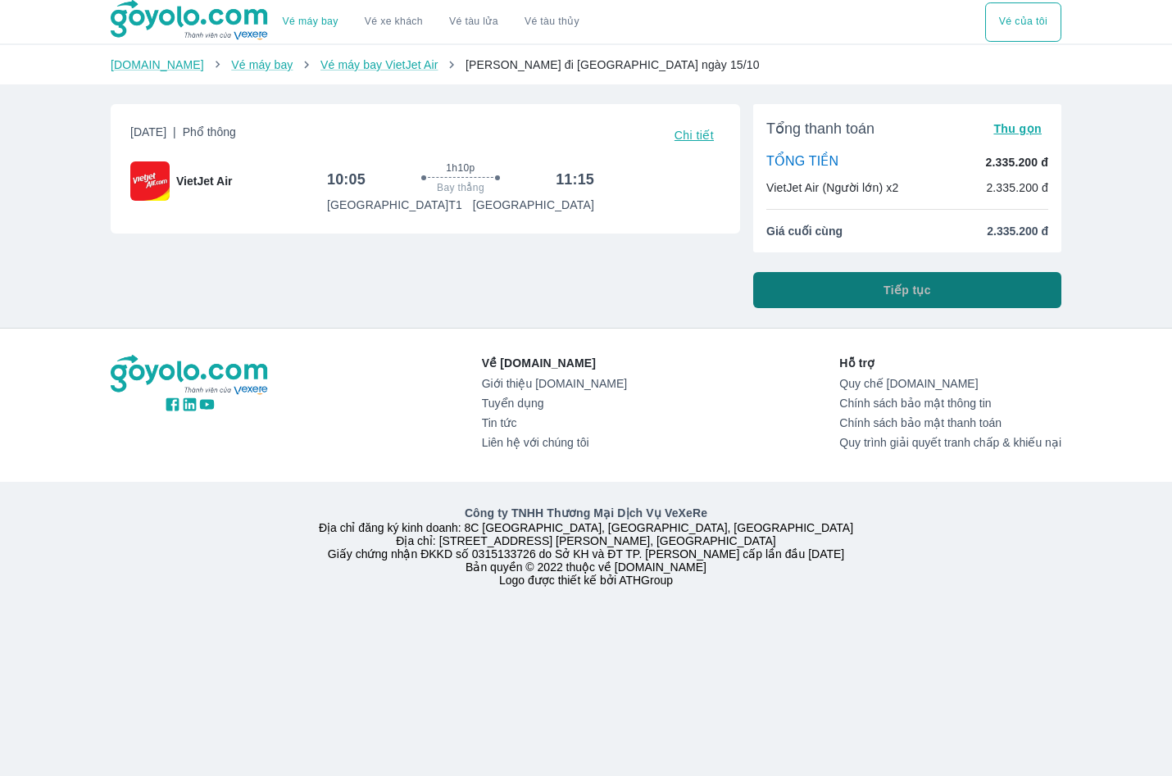
click at [828, 283] on button "Tiếp tục" at bounding box center [907, 290] width 308 height 36
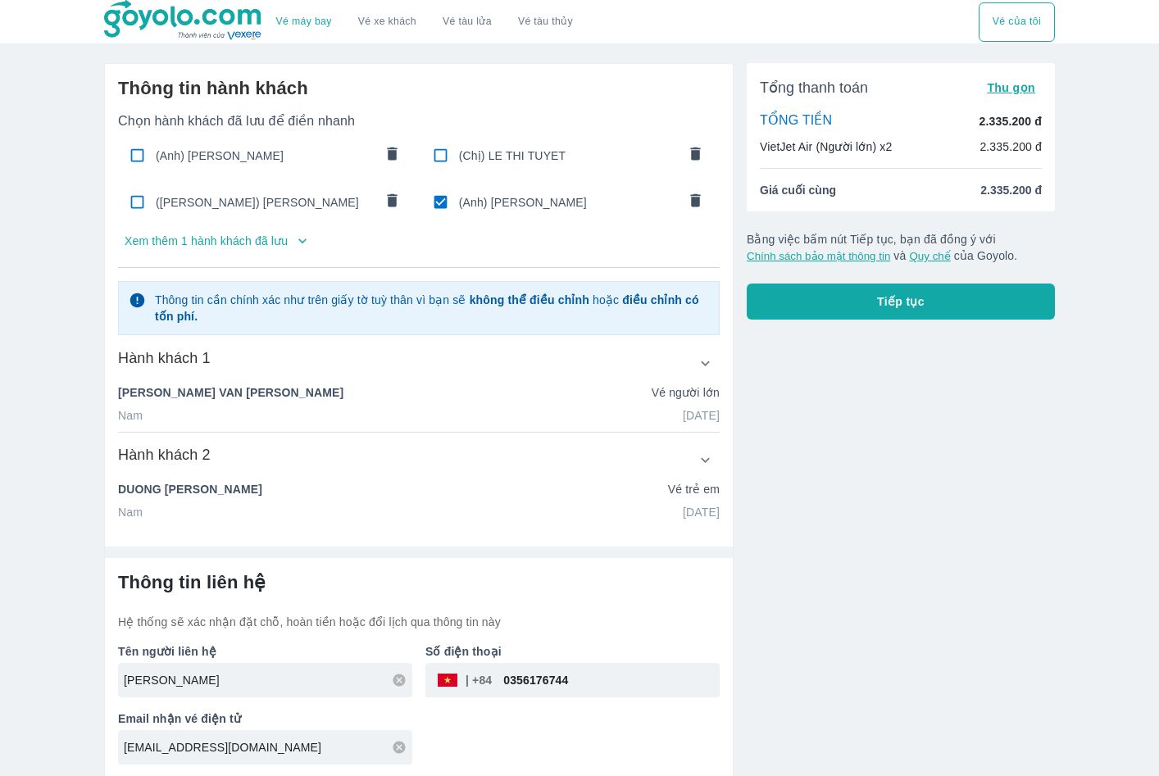
scroll to position [3, 0]
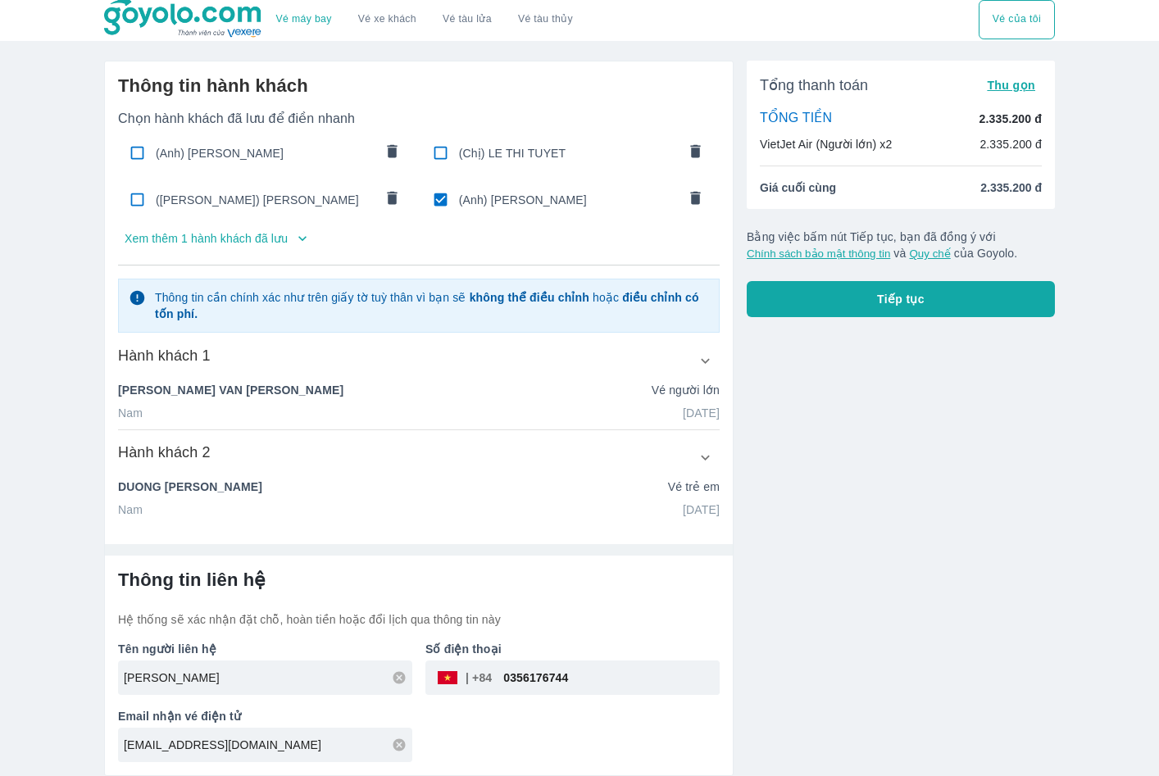
click at [452, 151] on input "checkbox" at bounding box center [440, 153] width 32 height 32
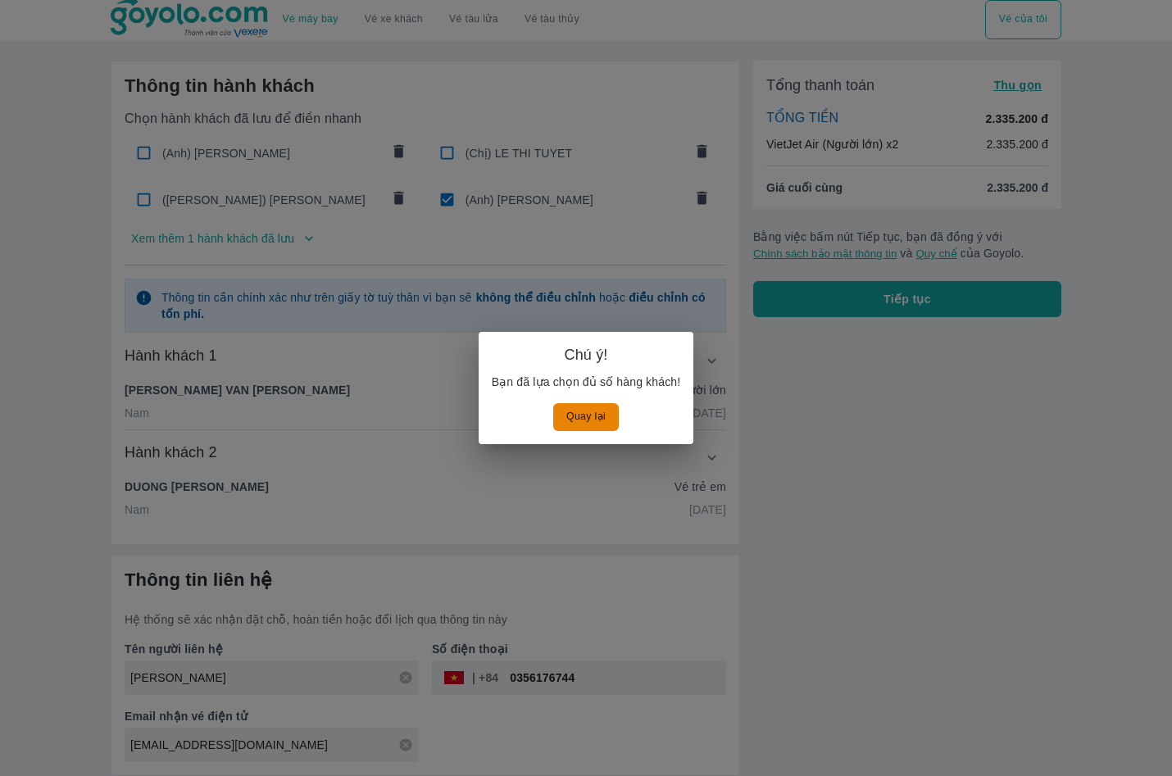
click at [552, 404] on div "Quay lại" at bounding box center [586, 416] width 189 height 27
click at [574, 416] on button "Quay lại" at bounding box center [586, 416] width 66 height 27
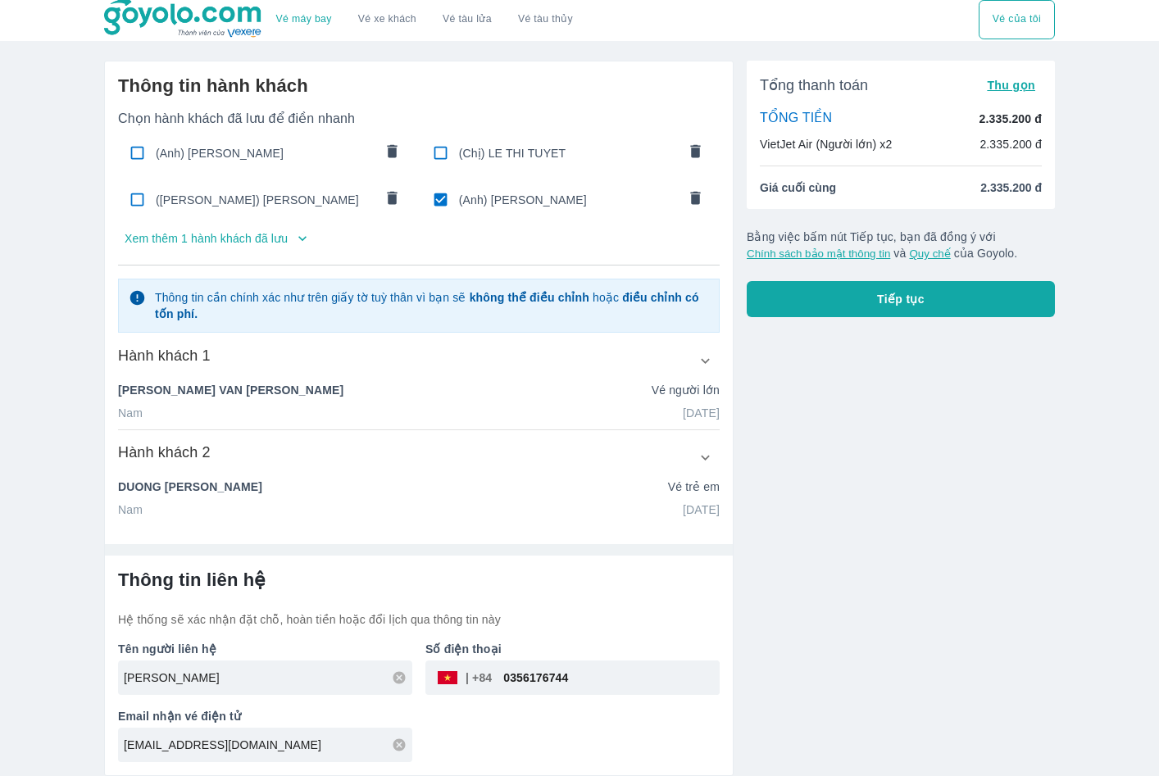
click at [709, 456] on icon "button" at bounding box center [705, 457] width 9 height 5
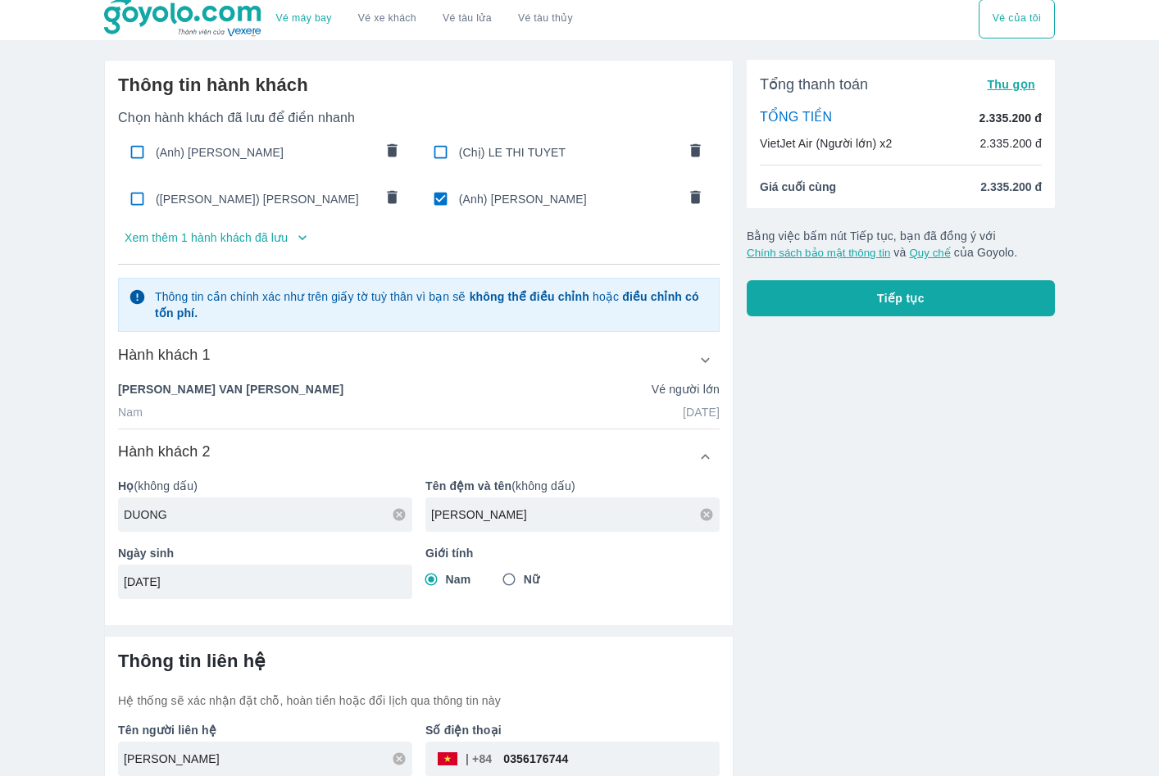
drag, startPoint x: 520, startPoint y: 514, endPoint x: 370, endPoint y: 515, distance: 150.0
click at [370, 515] on div "Họ (không dấu) DUONG Tên đệm và tên (không dấu) NHAT MINH Ngày sinh 23/10/2018 …" at bounding box center [412, 532] width 615 height 134
click at [443, 148] on input "checkbox" at bounding box center [440, 152] width 32 height 32
checkbox input "false"
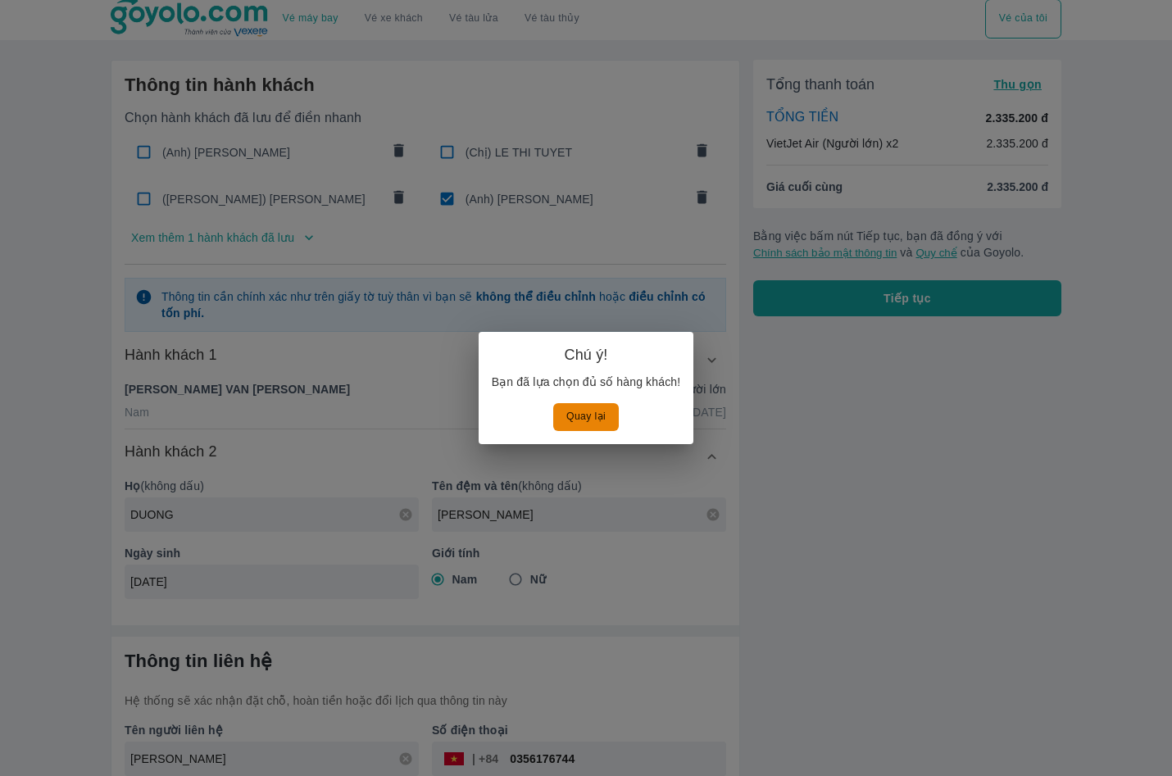
click at [604, 433] on div "Chú ý! Bạn đã lựa chọn đủ số hàng khách! Quay lại" at bounding box center [587, 388] width 216 height 112
click at [604, 420] on button "Quay lại" at bounding box center [586, 416] width 66 height 27
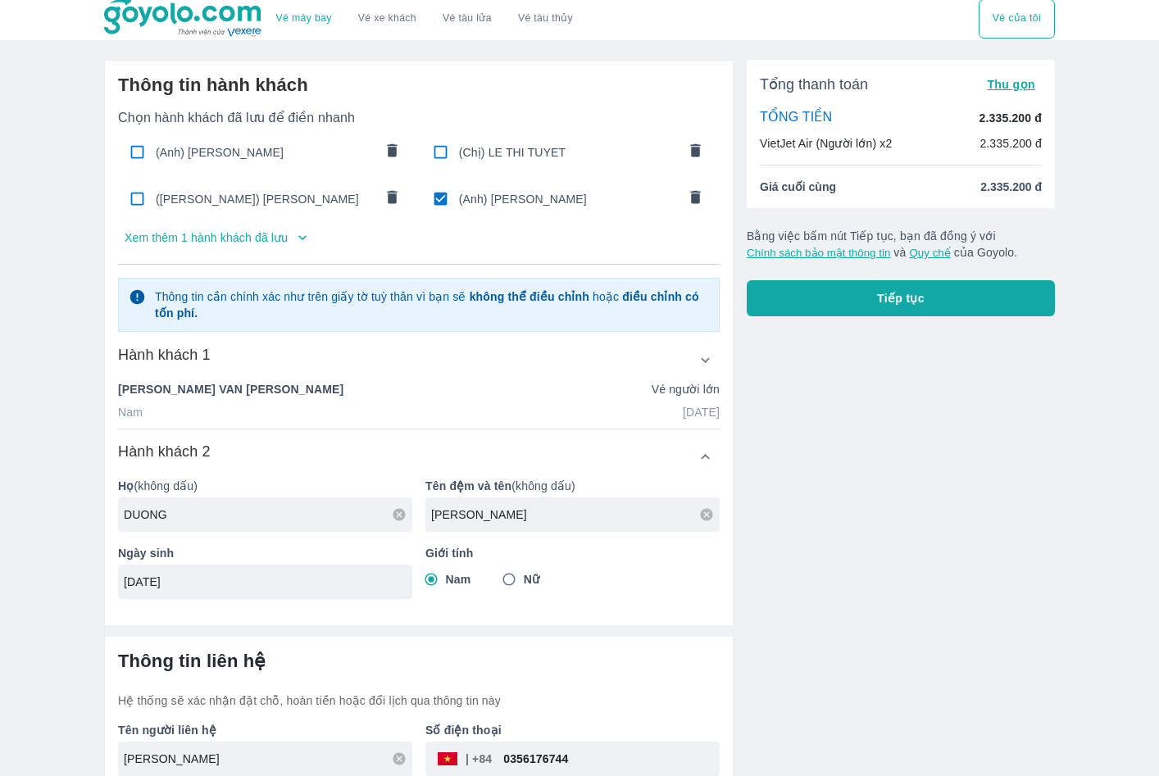
click at [261, 232] on p "Xem thêm 1 hành khách đã lưu" at bounding box center [206, 237] width 163 height 16
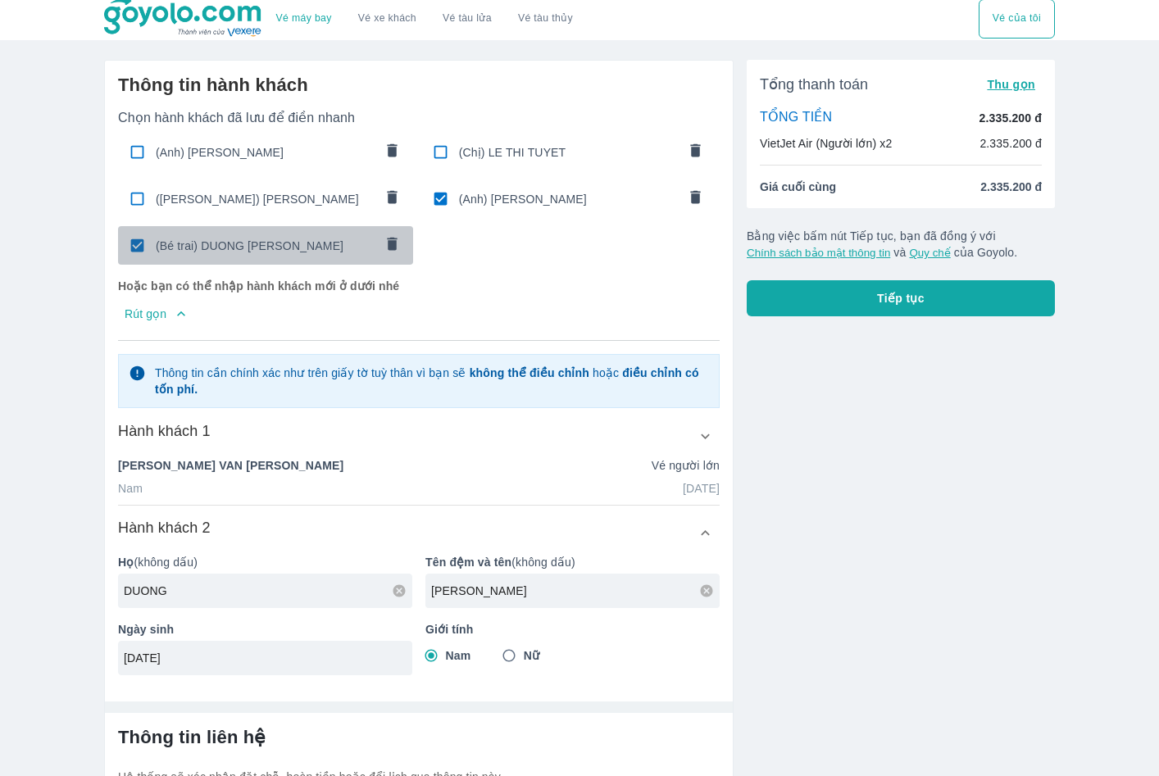
click at [134, 247] on input "checkbox" at bounding box center [137, 245] width 32 height 32
checkbox input "false"
radio input "false"
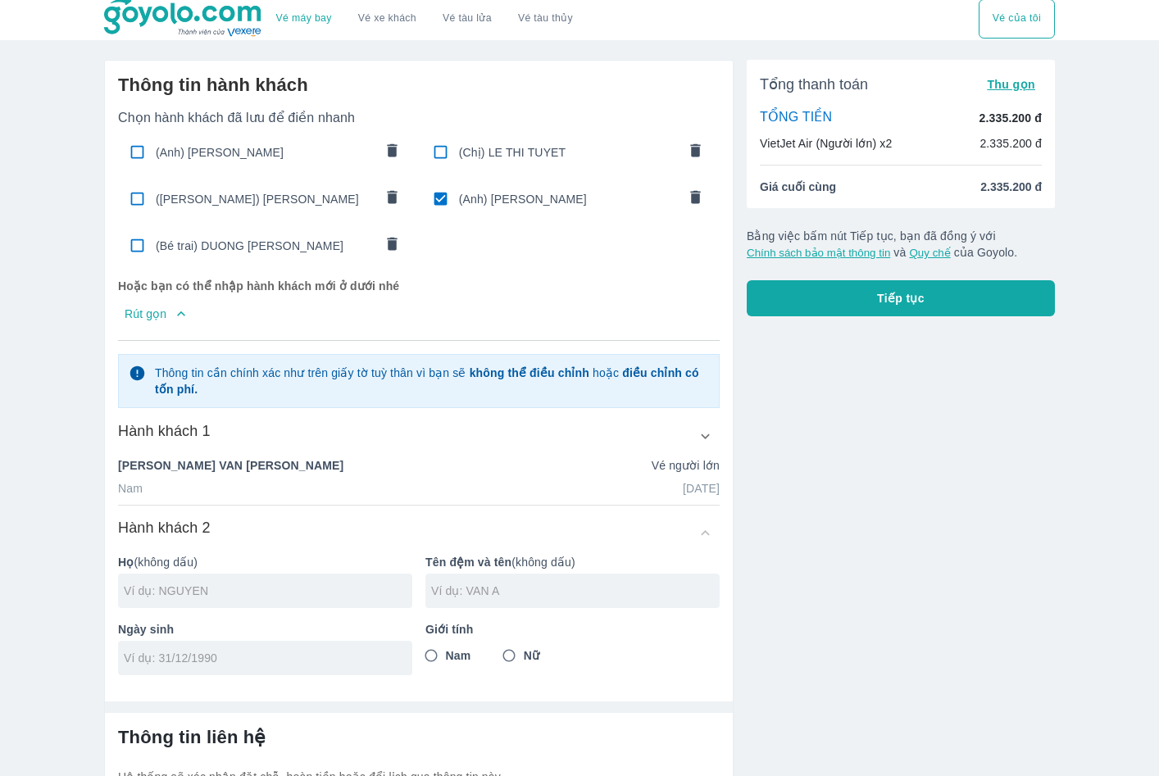
click at [454, 157] on input "checkbox" at bounding box center [440, 152] width 32 height 32
checkbox input "true"
type input "LE"
type input "THI TUYET"
type input "14/03/1965"
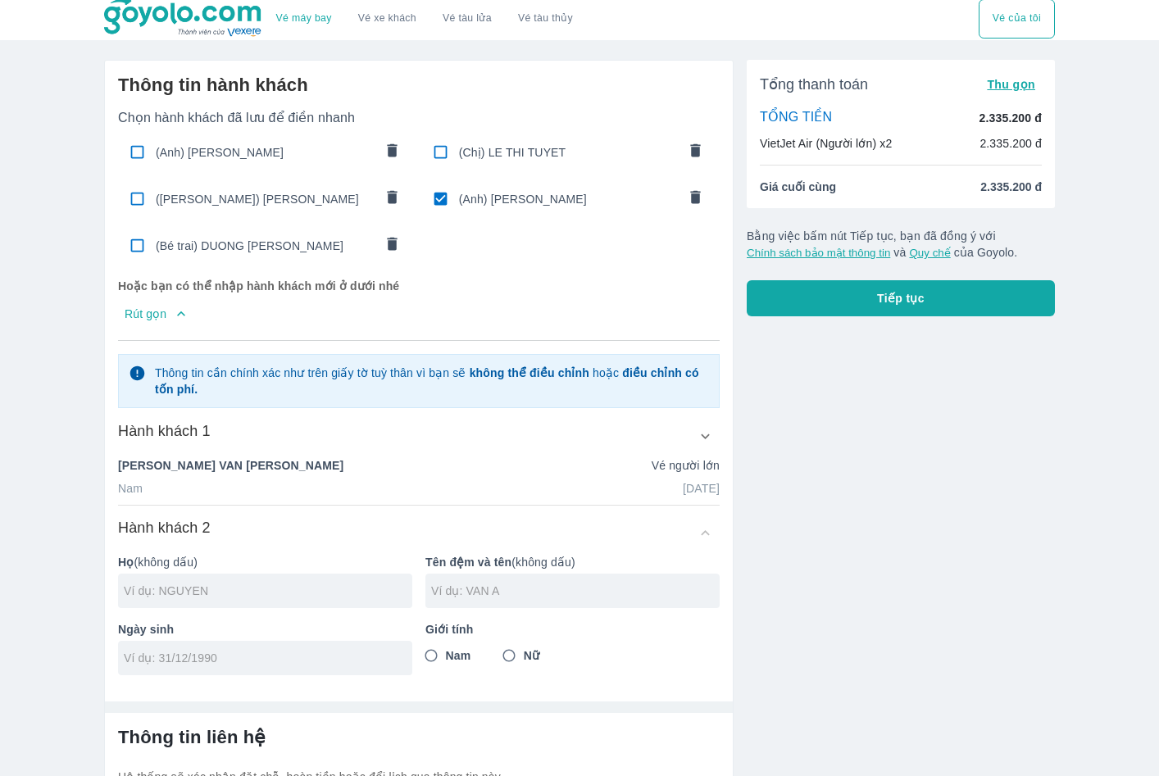
radio input "true"
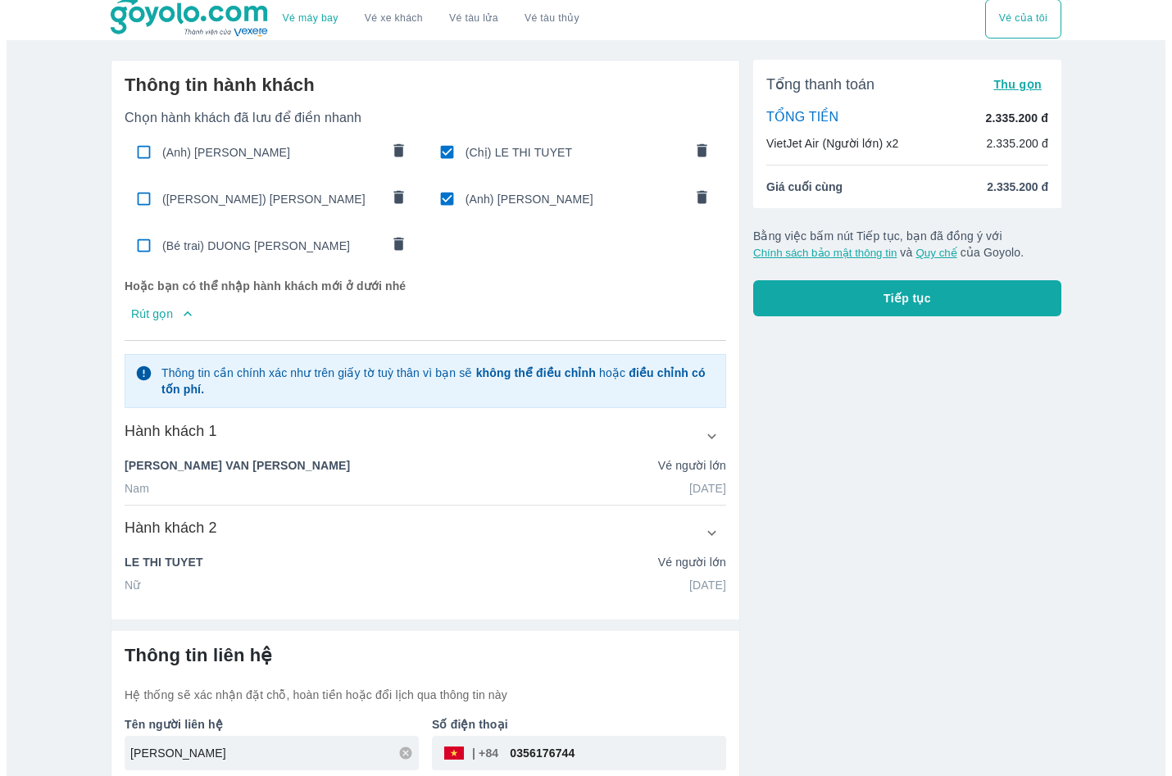
scroll to position [79, 0]
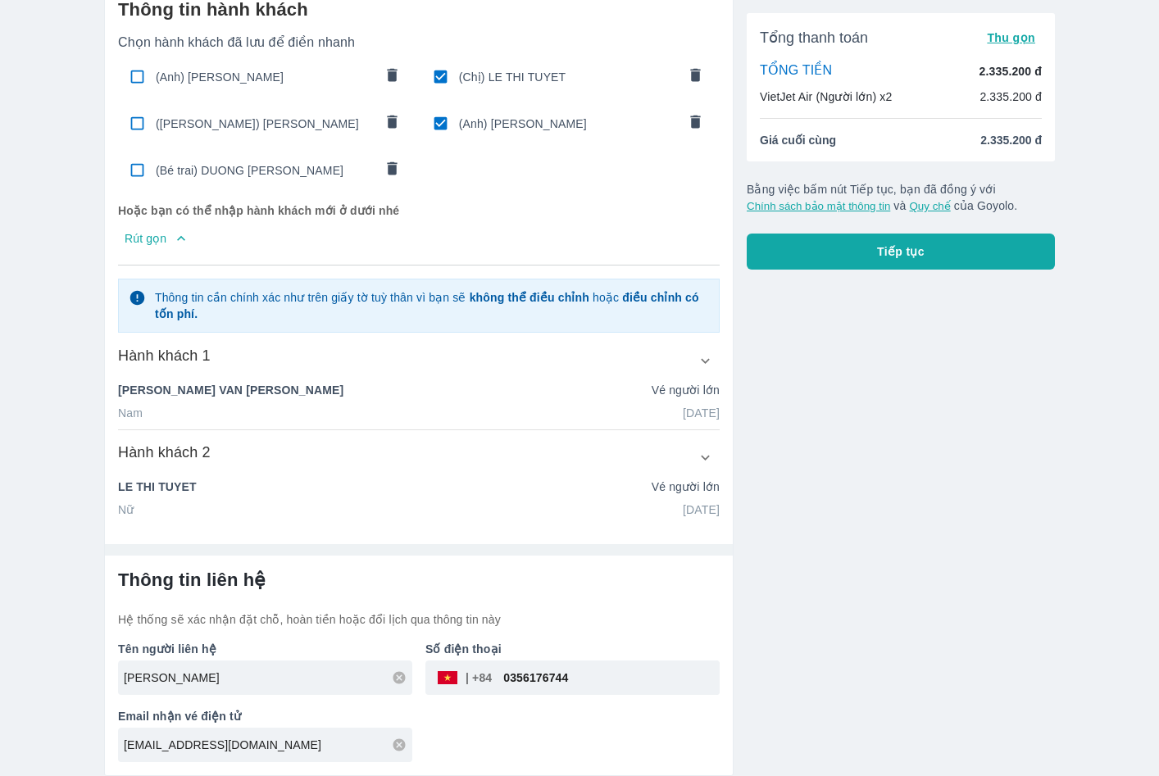
click at [857, 243] on button "Tiếp tục" at bounding box center [901, 252] width 308 height 36
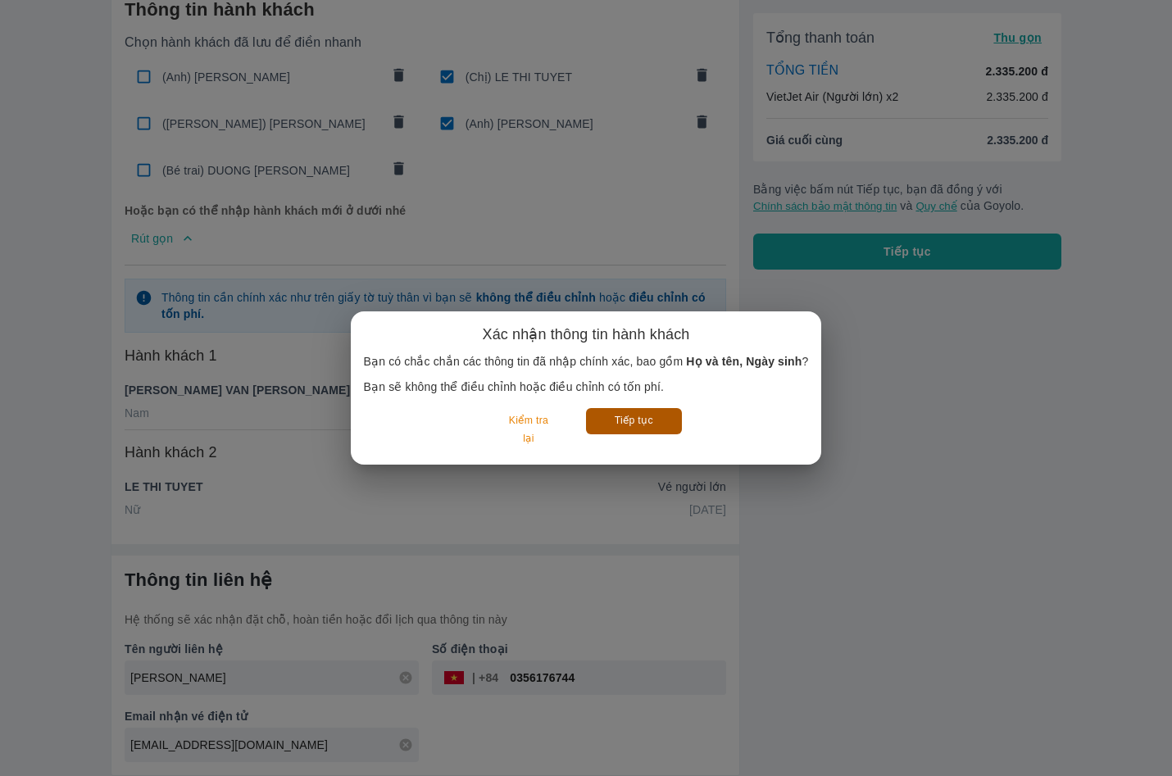
click at [646, 418] on button "Tiếp tục" at bounding box center [634, 420] width 96 height 25
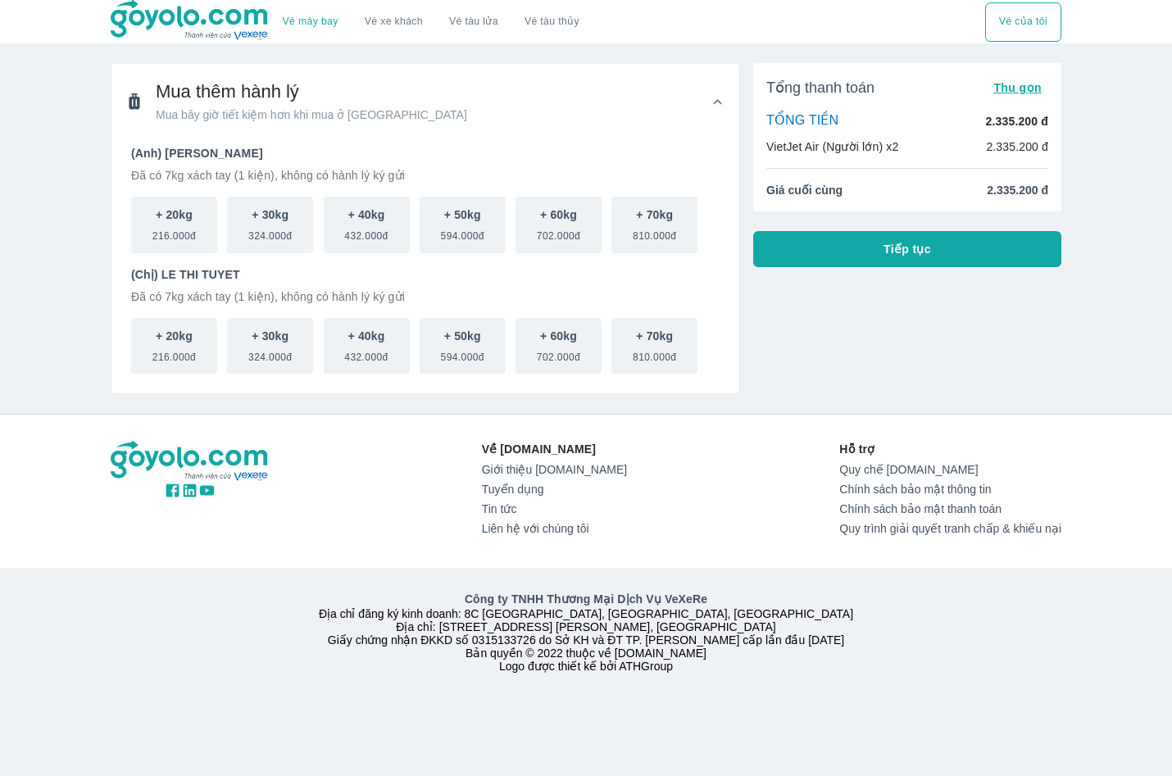
click at [806, 247] on button "Tiếp tục" at bounding box center [907, 249] width 308 height 36
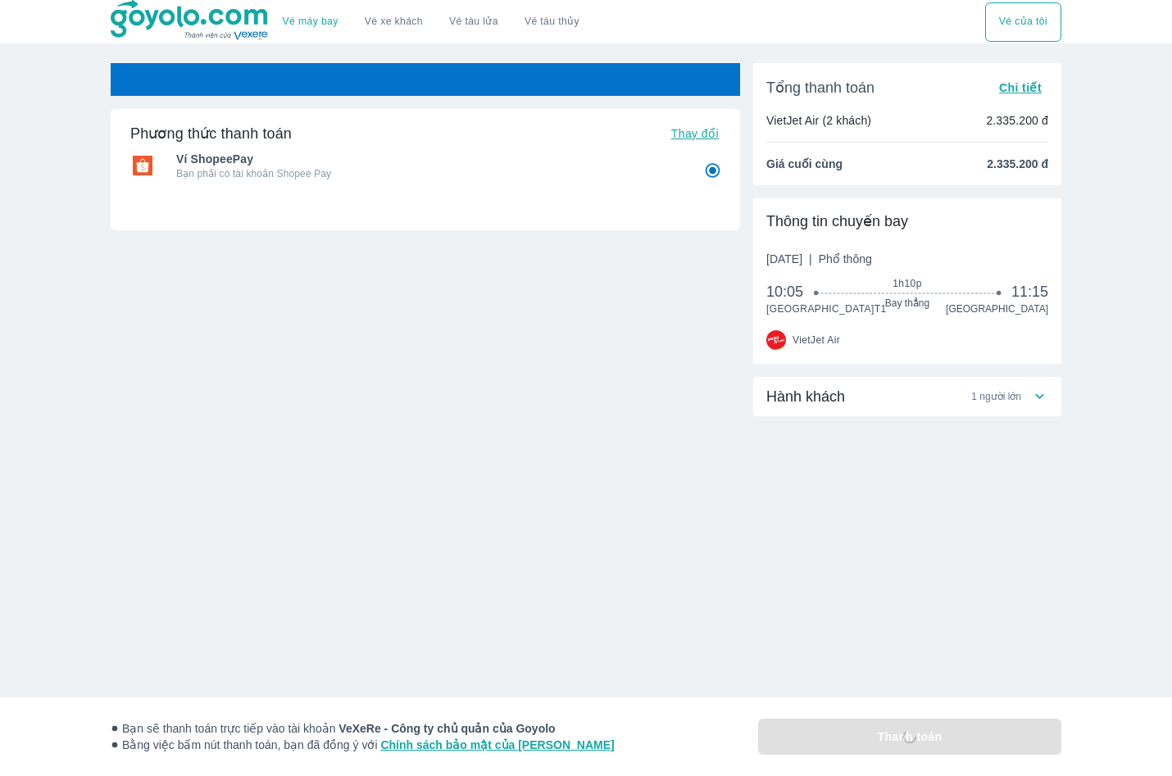
radio input "false"
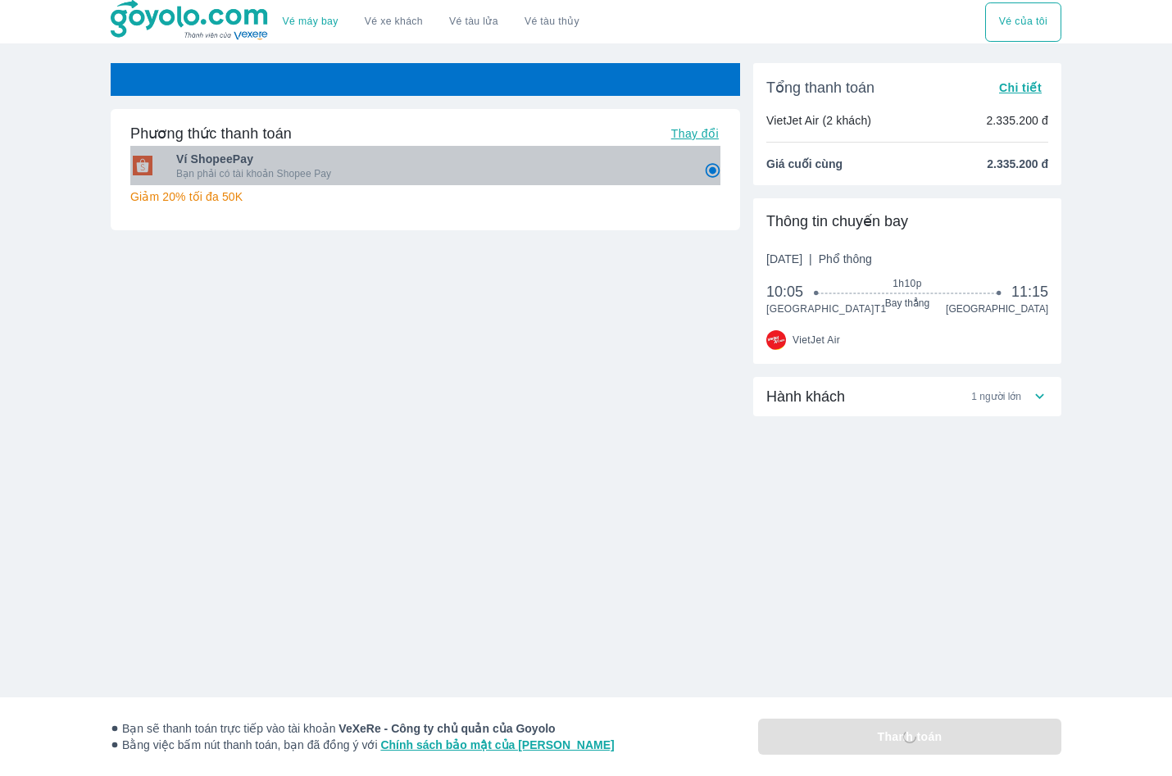
click at [438, 184] on div "Ví ShopeePay Bạn phải có tài khoản Shopee Pay" at bounding box center [425, 165] width 590 height 39
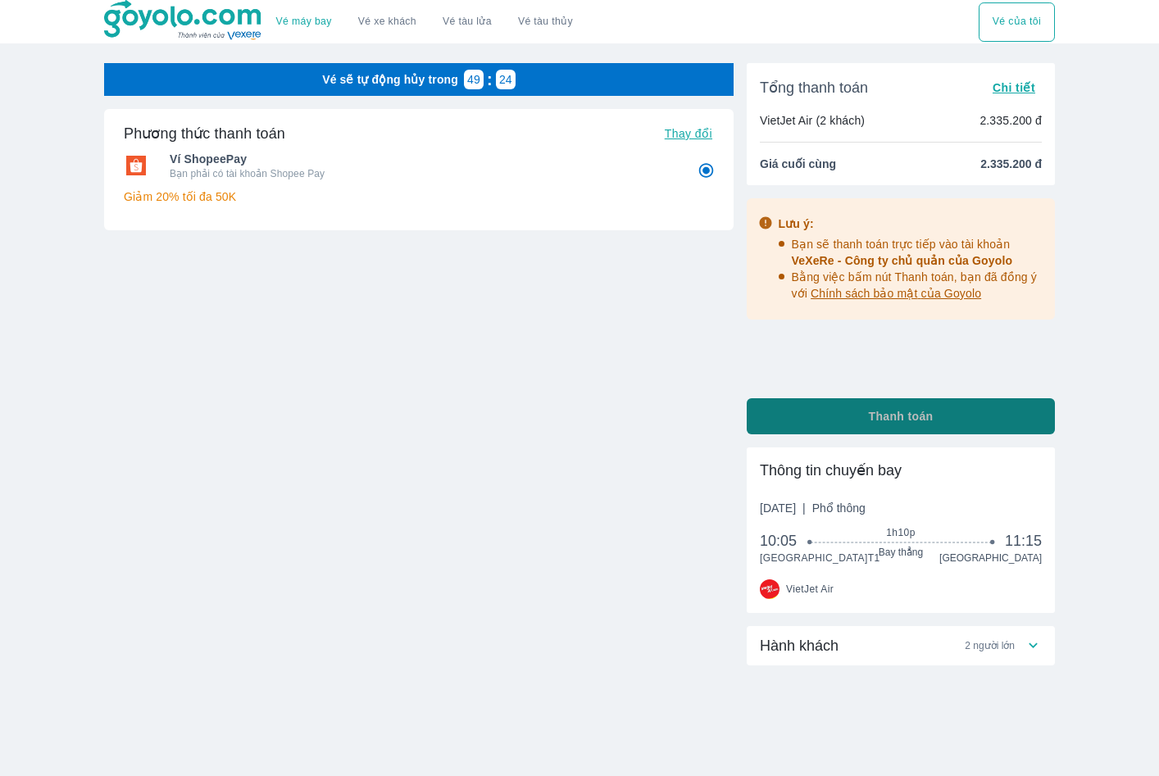
click at [833, 414] on button "Thanh toán" at bounding box center [901, 416] width 308 height 36
radio input "false"
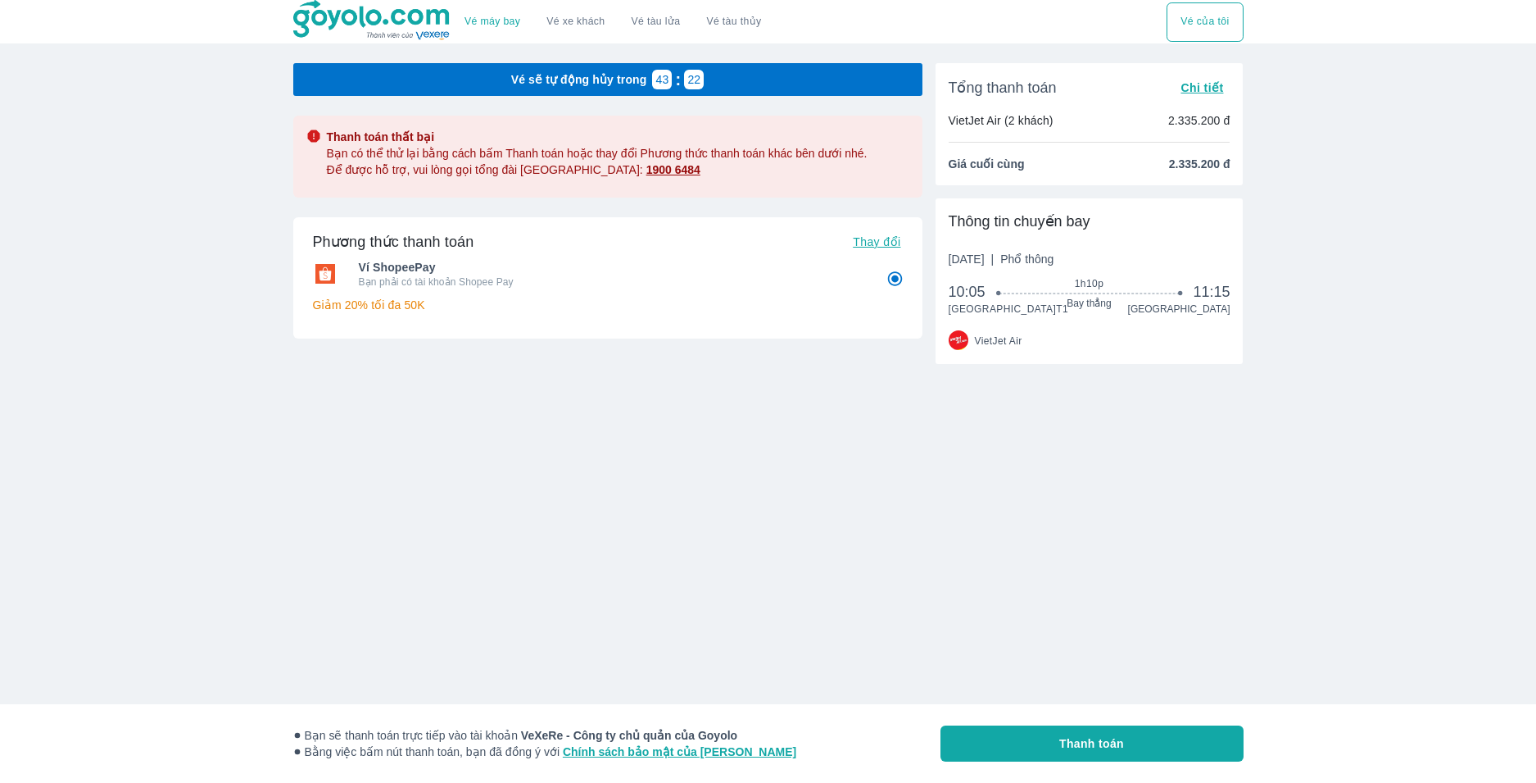
click at [615, 502] on div "Vé sẽ tự động hủy trong 43 : 22 Thanh toán thất bại Bạn có thể thử lại bằng các…" at bounding box center [607, 293] width 629 height 461
click at [869, 246] on span "Thay đổi" at bounding box center [877, 241] width 48 height 13
radio input "false"
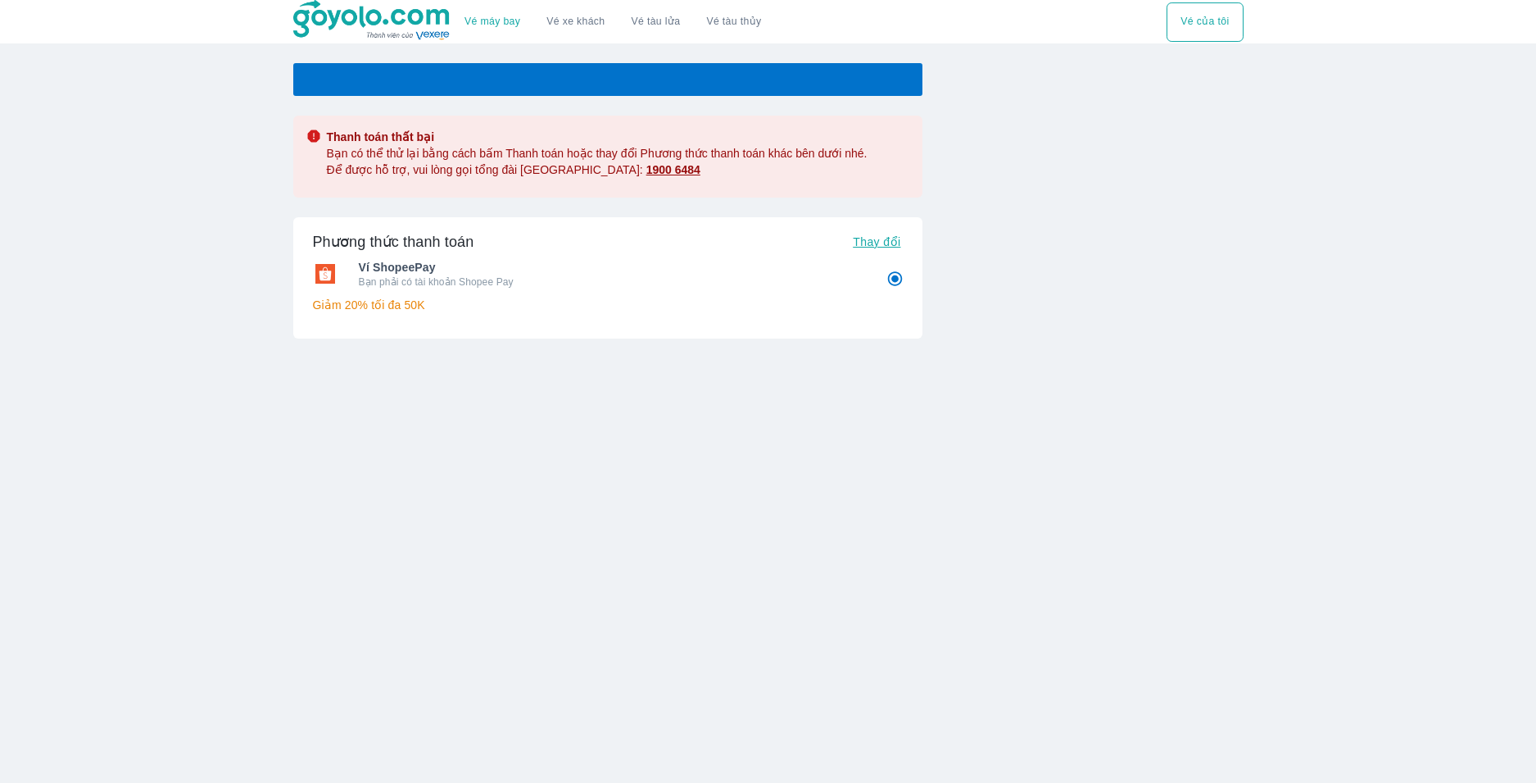
radio input "false"
